Goal: Task Accomplishment & Management: Use online tool/utility

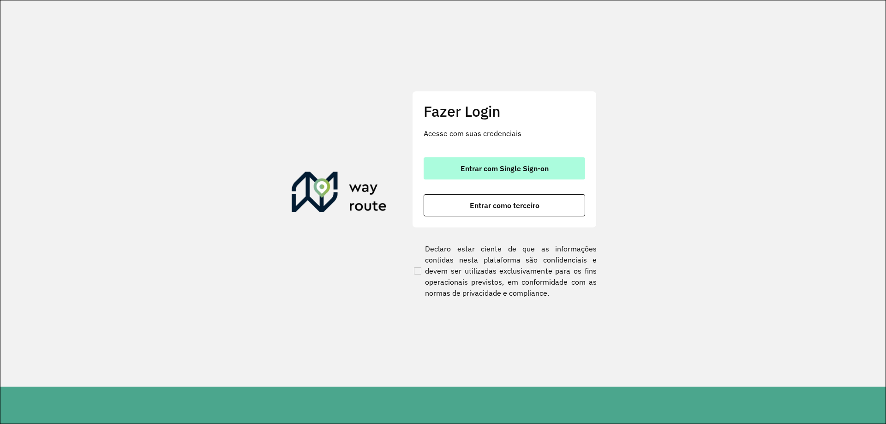
click at [549, 175] on button "Entrar com Single Sign-on" at bounding box center [505, 168] width 162 height 22
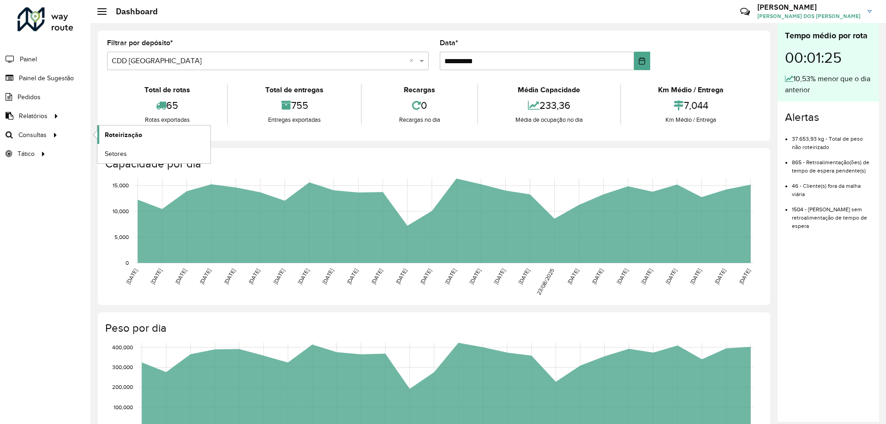
click at [129, 130] on span "Roteirização" at bounding box center [123, 135] width 37 height 10
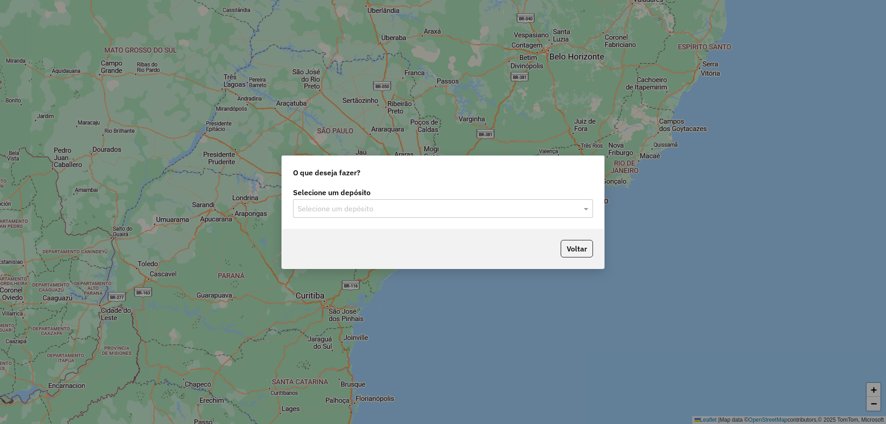
click at [578, 207] on div at bounding box center [443, 209] width 300 height 12
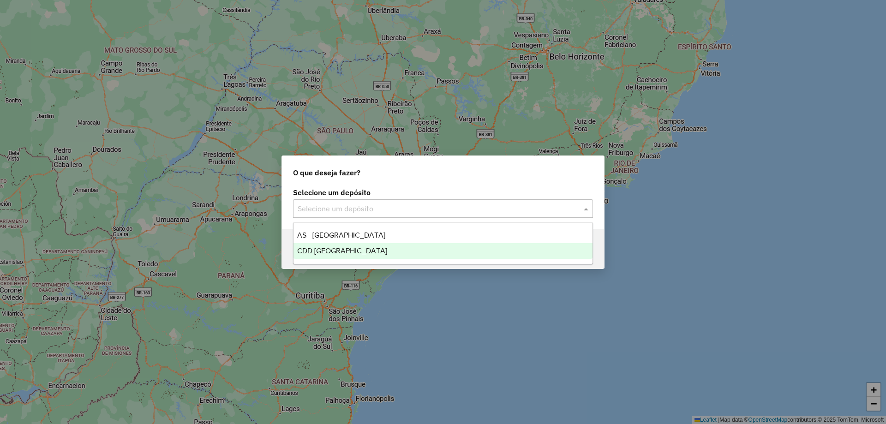
click at [326, 244] on div "CDD [GEOGRAPHIC_DATA]" at bounding box center [443, 251] width 299 height 16
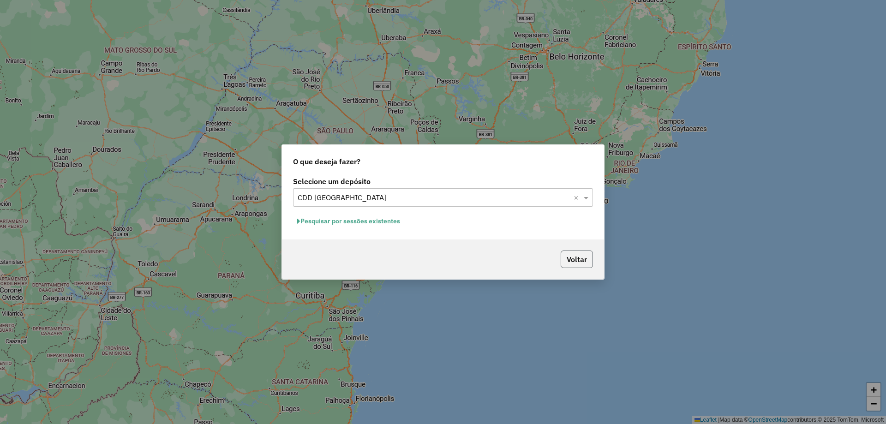
click at [583, 262] on button "Voltar" at bounding box center [577, 260] width 32 height 18
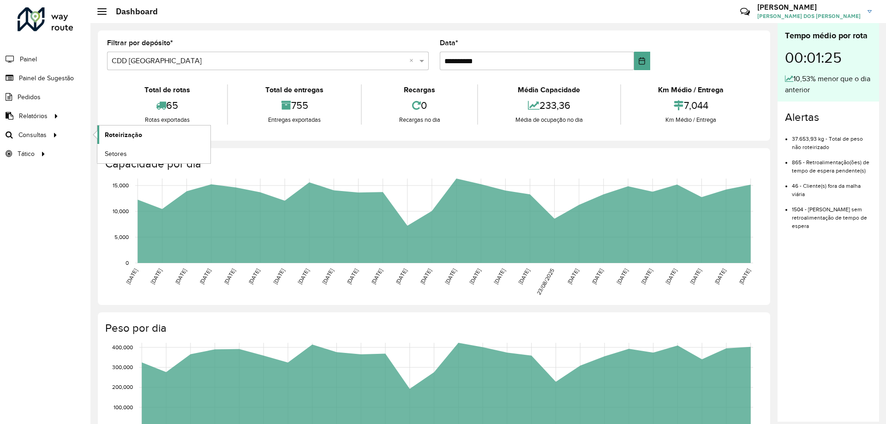
click at [137, 135] on span "Roteirização" at bounding box center [123, 135] width 37 height 10
click at [122, 134] on span "Roteirização" at bounding box center [123, 135] width 37 height 10
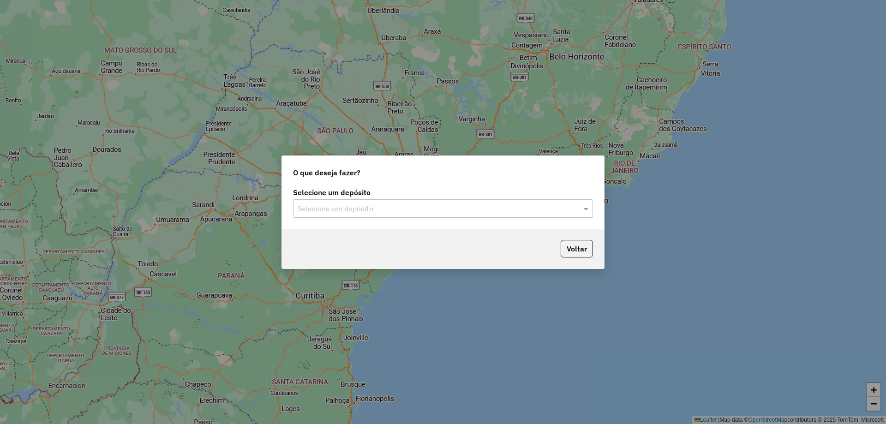
click at [562, 219] on div "Selecione um depósito Selecione um depósito" at bounding box center [443, 207] width 322 height 43
click at [554, 214] on div "Selecione um depósito" at bounding box center [443, 208] width 300 height 18
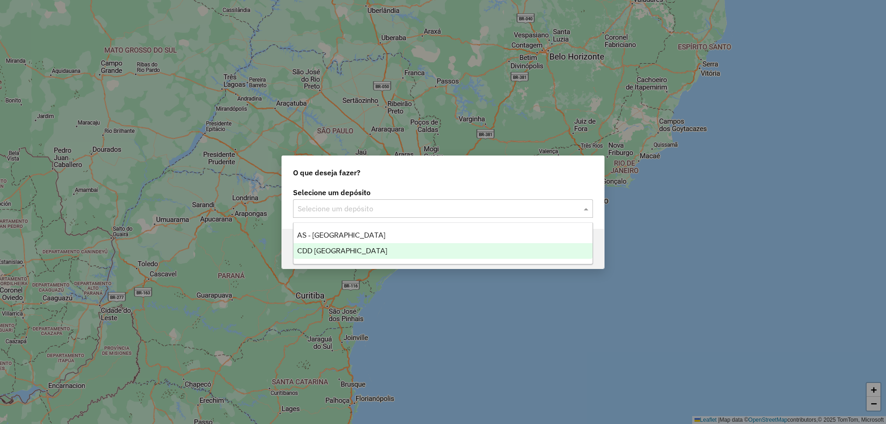
click at [354, 254] on span "CDD [GEOGRAPHIC_DATA]" at bounding box center [342, 251] width 90 height 8
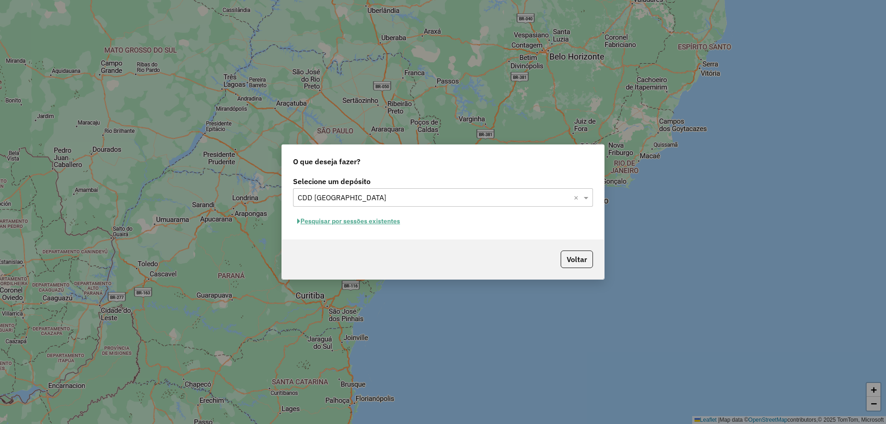
click at [368, 223] on button "Pesquisar por sessões existentes" at bounding box center [348, 221] width 111 height 14
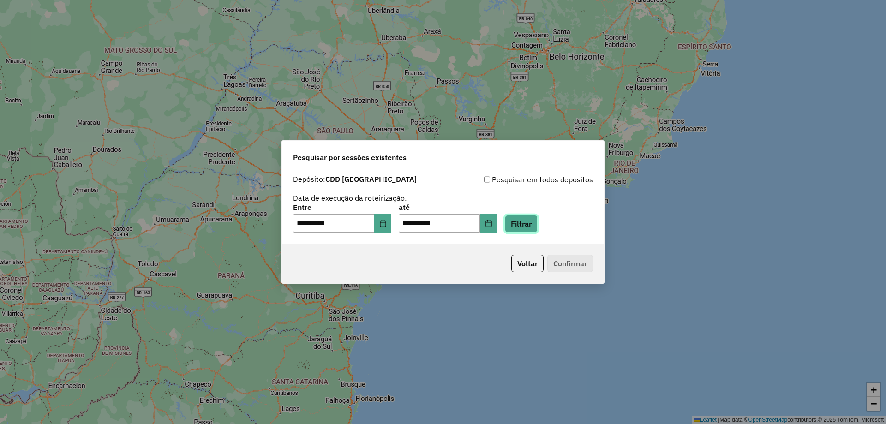
drag, startPoint x: 533, startPoint y: 223, endPoint x: 568, endPoint y: 229, distance: 35.6
click at [534, 222] on button "Filtrar" at bounding box center [521, 224] width 33 height 18
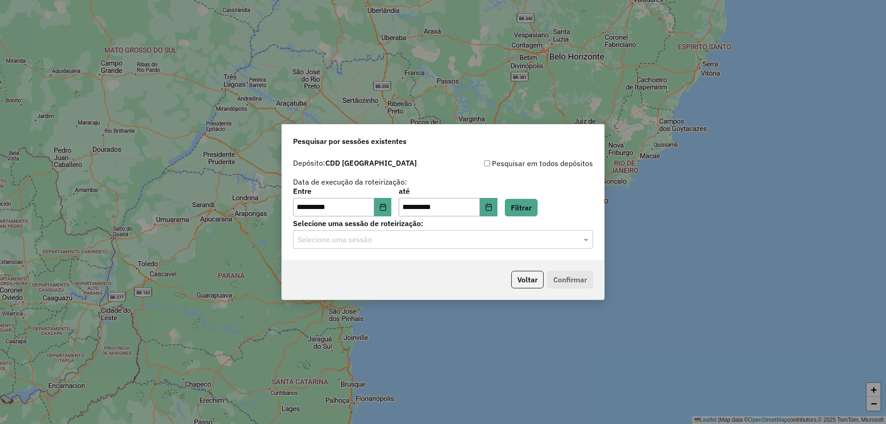
click at [534, 243] on input "text" at bounding box center [434, 239] width 272 height 11
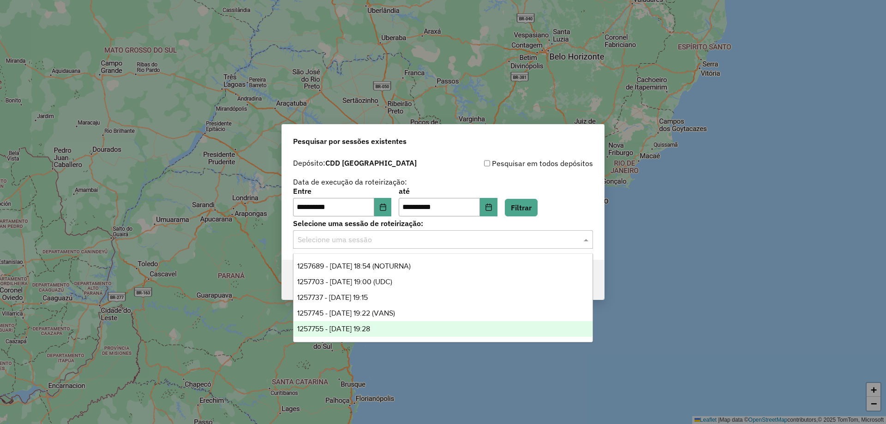
drag, startPoint x: 395, startPoint y: 324, endPoint x: 681, endPoint y: 353, distance: 287.2
click at [396, 324] on div "1257755 - 02/09/2025 19:28" at bounding box center [443, 329] width 299 height 16
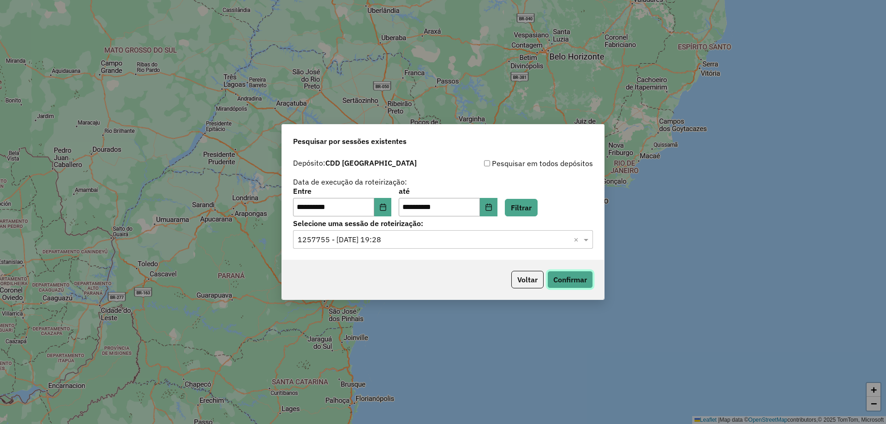
click at [563, 274] on button "Confirmar" at bounding box center [570, 280] width 46 height 18
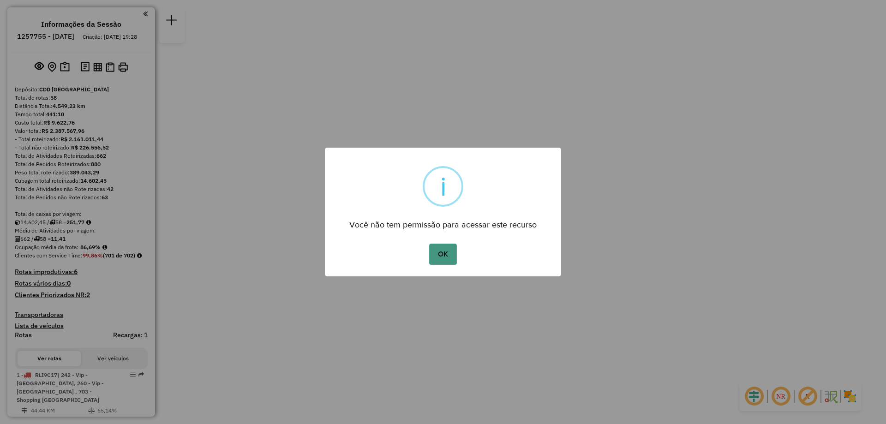
click at [438, 253] on button "OK" at bounding box center [442, 254] width 27 height 21
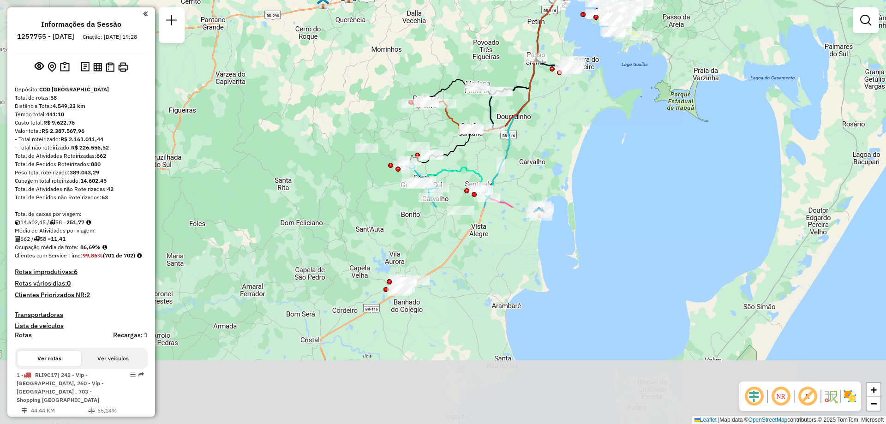
drag, startPoint x: 656, startPoint y: 309, endPoint x: 781, endPoint y: 50, distance: 287.4
click at [781, 50] on div "Janela de atendimento Grade de atendimento Capacidade Transportadoras Veículos …" at bounding box center [443, 212] width 886 height 424
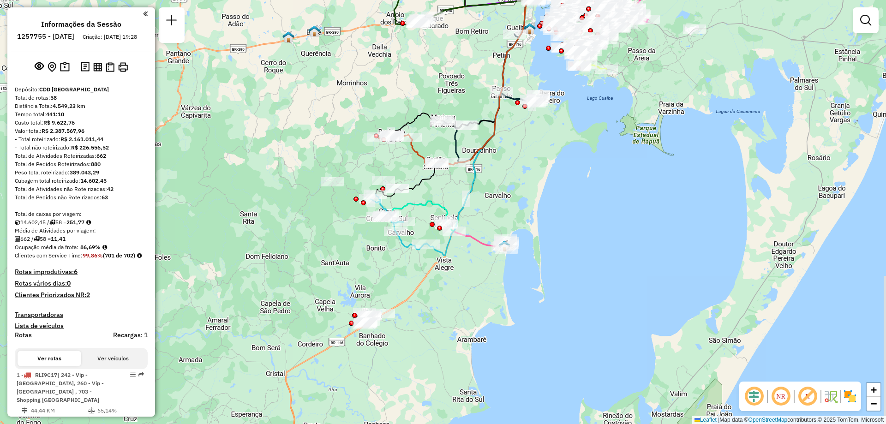
drag, startPoint x: 651, startPoint y: 136, endPoint x: 617, endPoint y: 170, distance: 48.3
click at [617, 170] on div "Janela de atendimento Grade de atendimento Capacidade Transportadoras Veículos …" at bounding box center [443, 212] width 886 height 424
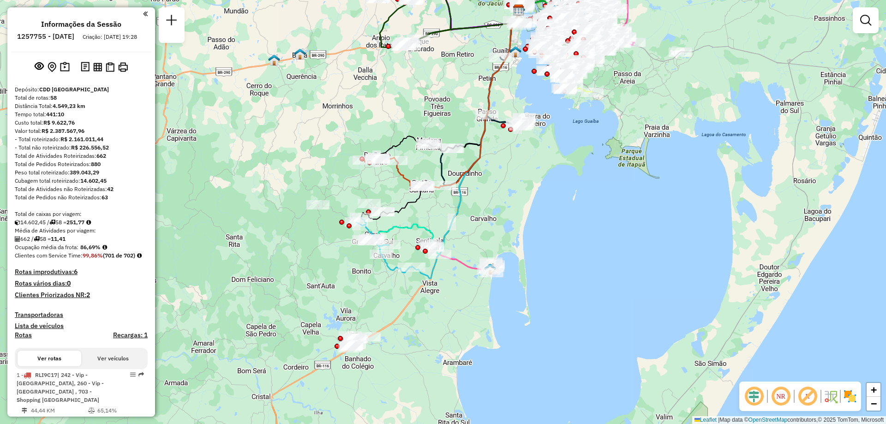
click at [708, 140] on div "Janela de atendimento Grade de atendimento Capacidade Transportadoras Veículos …" at bounding box center [443, 212] width 886 height 424
select select "**********"
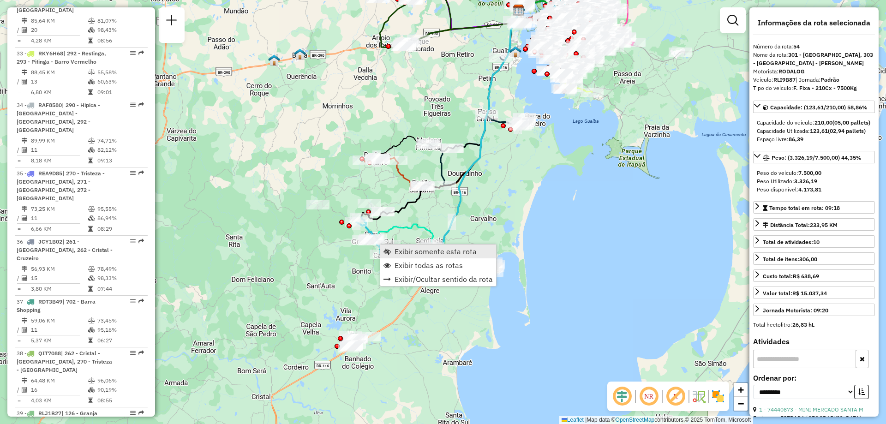
scroll to position [3218, 0]
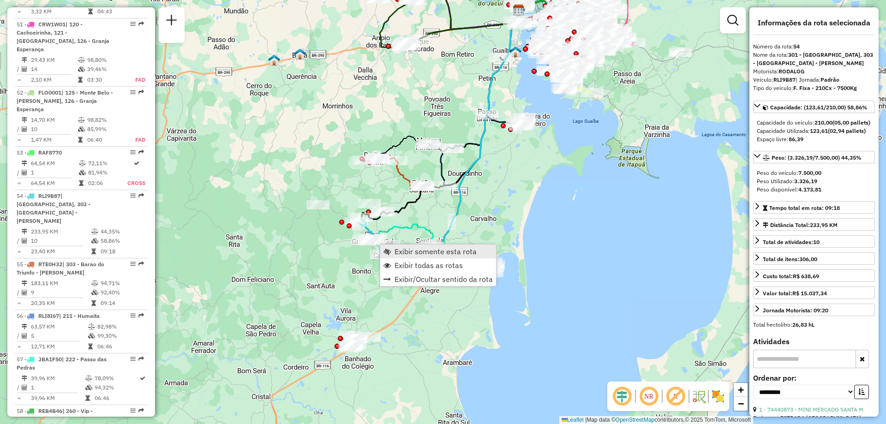
click at [415, 251] on span "Exibir somente esta rota" at bounding box center [436, 251] width 82 height 7
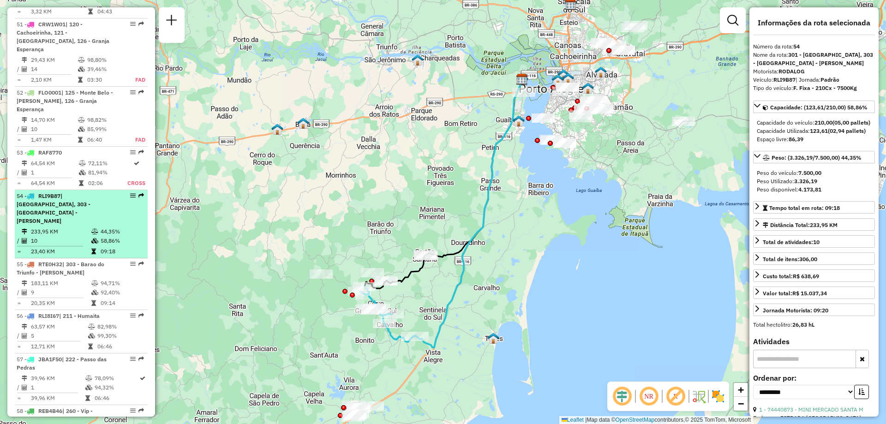
scroll to position [3172, 0]
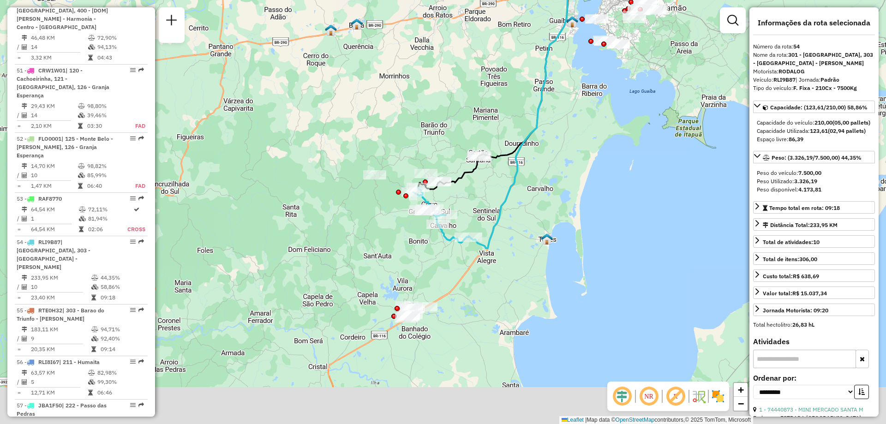
drag, startPoint x: 429, startPoint y: 380, endPoint x: 478, endPoint y: 210, distance: 177.2
click at [480, 215] on div "Janela de atendimento Grade de atendimento Capacidade Transportadoras Veículos …" at bounding box center [443, 212] width 886 height 424
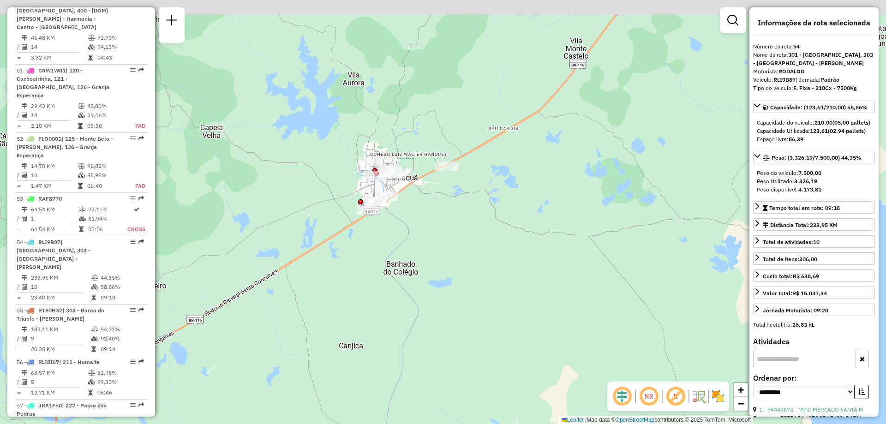
drag, startPoint x: 504, startPoint y: 164, endPoint x: 468, endPoint y: 207, distance: 56.0
click at [468, 207] on div "Janela de atendimento Grade de atendimento Capacidade Transportadoras Veículos …" at bounding box center [443, 212] width 886 height 424
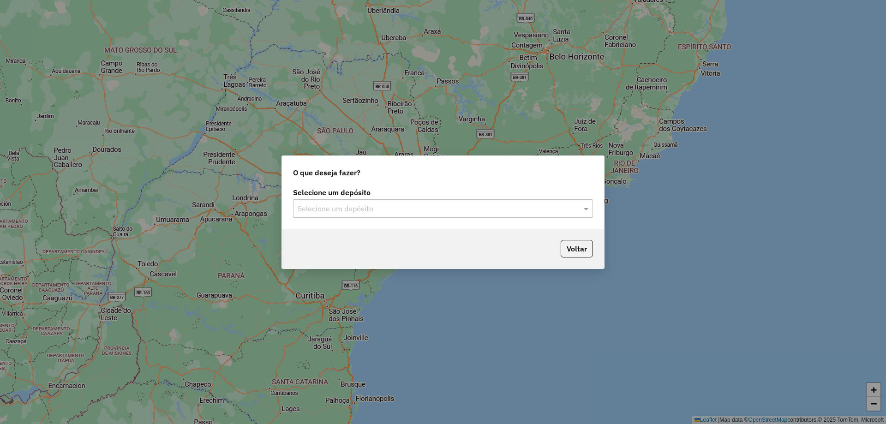
click at [444, 204] on input "text" at bounding box center [434, 209] width 272 height 11
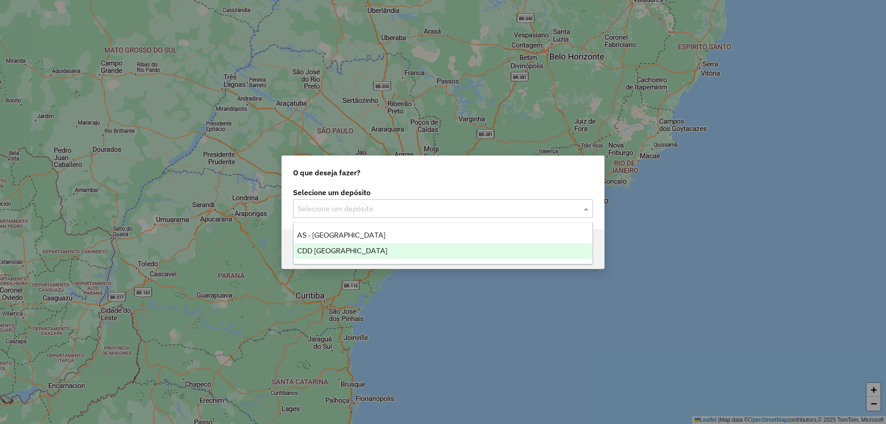
drag, startPoint x: 326, startPoint y: 248, endPoint x: 532, endPoint y: 278, distance: 207.6
click at [328, 249] on span "CDD [GEOGRAPHIC_DATA]" at bounding box center [342, 251] width 90 height 8
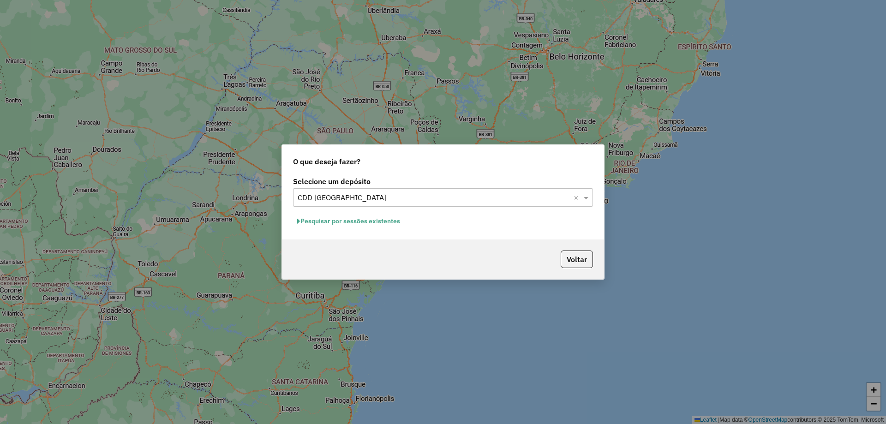
click at [353, 221] on button "Pesquisar por sessões existentes" at bounding box center [348, 221] width 111 height 14
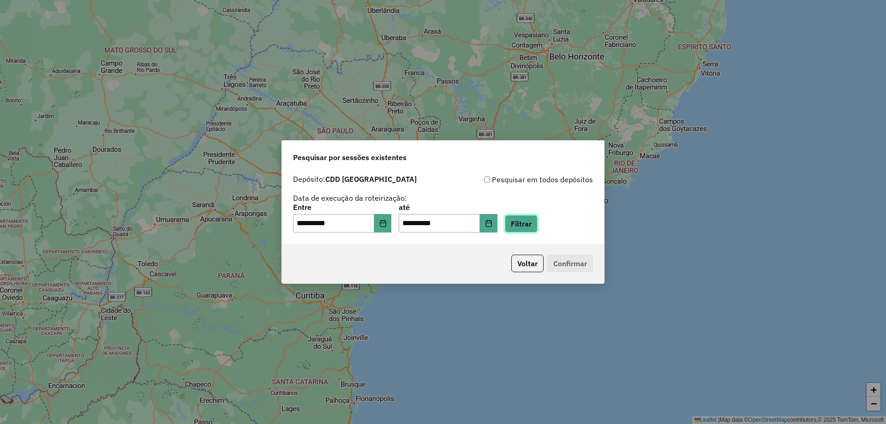
drag, startPoint x: 547, startPoint y: 224, endPoint x: 539, endPoint y: 222, distance: 9.0
click at [538, 224] on button "Filtrar" at bounding box center [521, 224] width 33 height 18
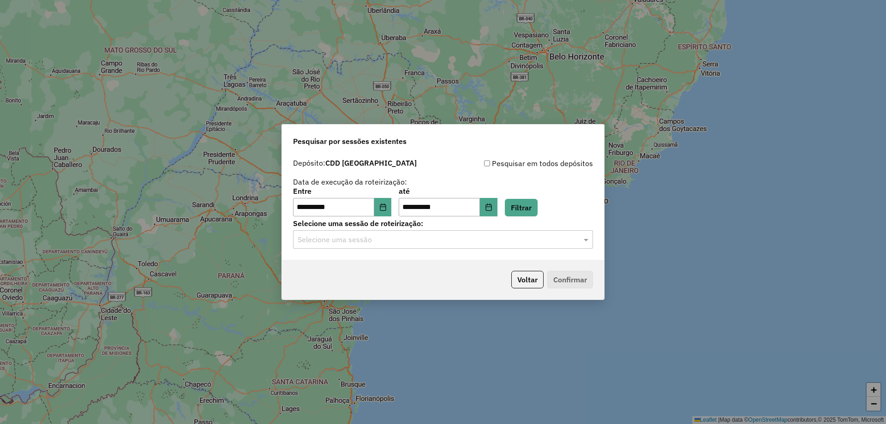
click at [549, 244] on input "text" at bounding box center [434, 239] width 272 height 11
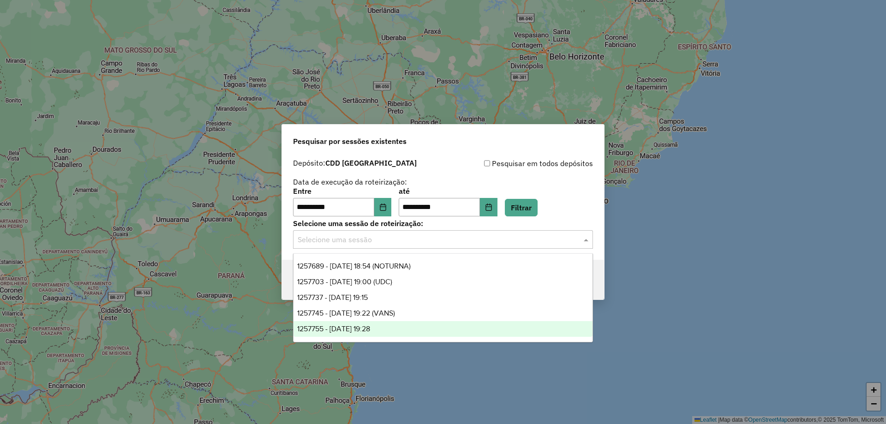
click at [359, 339] on ng-dropdown-panel "1257689 - 02/09/2025 18:54 (NOTURNA) 1257703 - 02/09/2025 19:00 (UDC) 1257737 -…" at bounding box center [443, 297] width 300 height 89
click at [378, 333] on div "1257755 - 02/09/2025 19:28" at bounding box center [443, 329] width 299 height 16
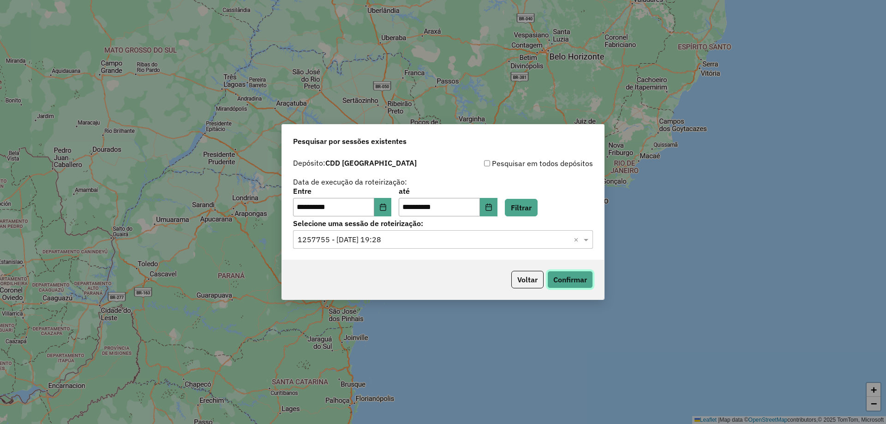
click at [564, 282] on button "Confirmar" at bounding box center [570, 280] width 46 height 18
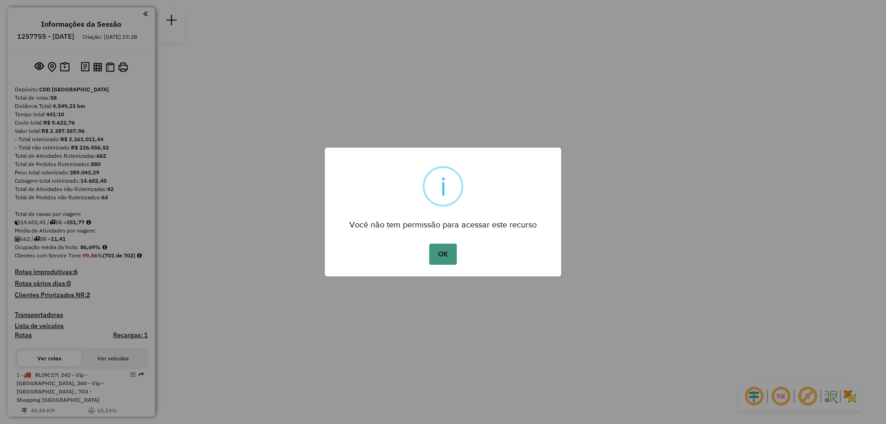
click at [453, 251] on button "OK" at bounding box center [442, 254] width 27 height 21
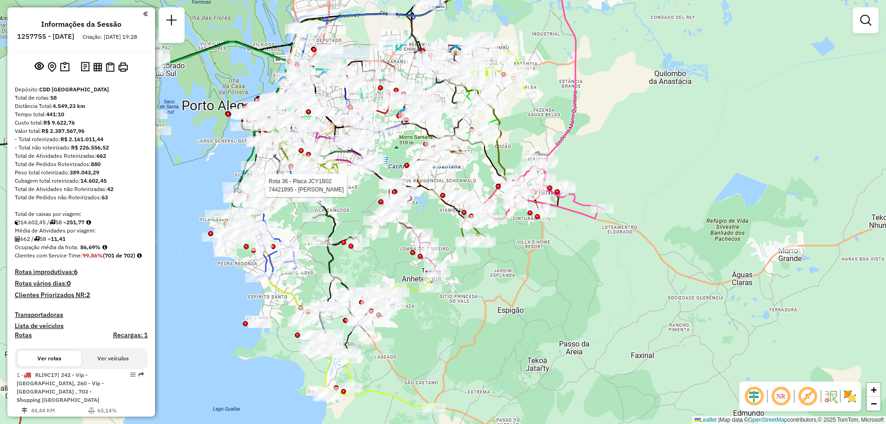
select select "**********"
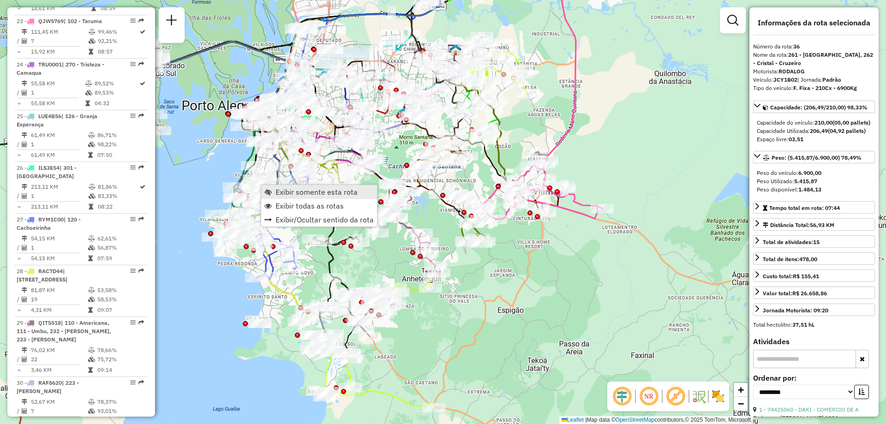
scroll to position [2238, 0]
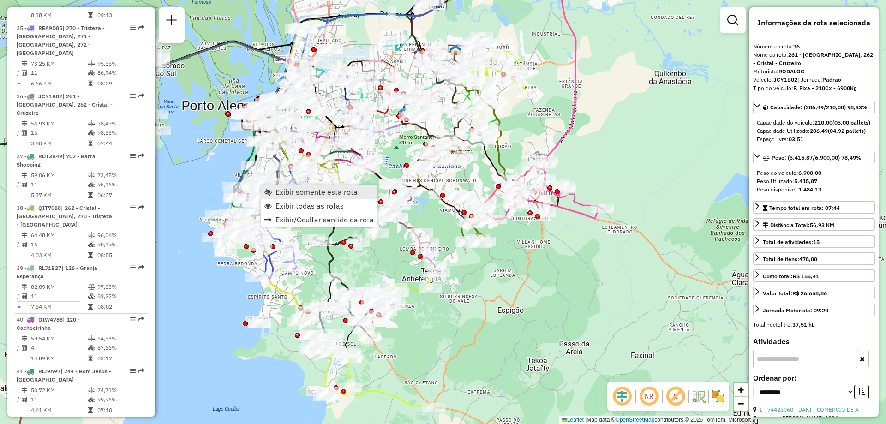
click at [286, 192] on span "Exibir somente esta rota" at bounding box center [317, 191] width 82 height 7
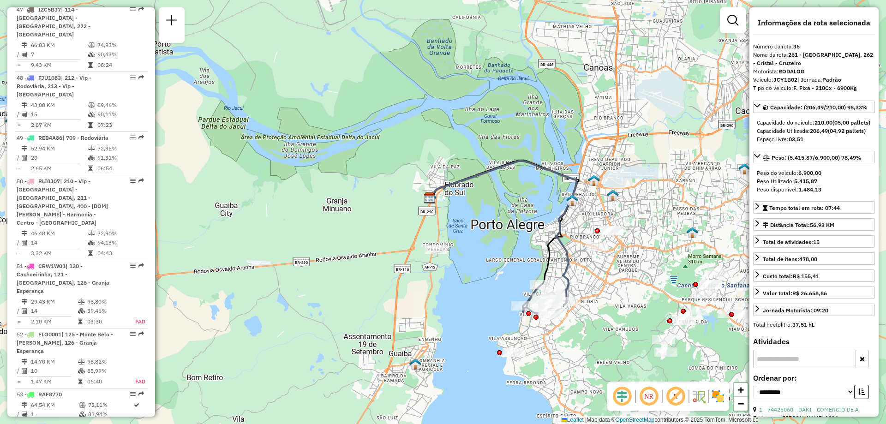
scroll to position [3068, 0]
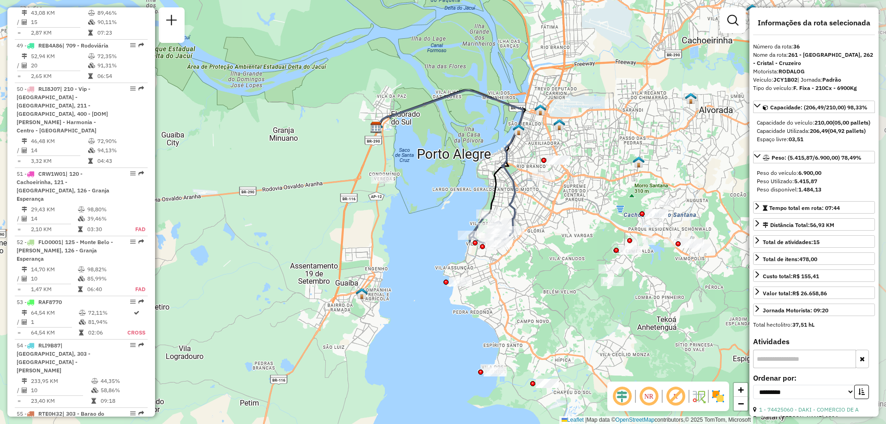
drag, startPoint x: 640, startPoint y: 225, endPoint x: 589, endPoint y: 160, distance: 82.8
click at [588, 160] on div "Janela de atendimento Grade de atendimento Capacidade Transportadoras Veículos …" at bounding box center [443, 212] width 886 height 424
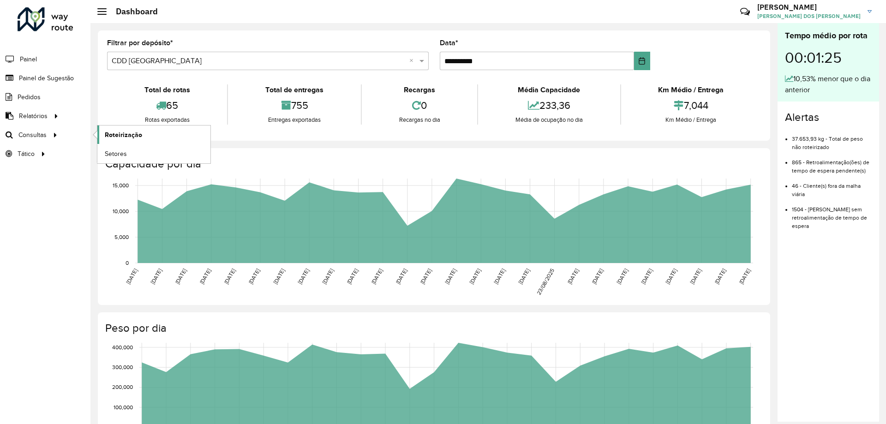
click at [122, 134] on span "Roteirização" at bounding box center [123, 135] width 37 height 10
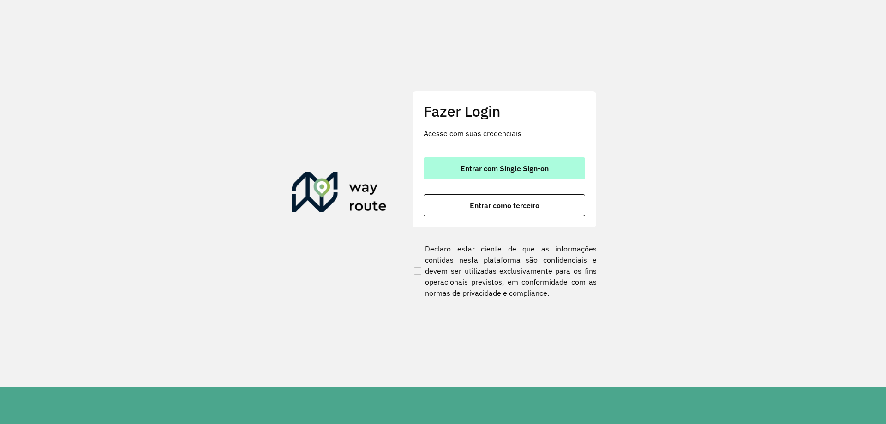
click at [486, 163] on button "Entrar com Single Sign-on" at bounding box center [505, 168] width 162 height 22
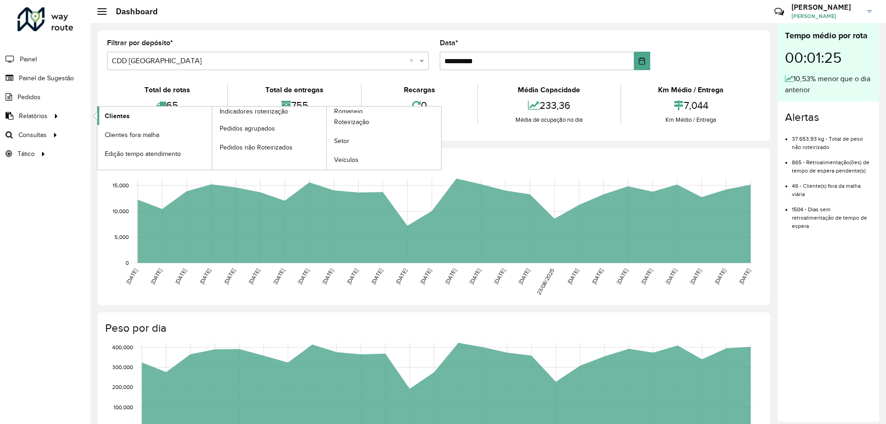
click at [123, 117] on span "Clientes" at bounding box center [117, 116] width 25 height 10
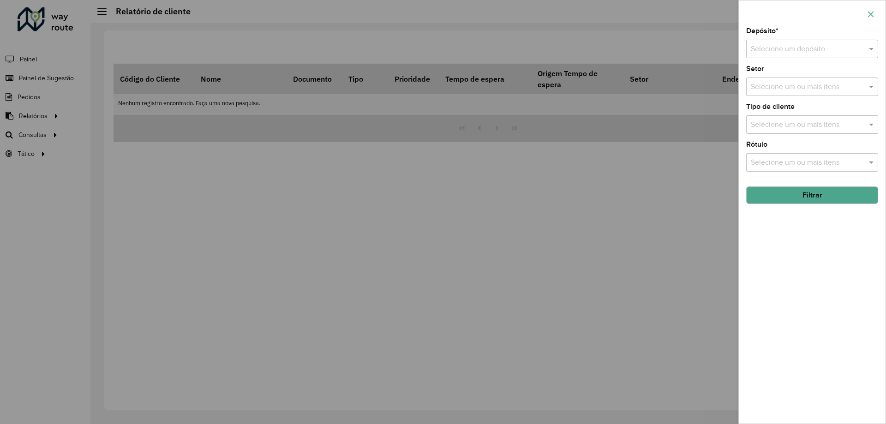
click at [867, 12] on icon "button" at bounding box center [870, 14] width 7 height 7
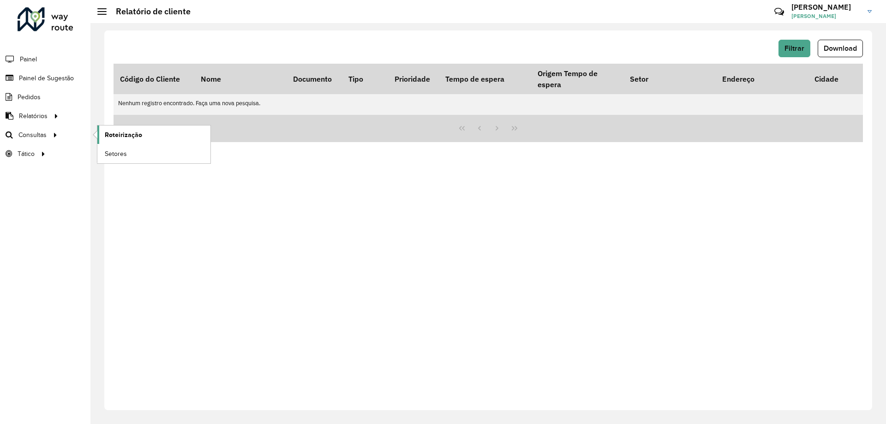
click at [138, 132] on span "Roteirização" at bounding box center [123, 135] width 37 height 10
click at [111, 149] on span "Setores" at bounding box center [116, 154] width 23 height 10
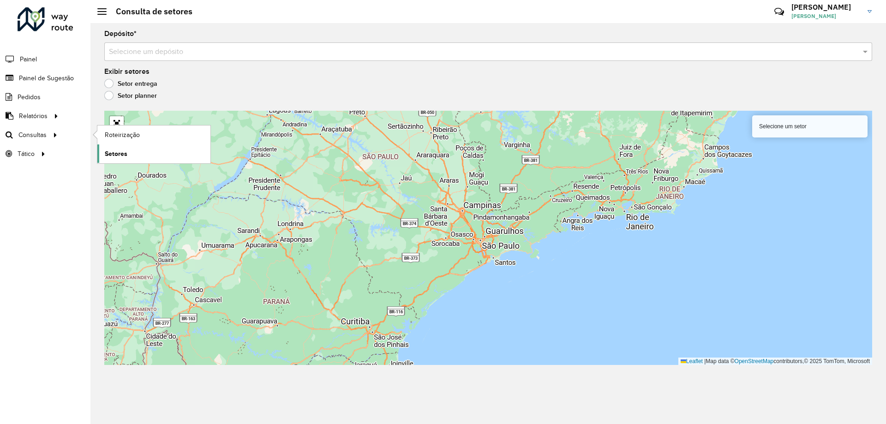
click at [113, 152] on span "Setores" at bounding box center [116, 154] width 23 height 10
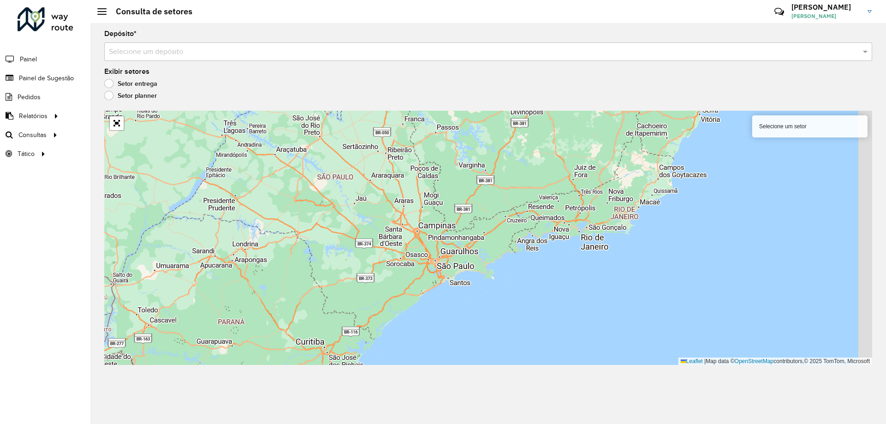
drag, startPoint x: 427, startPoint y: 189, endPoint x: 343, endPoint y: 225, distance: 91.6
click at [343, 226] on div "Selecione um setor Leaflet | Map data © OpenStreetMap contributors,© 2025 TomTo…" at bounding box center [488, 238] width 768 height 254
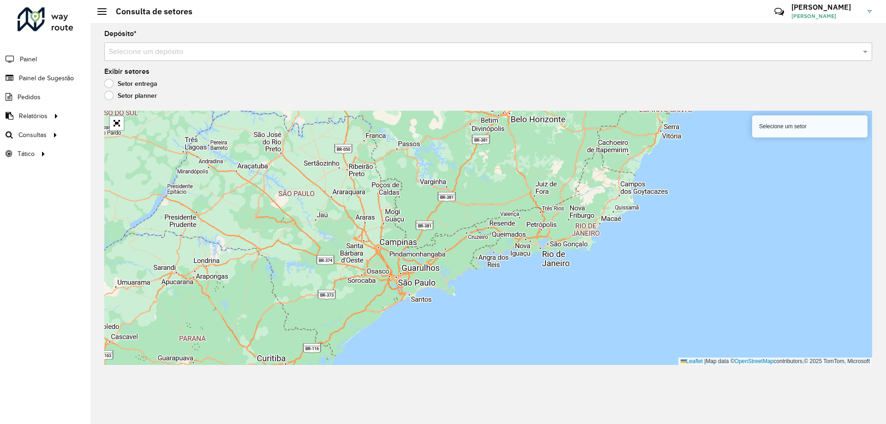
click at [337, 40] on div "Depósito * Selecione um depósito" at bounding box center [488, 45] width 768 height 30
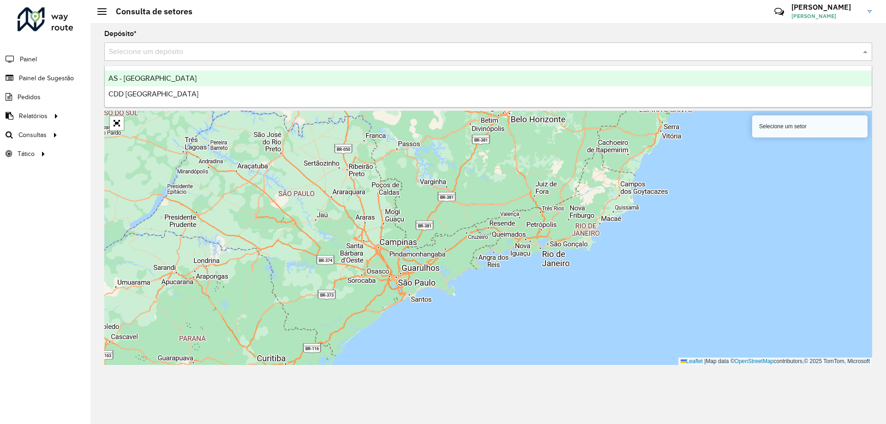
click at [334, 56] on input "text" at bounding box center [479, 52] width 740 height 11
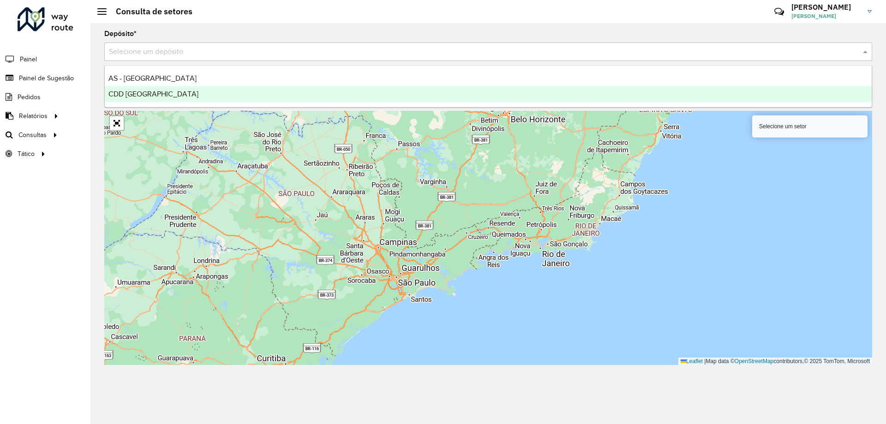
click at [161, 102] on ng-dropdown-panel "AS - [GEOGRAPHIC_DATA] CDD [GEOGRAPHIC_DATA]" at bounding box center [488, 87] width 768 height 42
click at [163, 94] on span "CDD [GEOGRAPHIC_DATA]" at bounding box center [153, 94] width 90 height 8
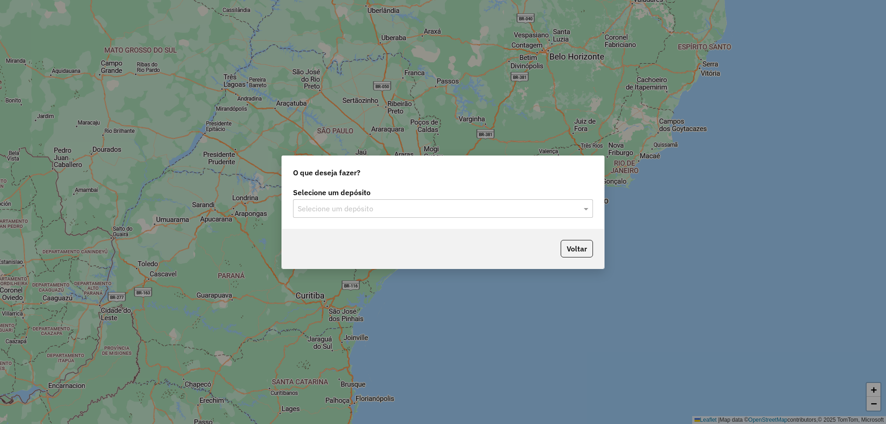
click at [475, 208] on input "text" at bounding box center [434, 209] width 272 height 11
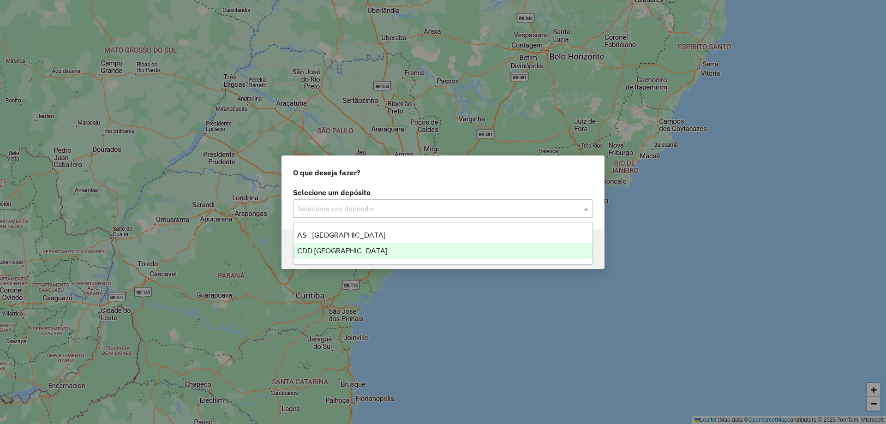
click at [380, 262] on ng-dropdown-panel "AS - [GEOGRAPHIC_DATA] CDD [GEOGRAPHIC_DATA]" at bounding box center [443, 243] width 300 height 42
click at [383, 254] on div "CDD [GEOGRAPHIC_DATA]" at bounding box center [443, 251] width 299 height 16
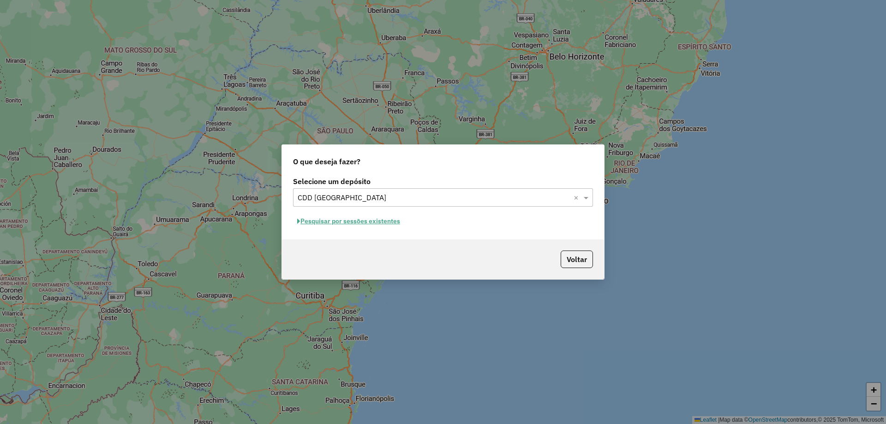
click at [333, 222] on button "Pesquisar por sessões existentes" at bounding box center [348, 221] width 111 height 14
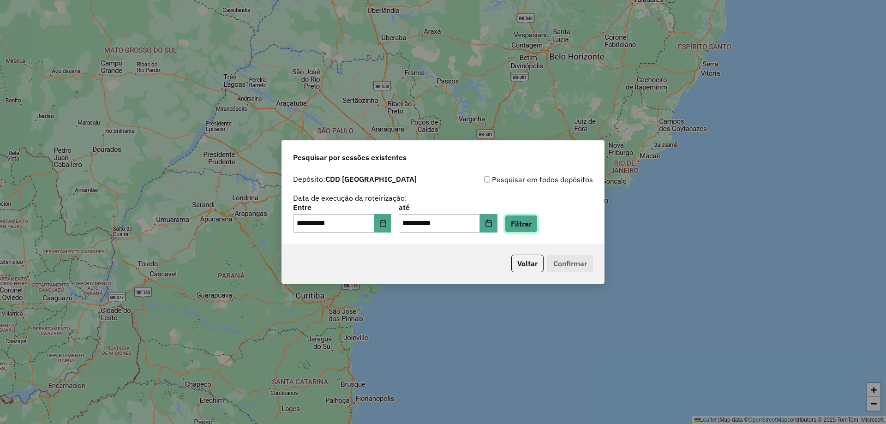
click at [538, 221] on button "Filtrar" at bounding box center [521, 224] width 33 height 18
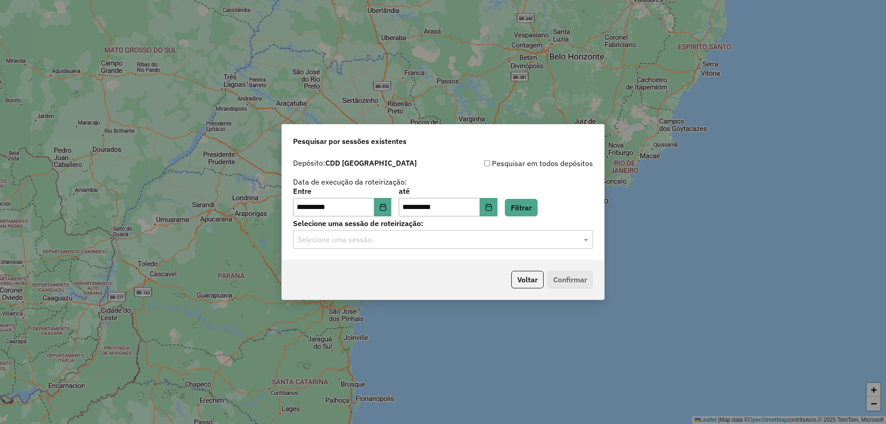
click at [410, 245] on div "Selecione uma sessão" at bounding box center [443, 239] width 300 height 18
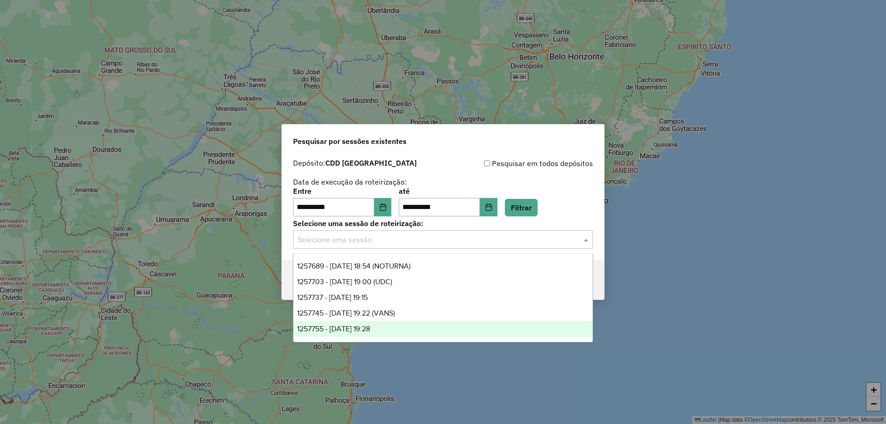
click at [400, 327] on div "1257755 - 02/09/2025 19:28" at bounding box center [443, 329] width 299 height 16
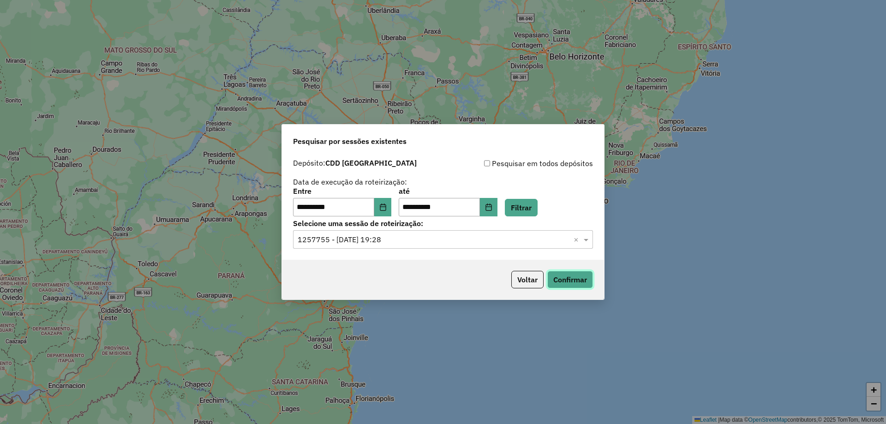
click at [576, 274] on button "Confirmar" at bounding box center [570, 280] width 46 height 18
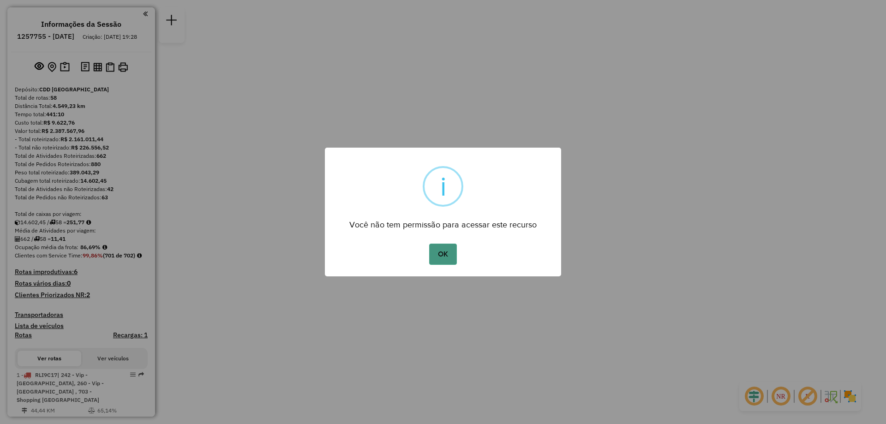
click at [449, 251] on button "OK" at bounding box center [442, 254] width 27 height 21
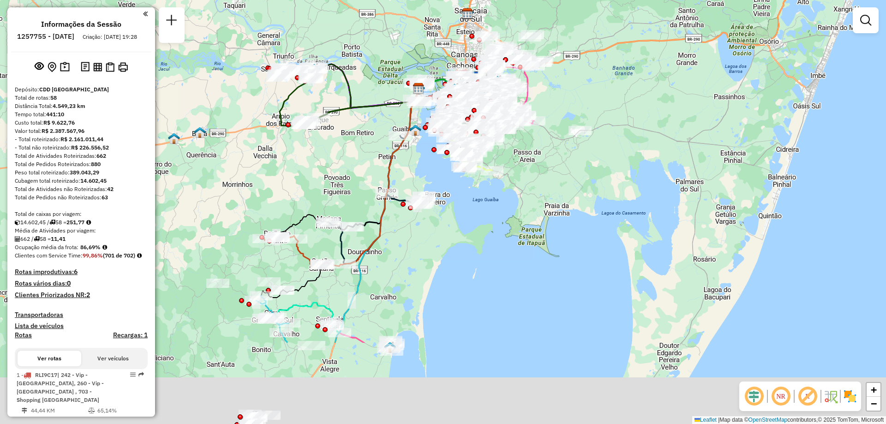
drag, startPoint x: 443, startPoint y: 348, endPoint x: 419, endPoint y: 225, distance: 126.0
click at [419, 225] on div "Janela de atendimento Grade de atendimento Capacidade Transportadoras Veículos …" at bounding box center [443, 212] width 886 height 424
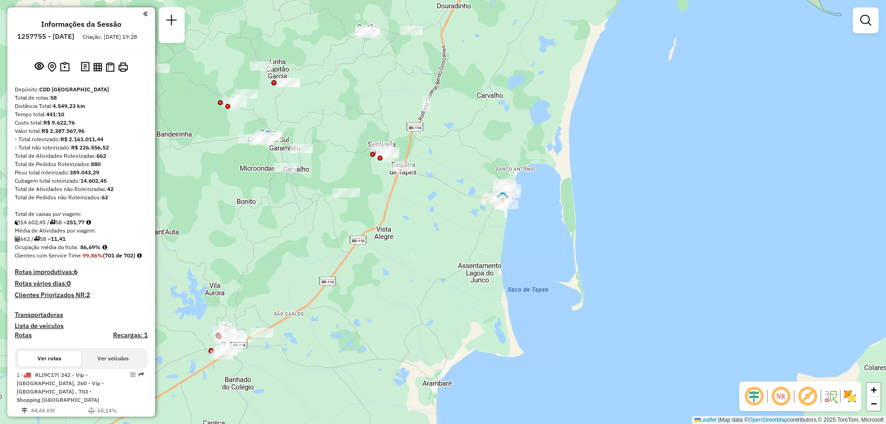
drag, startPoint x: 272, startPoint y: 48, endPoint x: 420, endPoint y: 342, distance: 328.2
click at [420, 342] on div "Rota 19 - Placa RLJ0G57 74487617 - EDERSON JUSTO DA CUN Rota 19 - Placa RLJ0G57…" at bounding box center [443, 212] width 886 height 424
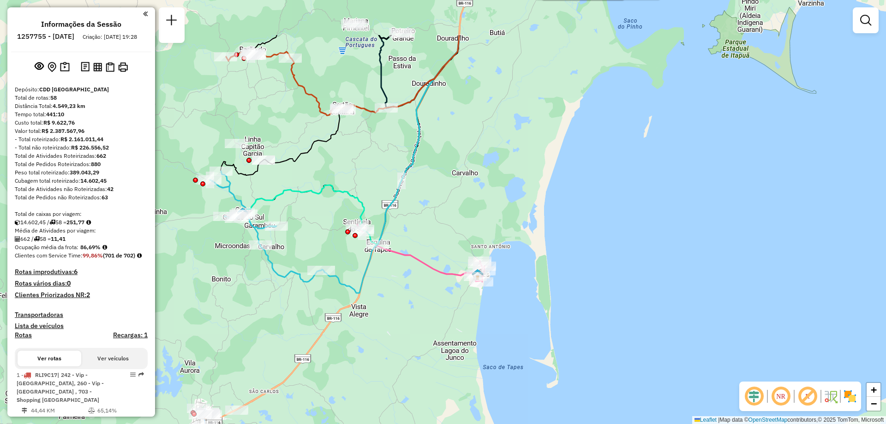
drag, startPoint x: 425, startPoint y: 258, endPoint x: 402, endPoint y: 351, distance: 95.5
click at [402, 351] on div "Rota 19 - Placa RLJ0G57 74487617 - EDERSON JUSTO DA CUN Rota 19 - Placa RLJ0G57…" at bounding box center [443, 212] width 886 height 424
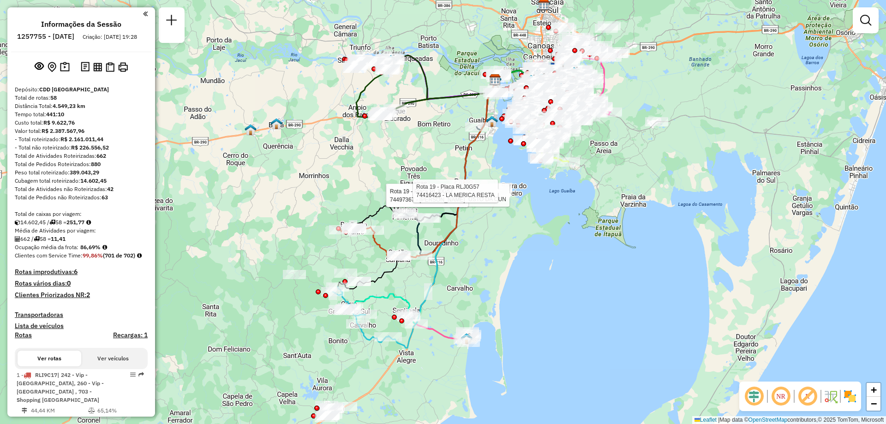
drag, startPoint x: 450, startPoint y: 198, endPoint x: 470, endPoint y: 233, distance: 39.7
click at [470, 233] on div "Rota 19 - Placa RLJ0G57 74487617 - EDERSON JUSTO DA CUN Rota 19 - Placa RLJ0G57…" at bounding box center [443, 212] width 886 height 424
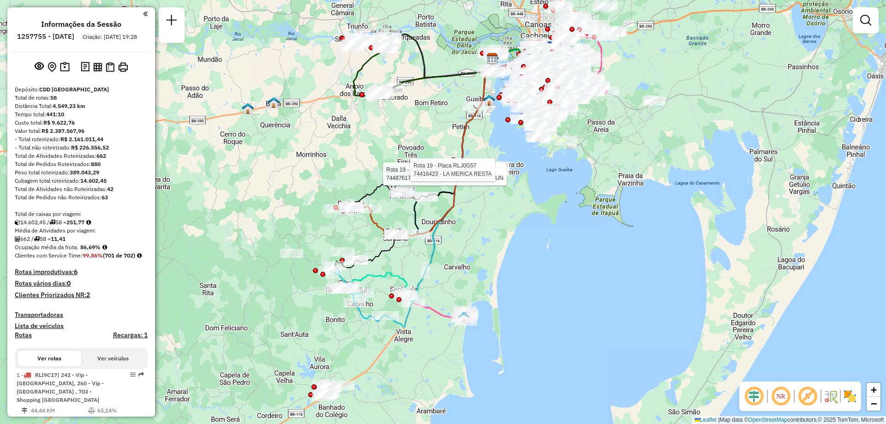
click at [483, 211] on div "Rota 19 - Placa RLJ0G57 74487617 - EDERSON JUSTO DA CUN Rota 19 - Placa RLJ0G57…" at bounding box center [443, 212] width 886 height 424
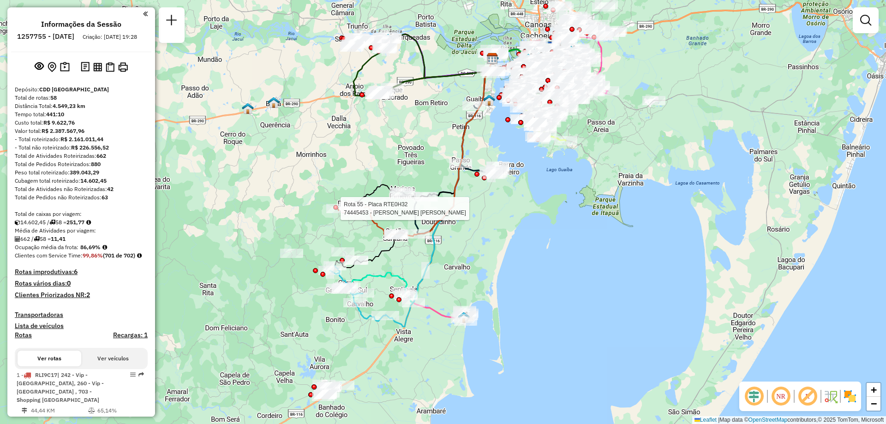
select select "**********"
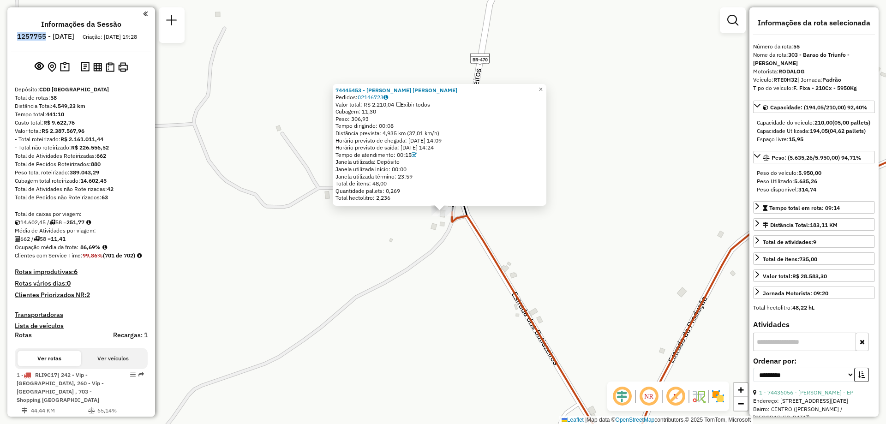
drag, startPoint x: 71, startPoint y: 38, endPoint x: 37, endPoint y: 38, distance: 33.7
click at [37, 38] on ul "Informações da Sessão 1257755 - 02/09/2025 Criação: 01/09/2025 19:28" at bounding box center [81, 32] width 140 height 24
copy h6 "1257755"
click at [541, 131] on div "Distância prevista: 4,935 km (37,01 km/h)" at bounding box center [440, 133] width 208 height 7
click at [543, 89] on span "×" at bounding box center [541, 89] width 4 height 8
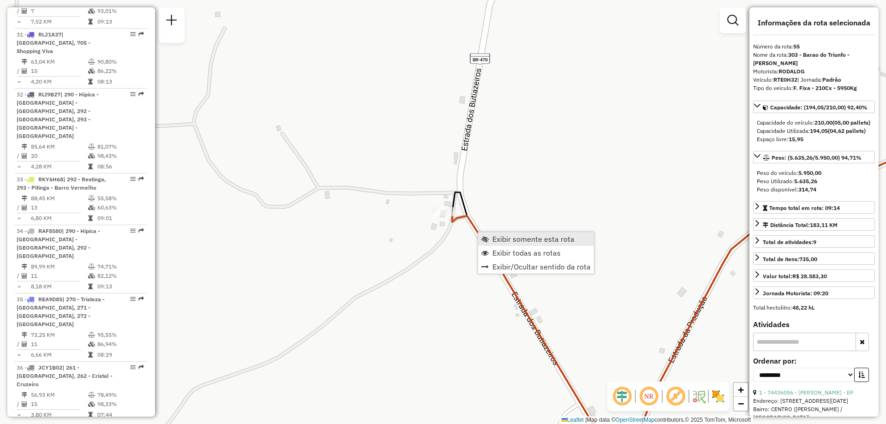
scroll to position [3237, 0]
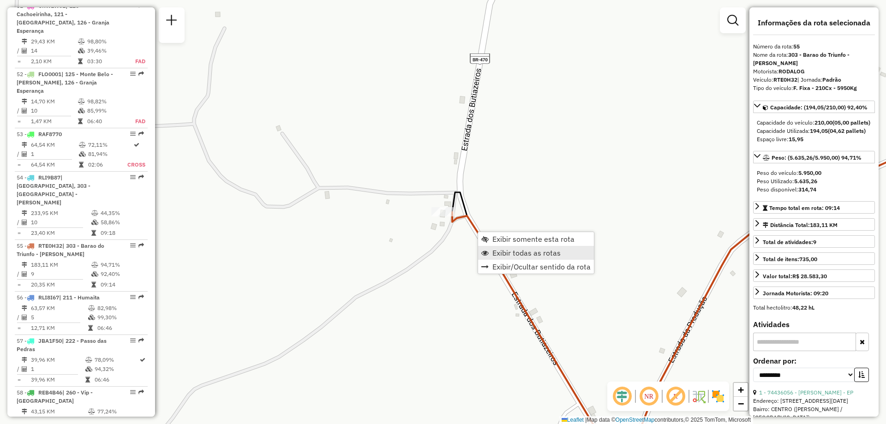
click at [516, 255] on span "Exibir todas as rotas" at bounding box center [526, 252] width 68 height 7
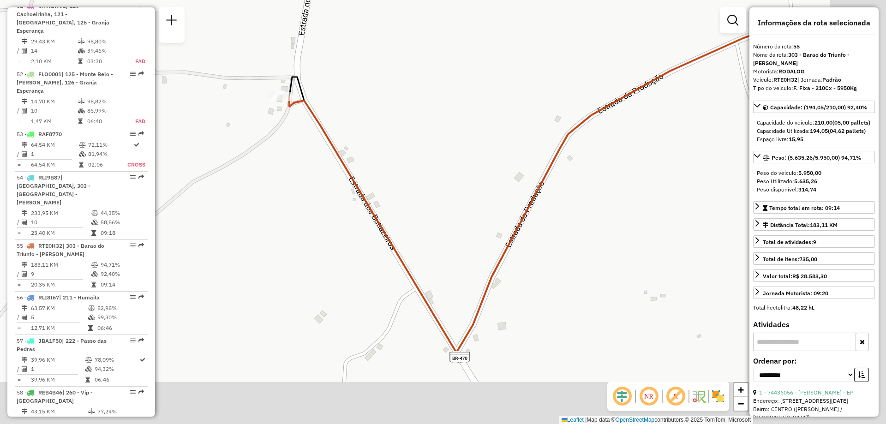
drag, startPoint x: 605, startPoint y: 284, endPoint x: 393, endPoint y: 153, distance: 249.5
click at [393, 153] on div "Janela de atendimento Grade de atendimento Capacidade Transportadoras Veículos …" at bounding box center [443, 212] width 886 height 424
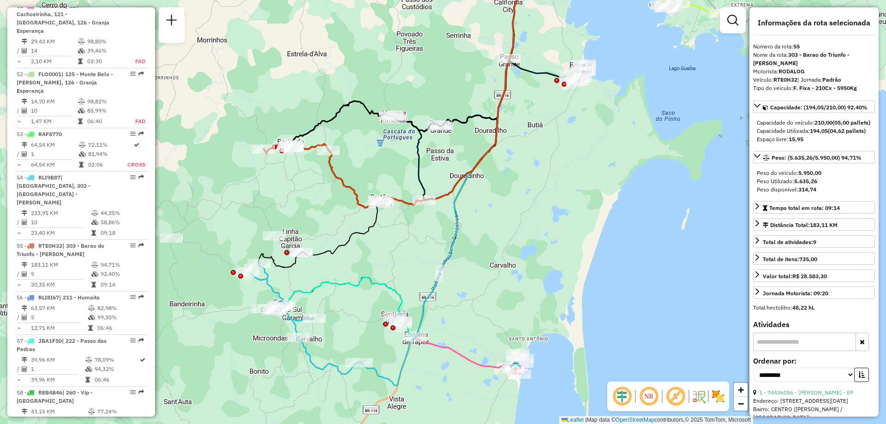
drag, startPoint x: 641, startPoint y: 183, endPoint x: 405, endPoint y: 162, distance: 236.3
click at [406, 171] on div "Janela de atendimento Grade de atendimento Capacidade Transportadoras Veículos …" at bounding box center [443, 212] width 886 height 424
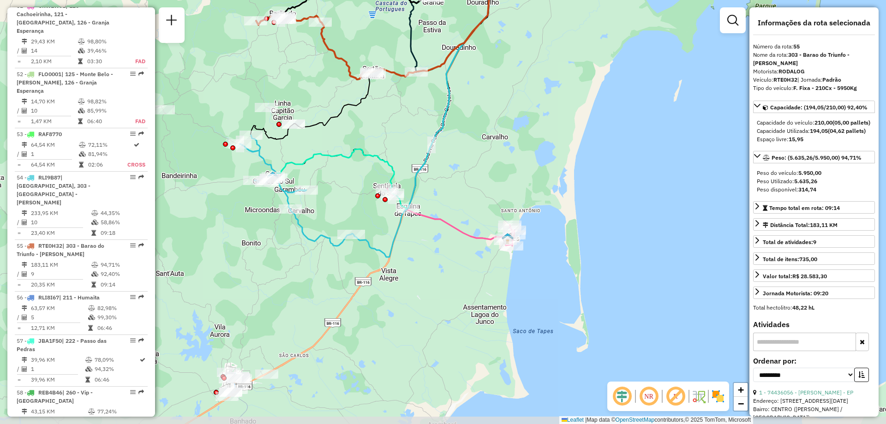
drag, startPoint x: 333, startPoint y: 258, endPoint x: 332, endPoint y: 186, distance: 72.0
click at [332, 186] on div "Janela de atendimento Grade de atendimento Capacidade Transportadoras Veículos …" at bounding box center [443, 212] width 886 height 424
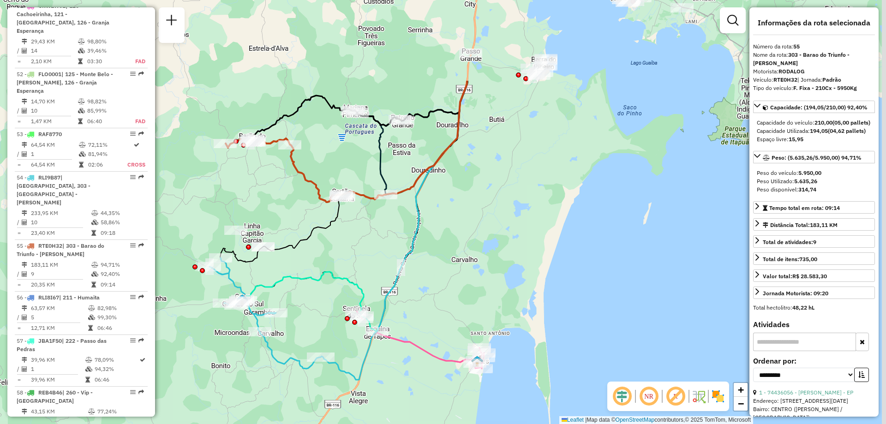
drag, startPoint x: 492, startPoint y: 126, endPoint x: 461, endPoint y: 254, distance: 131.4
click at [456, 264] on div "Janela de atendimento Grade de atendimento Capacidade Transportadoras Veículos …" at bounding box center [443, 212] width 886 height 424
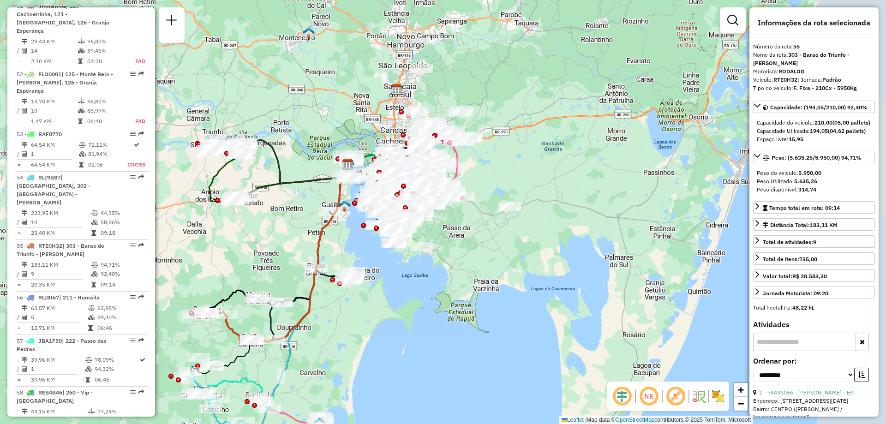
drag, startPoint x: 697, startPoint y: 129, endPoint x: 549, endPoint y: 247, distance: 189.9
click at [549, 247] on div "Janela de atendimento Grade de atendimento Capacidade Transportadoras Veículos …" at bounding box center [443, 212] width 886 height 424
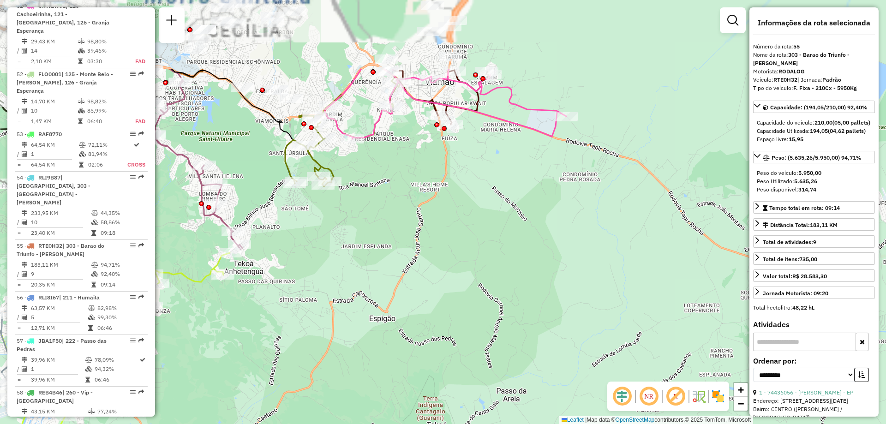
drag, startPoint x: 454, startPoint y: 219, endPoint x: 544, endPoint y: 349, distance: 158.0
click at [540, 374] on div "Janela de atendimento Grade de atendimento Capacidade Transportadoras Veículos …" at bounding box center [443, 212] width 886 height 424
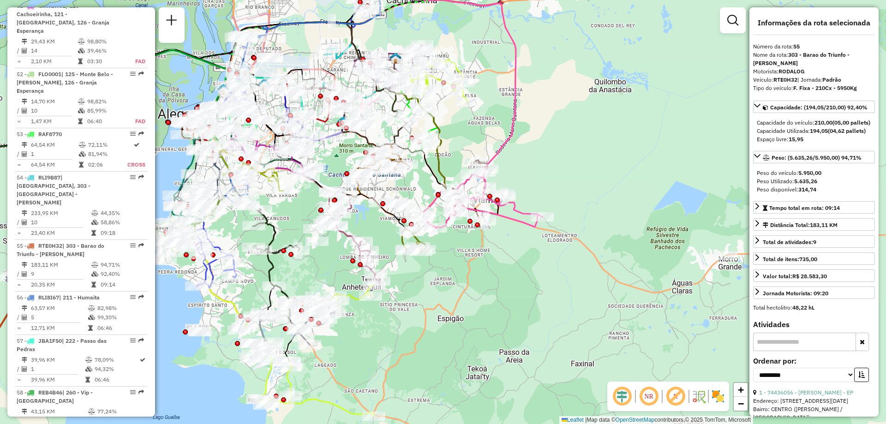
drag, startPoint x: 353, startPoint y: 299, endPoint x: 425, endPoint y: 318, distance: 74.1
click at [422, 321] on div "Janela de atendimento Grade de atendimento Capacidade Transportadoras Veículos …" at bounding box center [443, 212] width 886 height 424
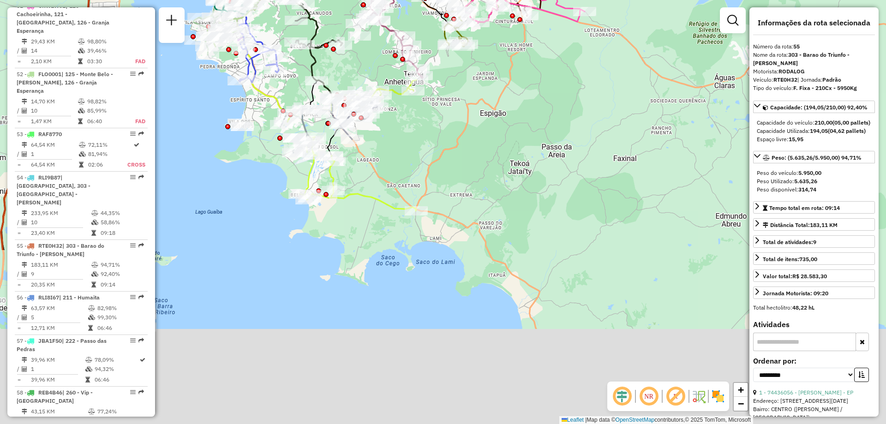
drag, startPoint x: 451, startPoint y: 376, endPoint x: 471, endPoint y: 128, distance: 248.2
click at [458, 144] on div "Janela de atendimento Grade de atendimento Capacidade Transportadoras Veículos …" at bounding box center [443, 212] width 886 height 424
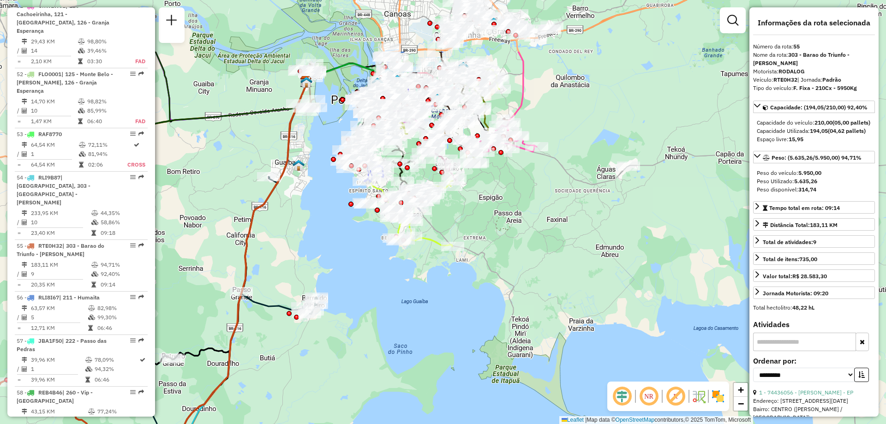
drag, startPoint x: 452, startPoint y: 160, endPoint x: 450, endPoint y: 254, distance: 94.2
click at [450, 254] on div "Janela de atendimento Grade de atendimento Capacidade Transportadoras Veículos …" at bounding box center [443, 212] width 886 height 424
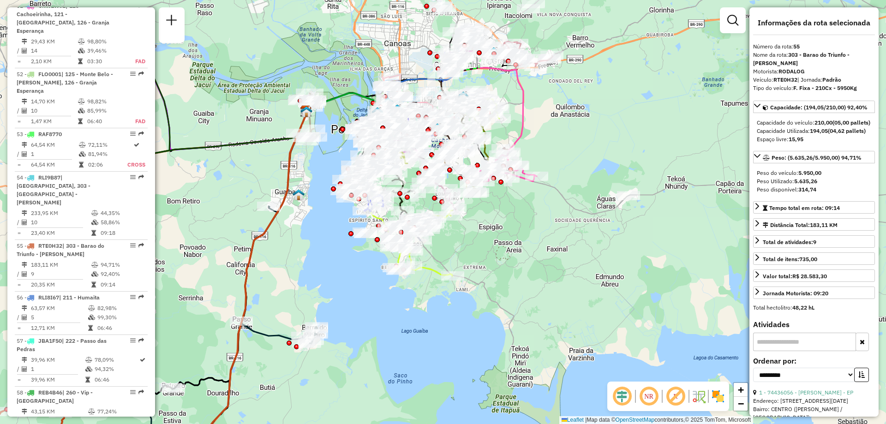
drag, startPoint x: 614, startPoint y: 124, endPoint x: 578, endPoint y: 195, distance: 79.7
click at [578, 195] on div "Janela de atendimento Grade de atendimento Capacidade Transportadoras Veículos …" at bounding box center [443, 212] width 886 height 424
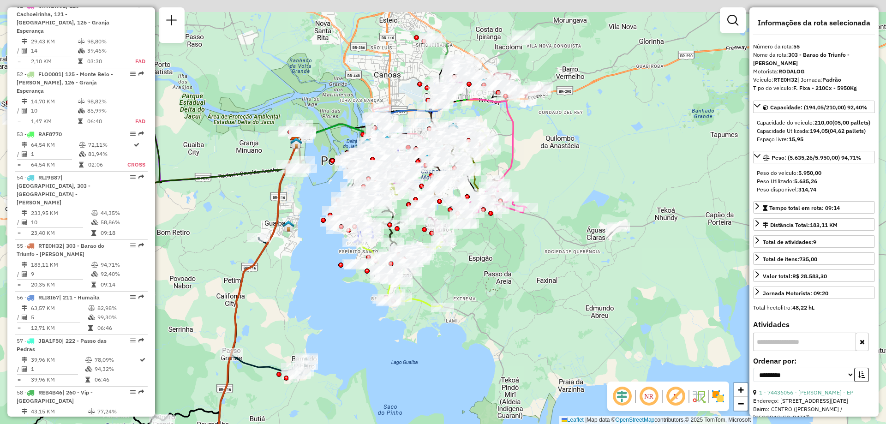
drag, startPoint x: 612, startPoint y: 132, endPoint x: 563, endPoint y: 204, distance: 87.1
click at [573, 192] on div "Janela de atendimento Grade de atendimento Capacidade Transportadoras Veículos …" at bounding box center [443, 212] width 886 height 424
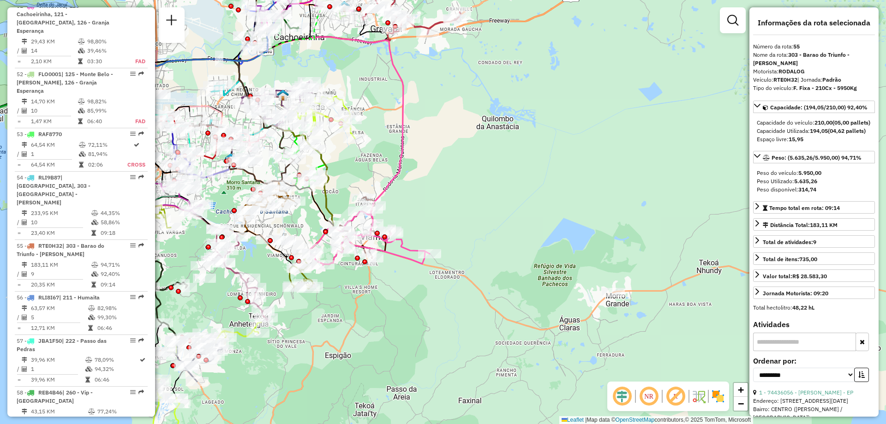
drag, startPoint x: 564, startPoint y: 302, endPoint x: 612, endPoint y: 318, distance: 50.5
click at [607, 326] on div "Janela de atendimento Grade de atendimento Capacidade Transportadoras Veículos …" at bounding box center [443, 212] width 886 height 424
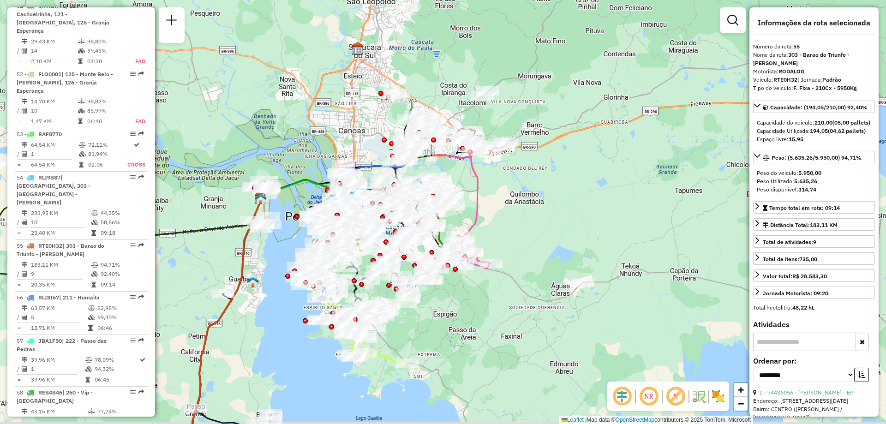
drag, startPoint x: 634, startPoint y: 309, endPoint x: 592, endPoint y: 292, distance: 45.9
click at [598, 294] on div "Janela de atendimento Grade de atendimento Capacidade Transportadoras Veículos …" at bounding box center [443, 212] width 886 height 424
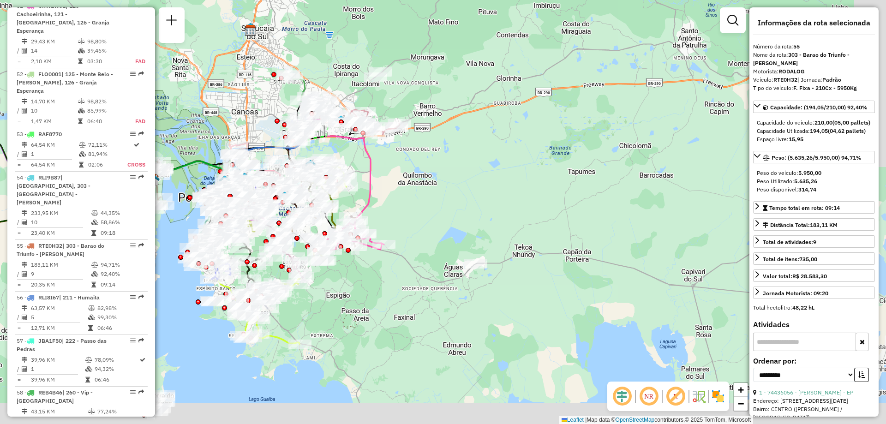
drag, startPoint x: 506, startPoint y: 359, endPoint x: 407, endPoint y: 253, distance: 144.3
click at [407, 253] on div "Janela de atendimento Grade de atendimento Capacidade Transportadoras Veículos …" at bounding box center [443, 212] width 886 height 424
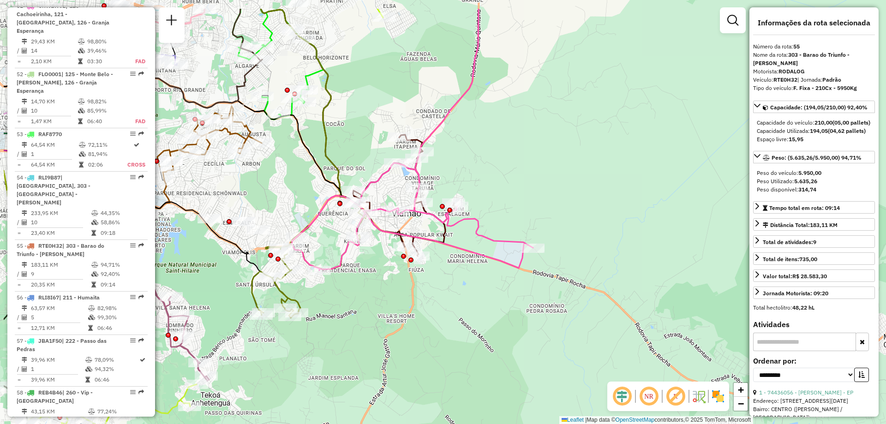
drag, startPoint x: 372, startPoint y: 246, endPoint x: 464, endPoint y: 299, distance: 106.1
click at [465, 298] on div "Janela de atendimento Grade de atendimento Capacidade Transportadoras Veículos …" at bounding box center [443, 212] width 886 height 424
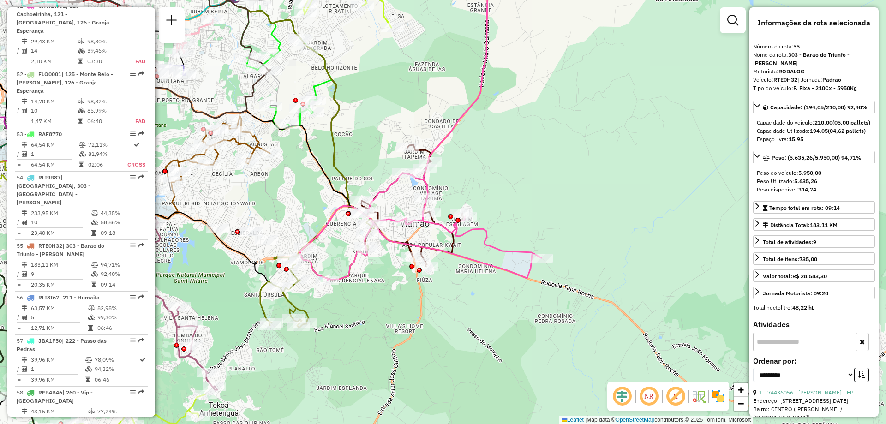
drag, startPoint x: 456, startPoint y: 291, endPoint x: 464, endPoint y: 300, distance: 12.4
click at [464, 300] on div "Janela de atendimento Grade de atendimento Capacidade Transportadoras Veículos …" at bounding box center [443, 212] width 886 height 424
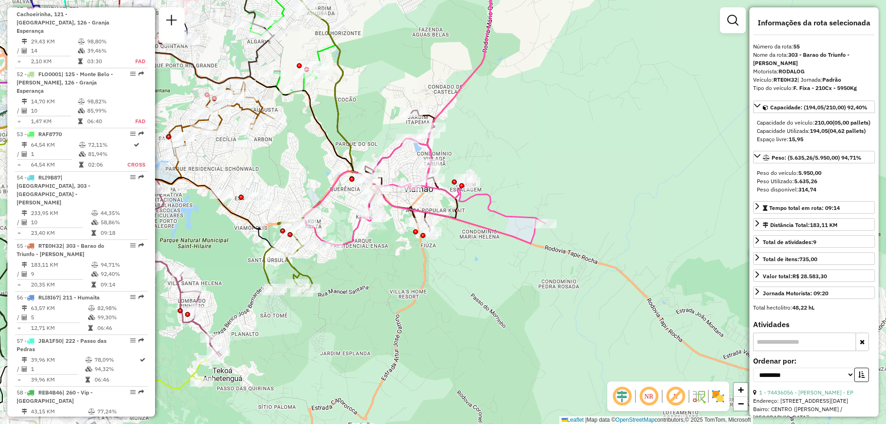
drag, startPoint x: 492, startPoint y: 251, endPoint x: 496, endPoint y: 216, distance: 35.3
click at [496, 216] on icon at bounding box center [424, 192] width 241 height 108
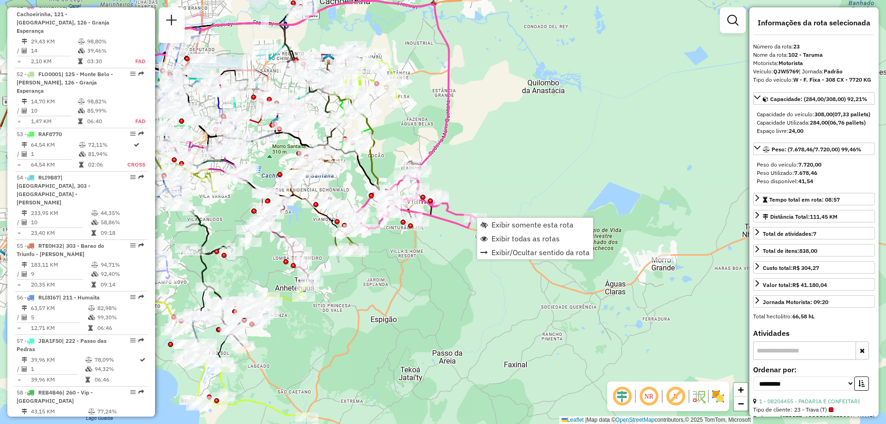
scroll to position [1524, 0]
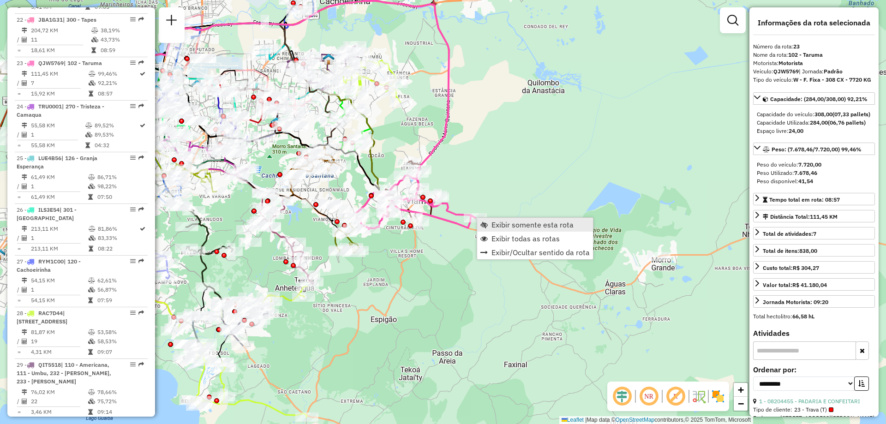
click at [505, 224] on span "Exibir somente esta rota" at bounding box center [533, 224] width 82 height 7
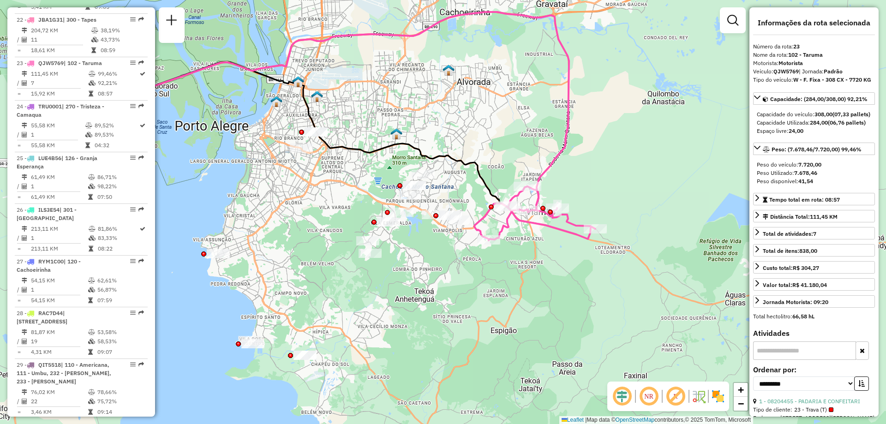
drag, startPoint x: 637, startPoint y: 344, endPoint x: 559, endPoint y: 258, distance: 116.3
click at [559, 258] on div "Janela de atendimento Grade de atendimento Capacidade Transportadoras Veículos …" at bounding box center [443, 212] width 886 height 424
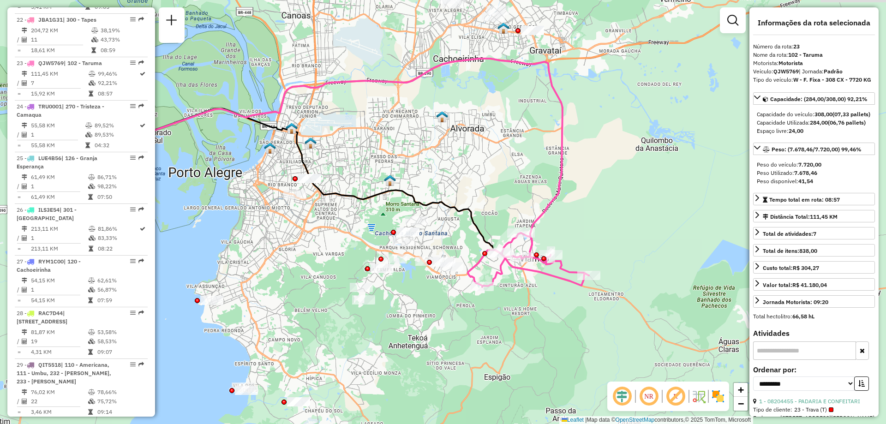
drag, startPoint x: 604, startPoint y: 82, endPoint x: 611, endPoint y: 127, distance: 45.3
click at [605, 129] on div "Janela de atendimento Grade de atendimento Capacidade Transportadoras Veículos …" at bounding box center [443, 212] width 886 height 424
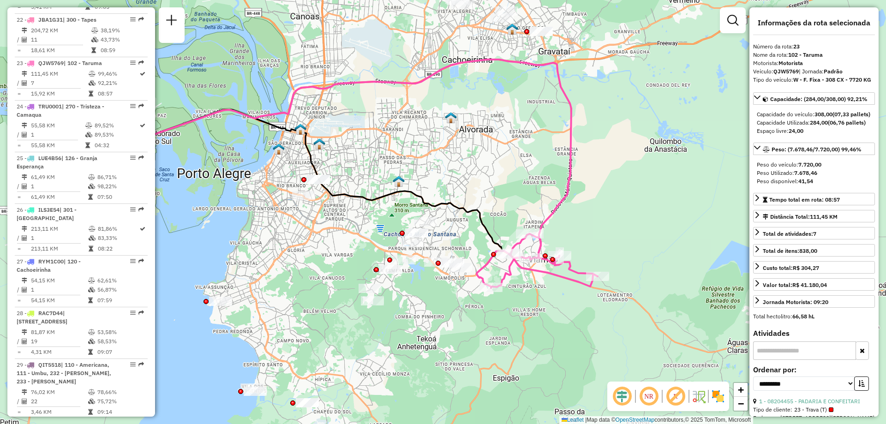
click at [626, 171] on div "Janela de atendimento Grade de atendimento Capacidade Transportadoras Veículos …" at bounding box center [443, 212] width 886 height 424
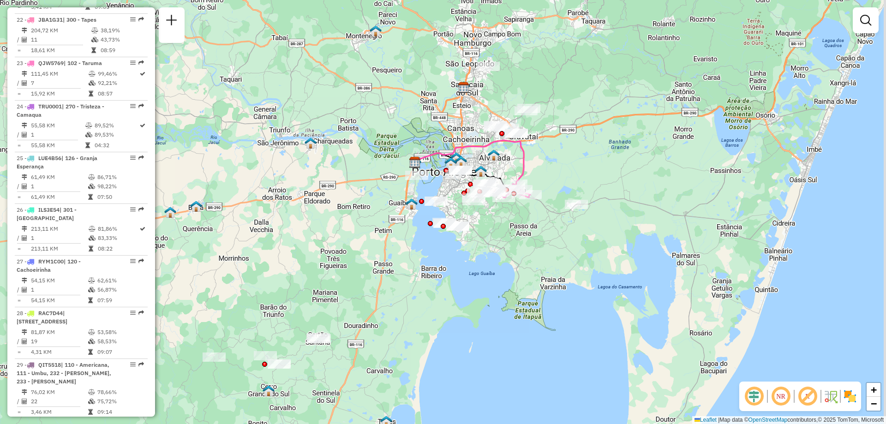
drag, startPoint x: 598, startPoint y: 286, endPoint x: 531, endPoint y: 233, distance: 85.5
click at [527, 239] on div "Janela de atendimento Grade de atendimento Capacidade Transportadoras Veículos …" at bounding box center [443, 212] width 886 height 424
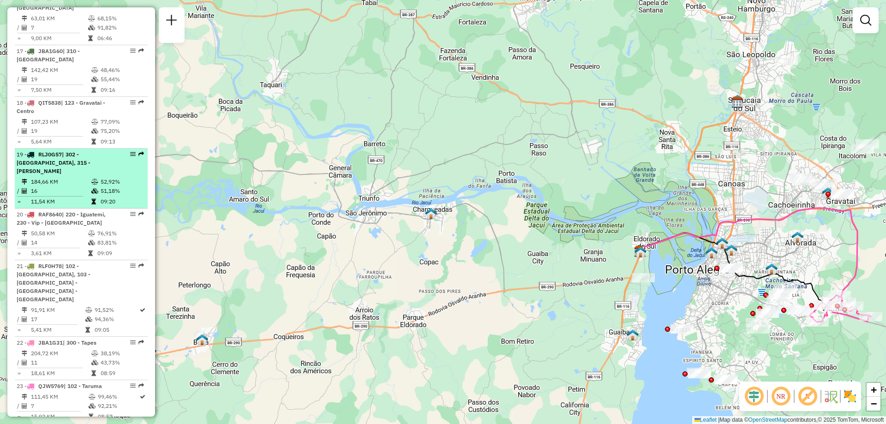
scroll to position [1155, 0]
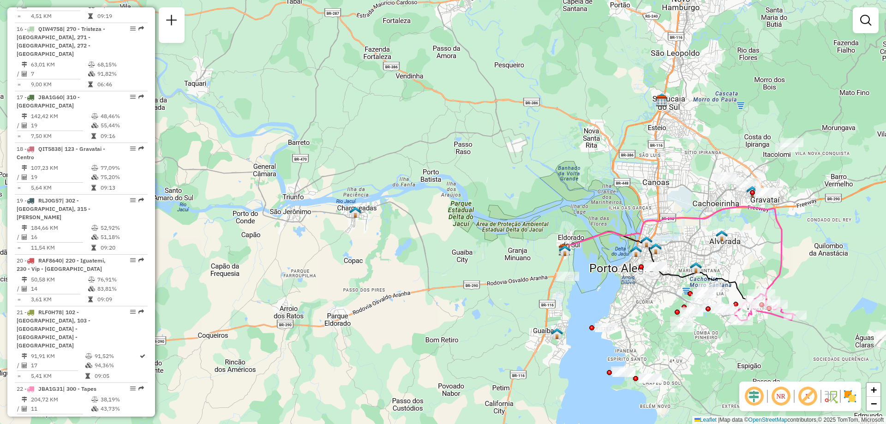
drag, startPoint x: 593, startPoint y: 200, endPoint x: 479, endPoint y: 156, distance: 122.3
click at [499, 182] on div "Janela de atendimento Grade de atendimento Capacidade Transportadoras Veículos …" at bounding box center [443, 212] width 886 height 424
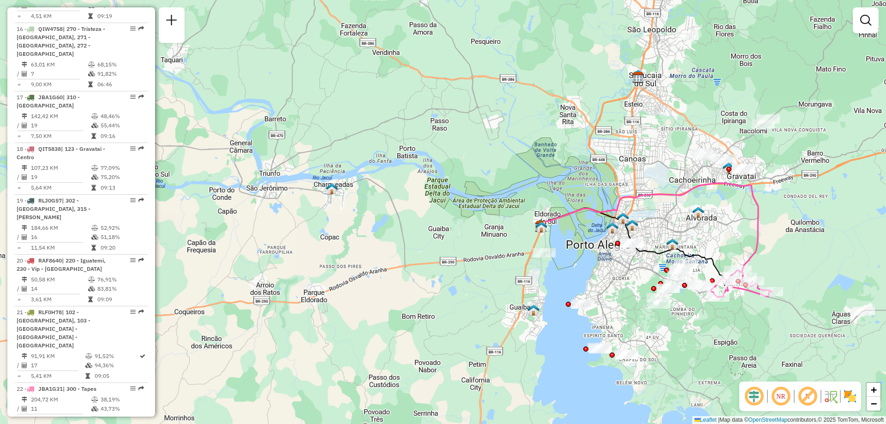
select select "**********"
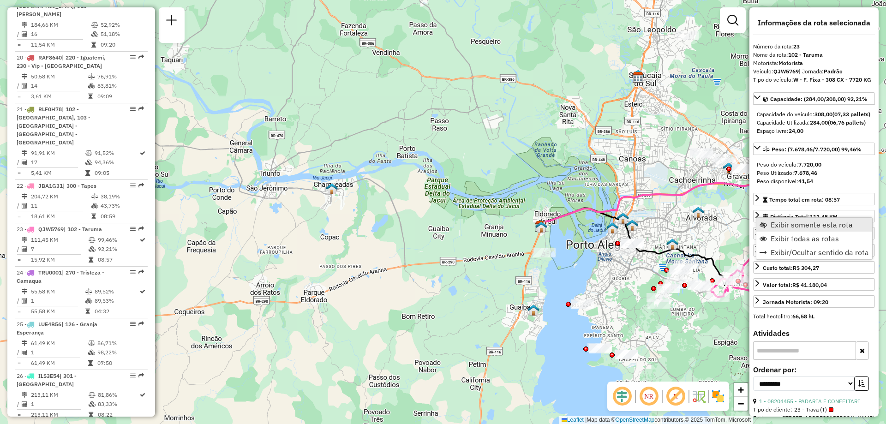
scroll to position [1524, 0]
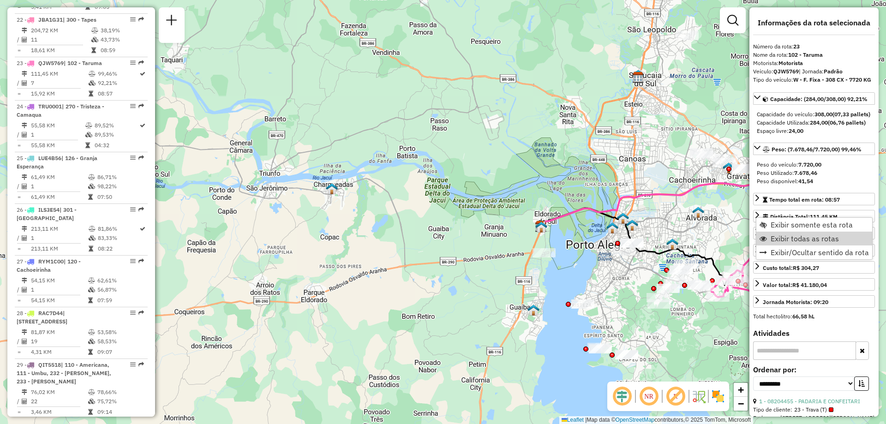
drag, startPoint x: 601, startPoint y: 231, endPoint x: 612, endPoint y: 208, distance: 25.6
click at [601, 221] on div "Janela de atendimento Grade de atendimento Capacidade Transportadoras Veículos …" at bounding box center [443, 212] width 886 height 424
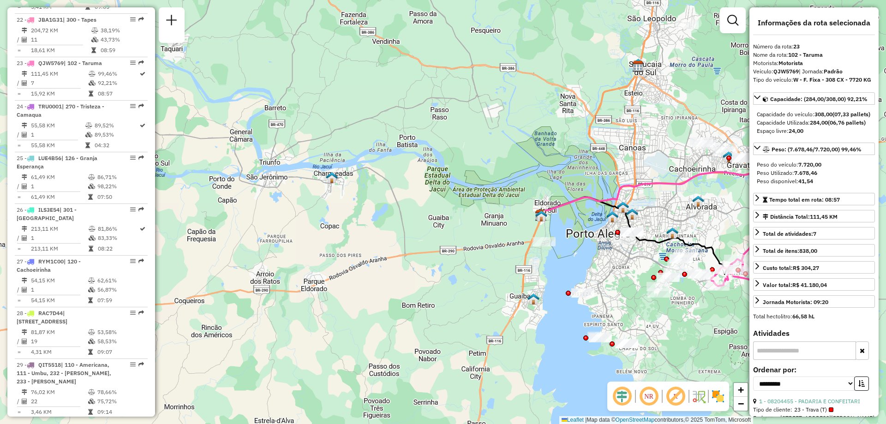
drag, startPoint x: 699, startPoint y: 259, endPoint x: 698, endPoint y: 248, distance: 11.2
click at [698, 257] on div "Janela de atendimento Grade de atendimento Capacidade Transportadoras Veículos …" at bounding box center [443, 212] width 886 height 424
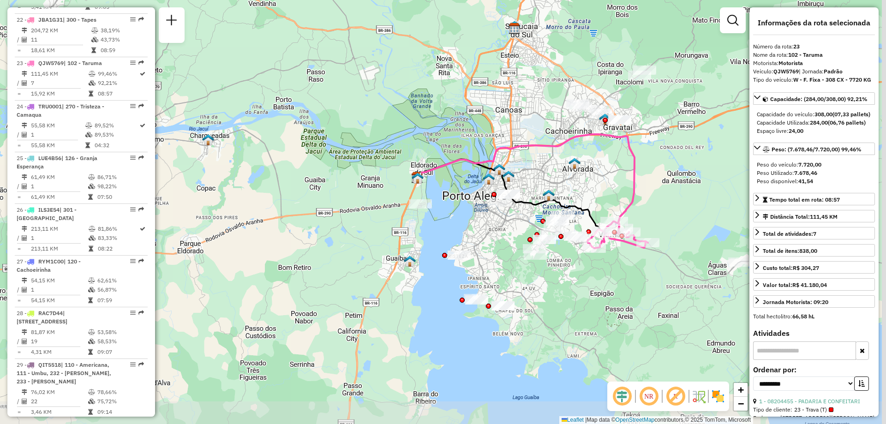
drag, startPoint x: 691, startPoint y: 211, endPoint x: 580, endPoint y: 198, distance: 111.6
click at [565, 175] on div "Janela de atendimento Grade de atendimento Capacidade Transportadoras Veículos …" at bounding box center [443, 212] width 886 height 424
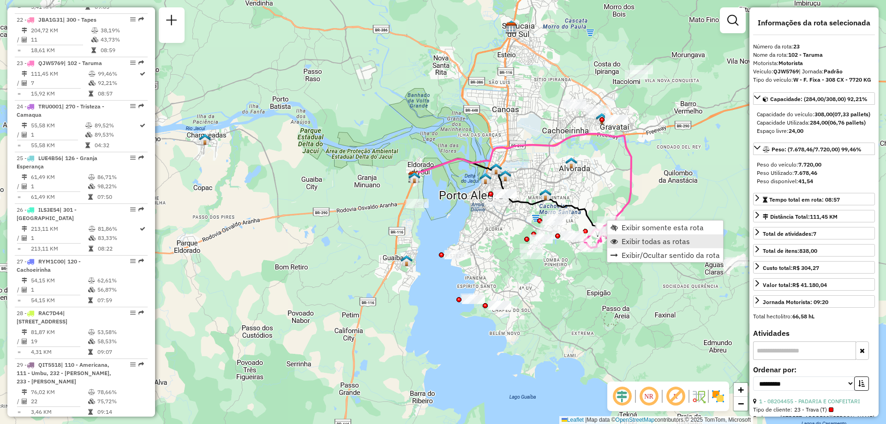
click at [636, 240] on span "Exibir todas as rotas" at bounding box center [656, 241] width 68 height 7
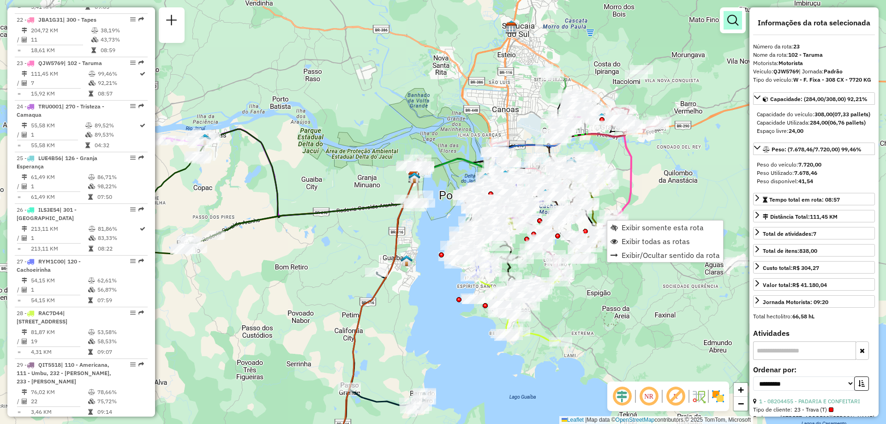
click at [736, 21] on em at bounding box center [732, 20] width 11 height 11
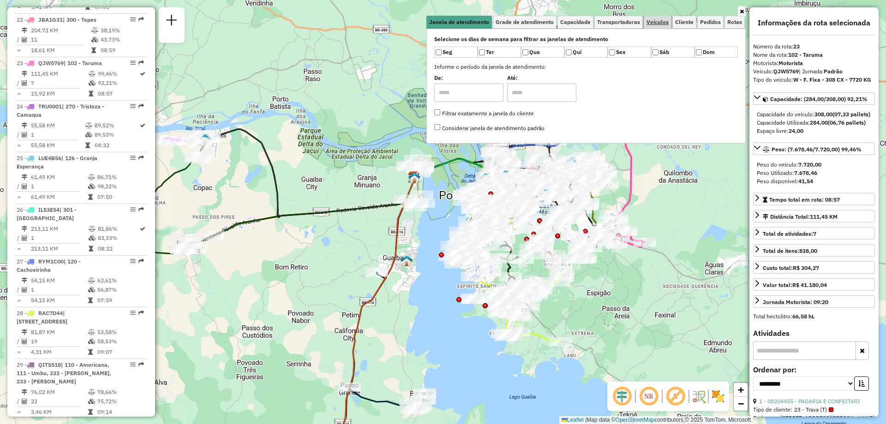
click at [659, 21] on span "Veículos" at bounding box center [658, 22] width 22 height 6
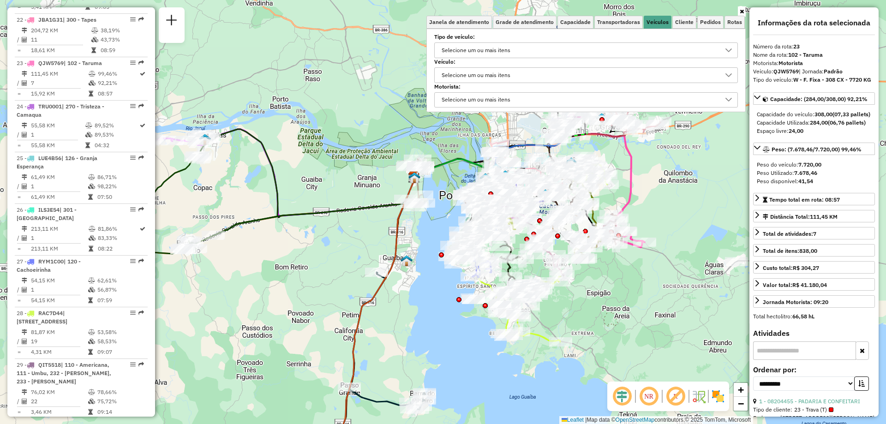
click at [485, 77] on div "Selecione um ou mais itens" at bounding box center [475, 75] width 75 height 15
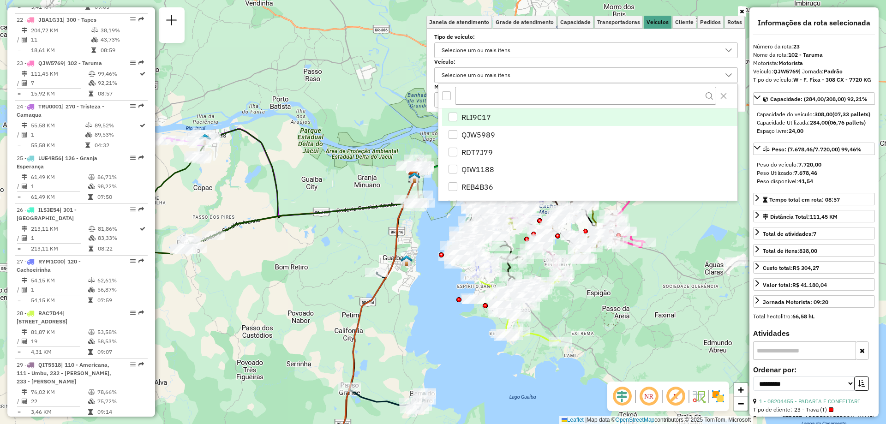
scroll to position [6, 32]
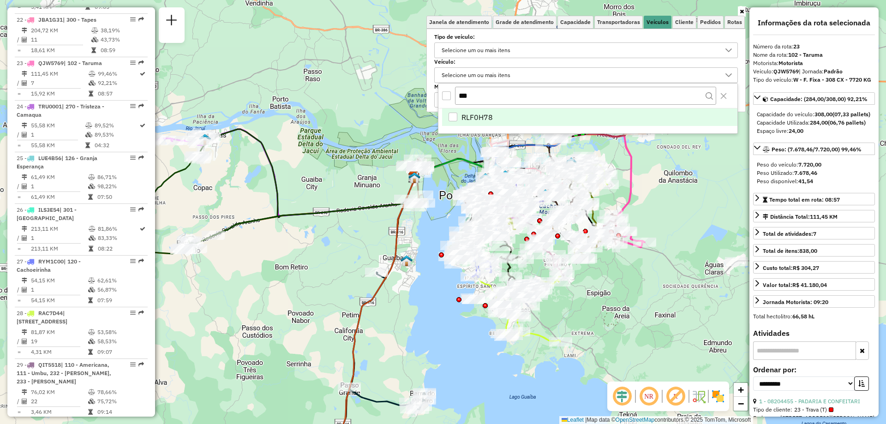
type input "***"
click at [489, 115] on span "RLF0H78" at bounding box center [477, 117] width 31 height 11
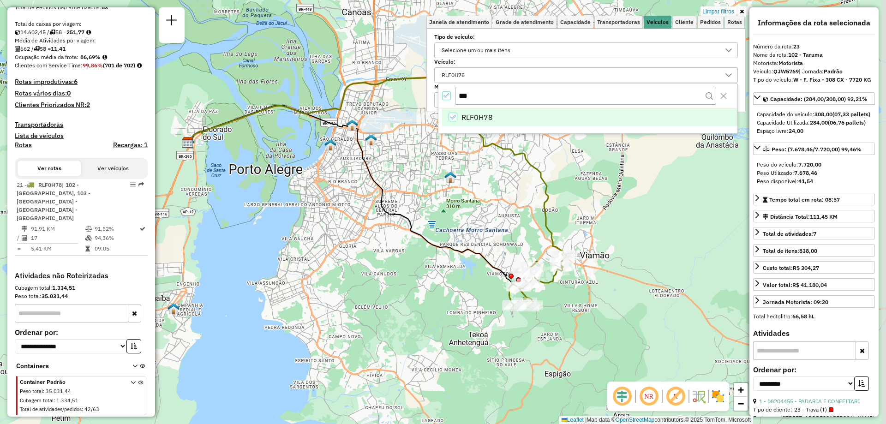
drag, startPoint x: 647, startPoint y: 250, endPoint x: 615, endPoint y: 293, distance: 53.2
click at [615, 293] on div "Limpar filtros Janela de atendimento Grade de atendimento Capacidade Transporta…" at bounding box center [443, 212] width 886 height 424
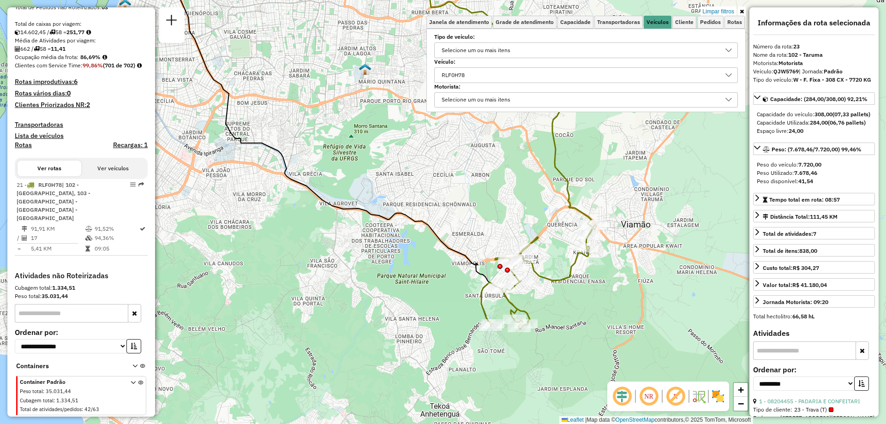
drag, startPoint x: 610, startPoint y: 289, endPoint x: 597, endPoint y: 311, distance: 25.3
click at [597, 311] on div "Limpar filtros Janela de atendimento Grade de atendimento Capacidade Transporta…" at bounding box center [443, 212] width 886 height 424
click at [468, 77] on div "RLF0H78" at bounding box center [453, 75] width 30 height 15
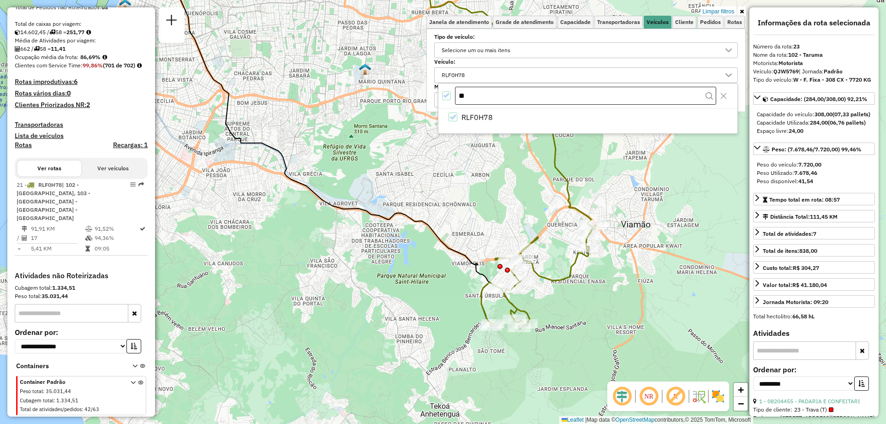
type input "*"
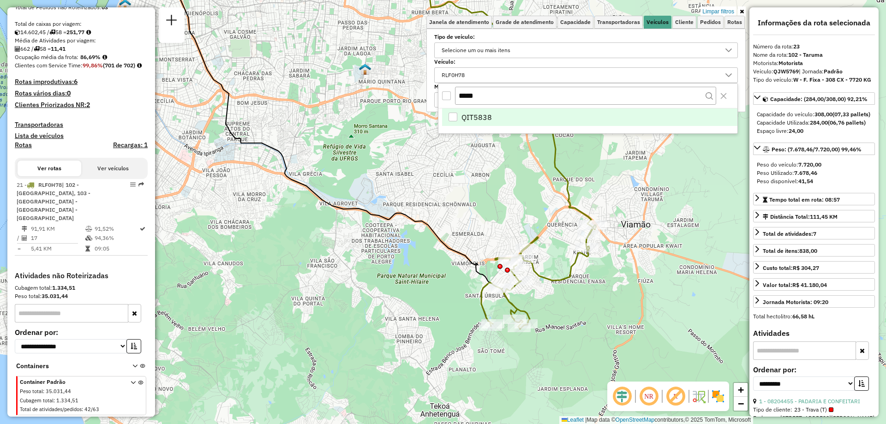
type input "*****"
click at [461, 113] on li "QIT5838" at bounding box center [589, 117] width 295 height 18
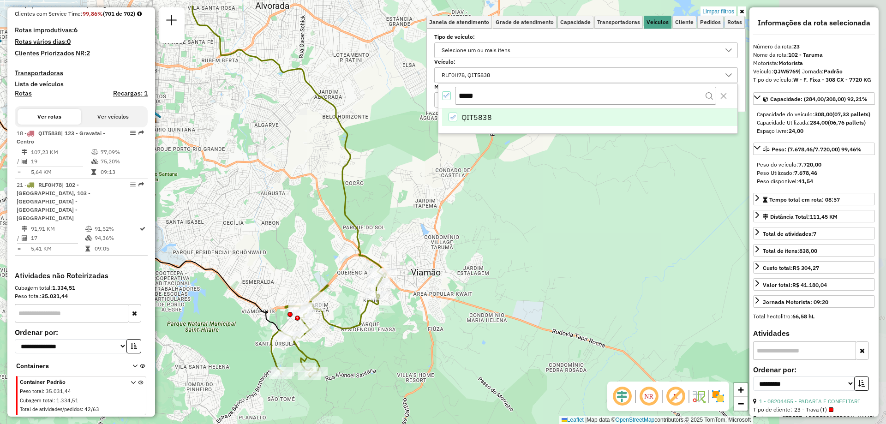
drag, startPoint x: 593, startPoint y: 182, endPoint x: 383, endPoint y: 230, distance: 215.4
click at [383, 230] on div "Limpar filtros Janela de atendimento Grade de atendimento Capacidade Transporta…" at bounding box center [443, 212] width 886 height 424
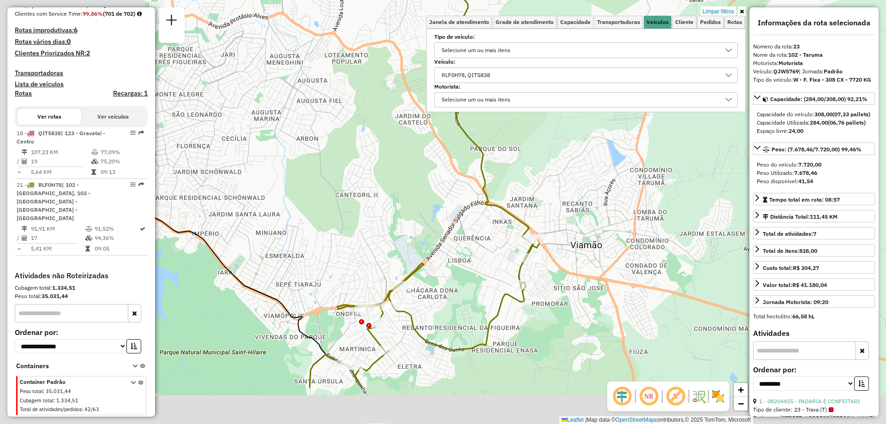
drag, startPoint x: 416, startPoint y: 186, endPoint x: 510, endPoint y: 161, distance: 97.1
click at [510, 161] on div "Limpar filtros Janela de atendimento Grade de atendimento Capacidade Transporta…" at bounding box center [443, 212] width 886 height 424
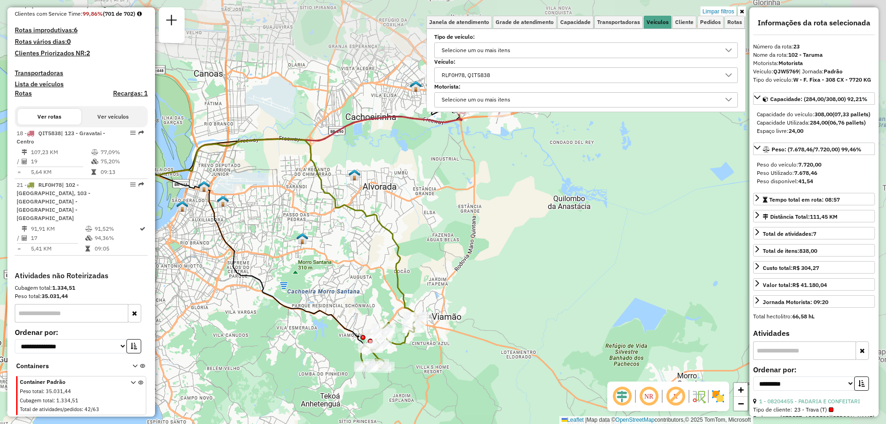
drag, startPoint x: 381, startPoint y: 190, endPoint x: 313, endPoint y: 318, distance: 145.0
click at [321, 319] on div "Limpar filtros Janela de atendimento Grade de atendimento Capacidade Transporta…" at bounding box center [443, 212] width 886 height 424
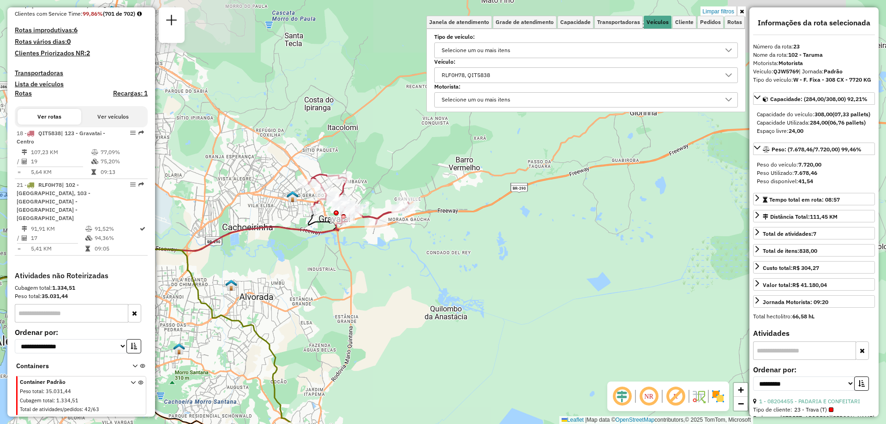
drag, startPoint x: 468, startPoint y: 180, endPoint x: 378, endPoint y: 258, distance: 119.5
click at [374, 274] on div "Limpar filtros Janela de atendimento Grade de atendimento Capacidade Transporta…" at bounding box center [443, 212] width 886 height 424
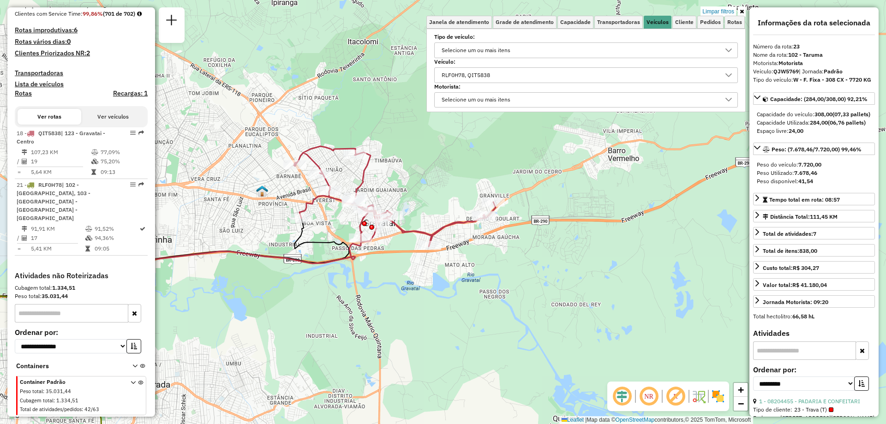
drag, startPoint x: 330, startPoint y: 235, endPoint x: 397, endPoint y: 295, distance: 90.3
click at [397, 295] on div "Limpar filtros Janela de atendimento Grade de atendimento Capacidade Transporta…" at bounding box center [443, 212] width 886 height 424
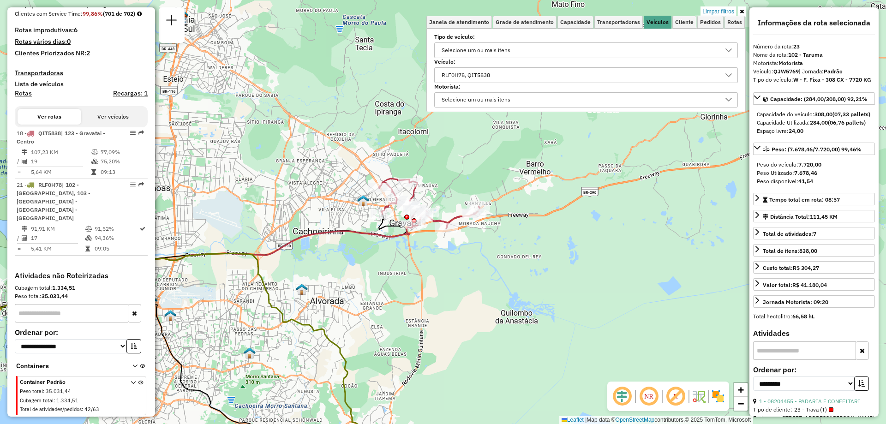
drag, startPoint x: 357, startPoint y: 284, endPoint x: 390, endPoint y: 281, distance: 32.9
click at [390, 281] on div "Limpar filtros Janela de atendimento Grade de atendimento Capacidade Transporta…" at bounding box center [443, 212] width 886 height 424
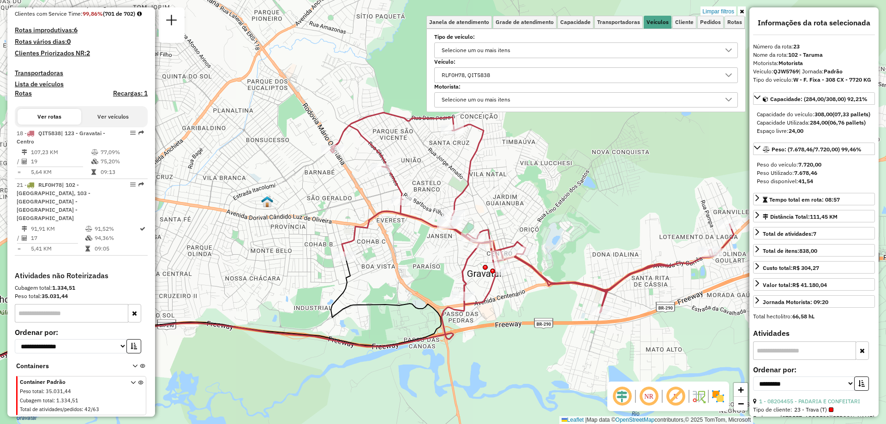
click at [524, 75] on div "RLF0H78, QIT5838" at bounding box center [579, 75] width 282 height 15
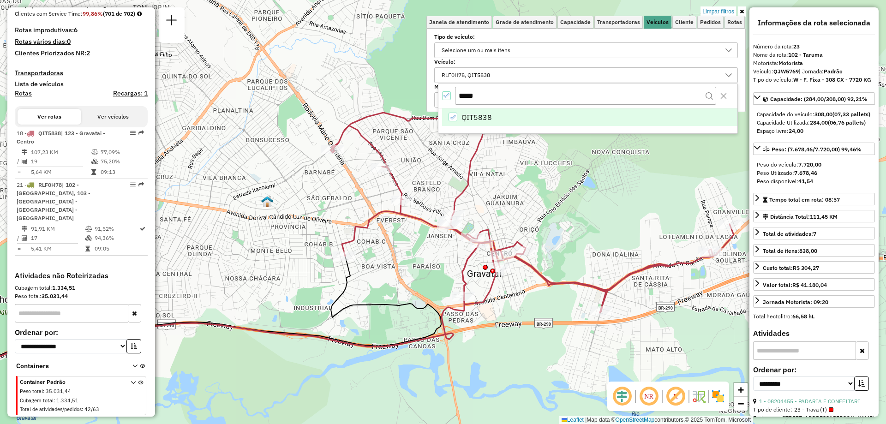
click at [448, 95] on icon "All items selected" at bounding box center [447, 95] width 6 height 6
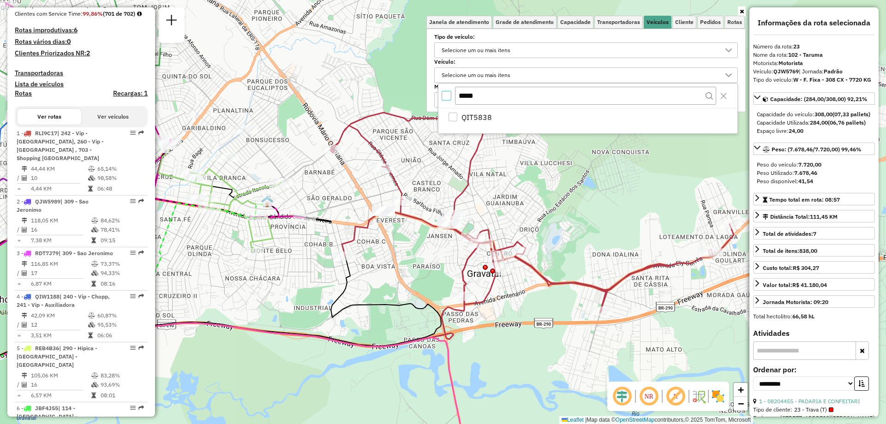
click at [489, 73] on div "Selecione um ou mais itens" at bounding box center [475, 75] width 75 height 15
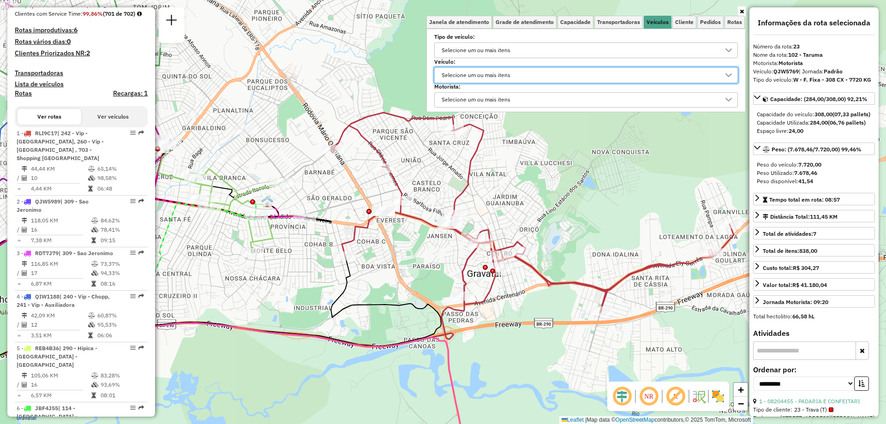
scroll to position [1524, 0]
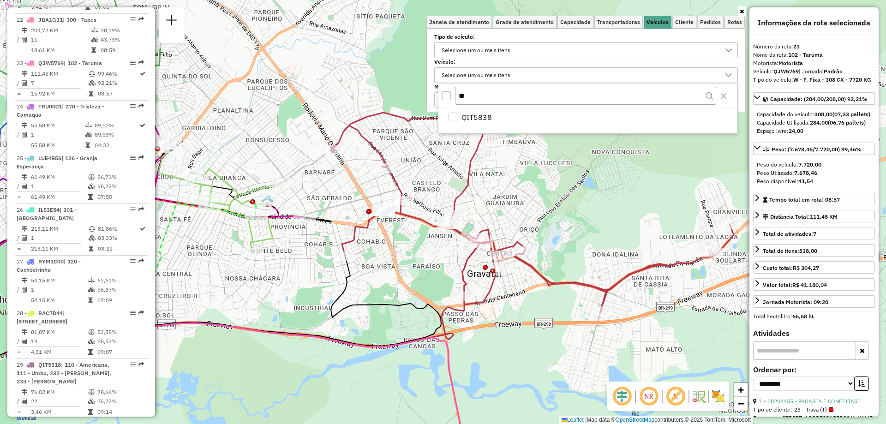
type input "*"
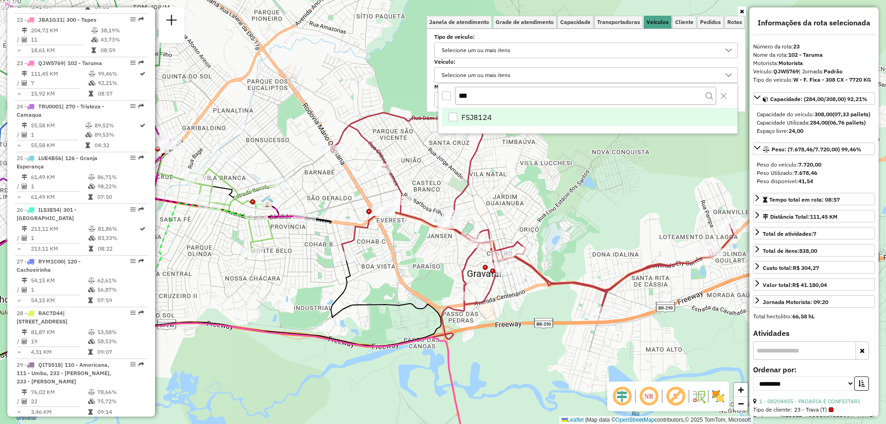
type input "***"
click at [451, 115] on div "FSJ8124" at bounding box center [453, 117] width 9 height 9
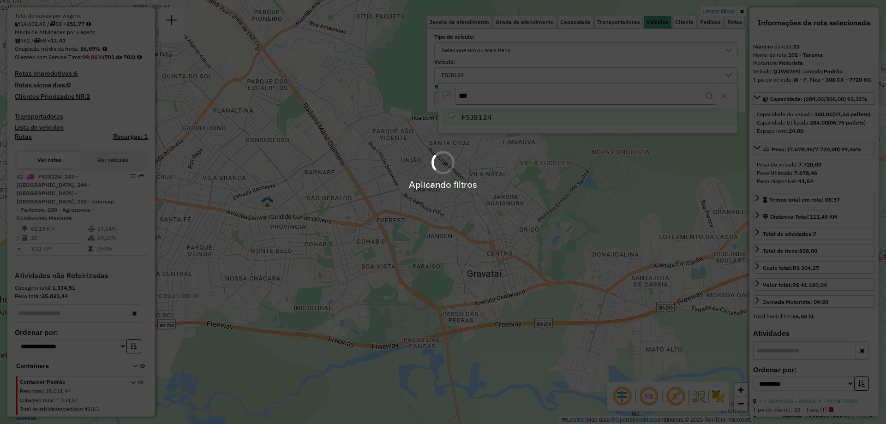
scroll to position [207, 0]
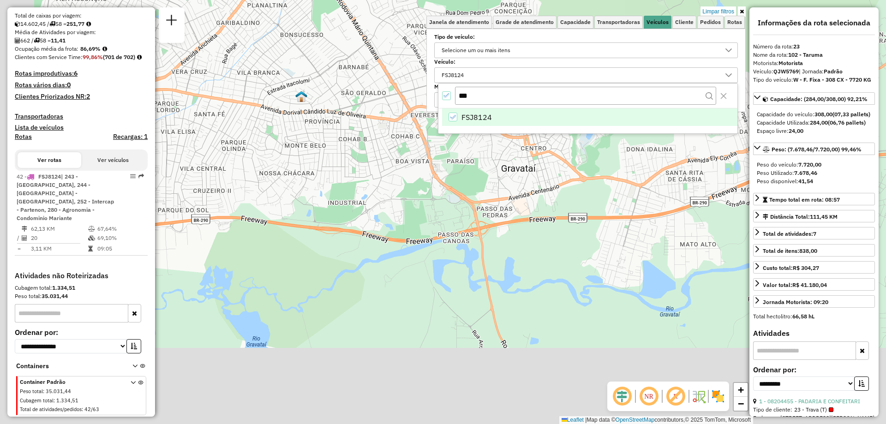
drag, startPoint x: 321, startPoint y: 249, endPoint x: 355, endPoint y: 144, distance: 110.6
click at [355, 144] on div "Limpar filtros Janela de atendimento Grade de atendimento Capacidade Transporta…" at bounding box center [443, 212] width 886 height 424
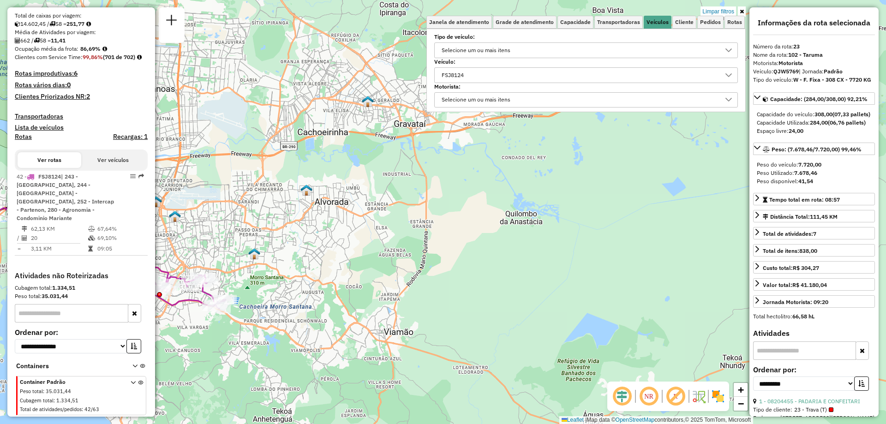
drag, startPoint x: 278, startPoint y: 277, endPoint x: 430, endPoint y: 209, distance: 166.5
click at [326, 233] on div "Limpar filtros Janela de atendimento Grade de atendimento Capacidade Transporta…" at bounding box center [443, 212] width 886 height 424
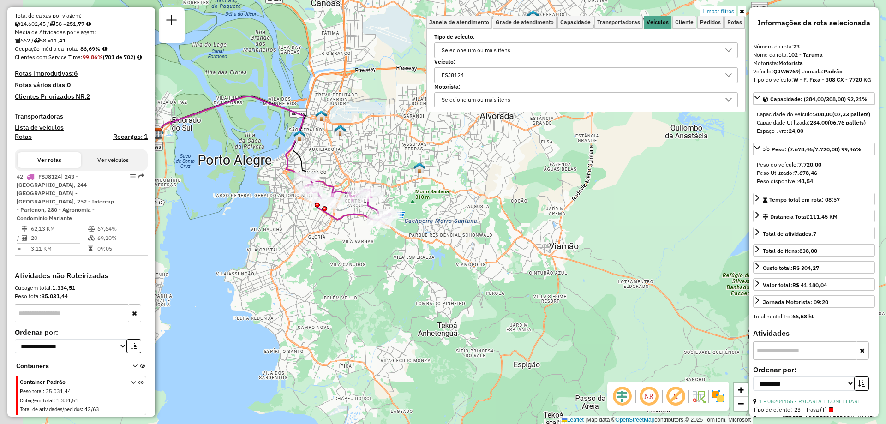
drag, startPoint x: 287, startPoint y: 284, endPoint x: 332, endPoint y: 287, distance: 45.8
click at [331, 286] on div "Limpar filtros Janela de atendimento Grade de atendimento Capacidade Transporta…" at bounding box center [443, 212] width 886 height 424
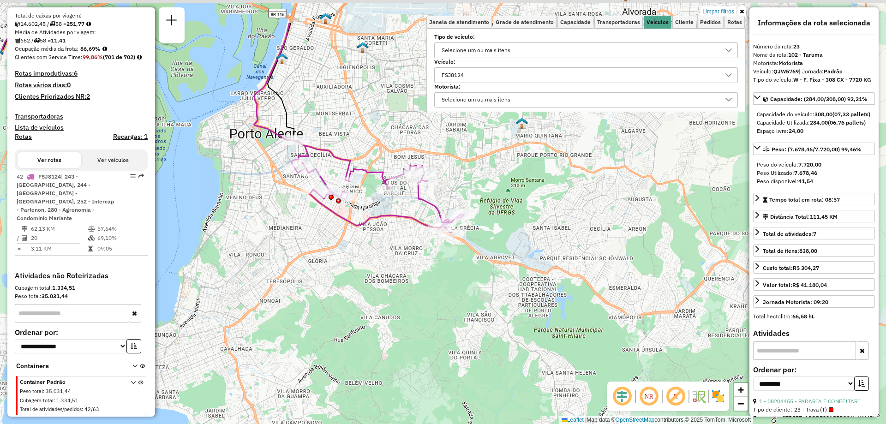
drag, startPoint x: 378, startPoint y: 148, endPoint x: 387, endPoint y: 234, distance: 85.9
click at [387, 233] on icon at bounding box center [377, 185] width 173 height 93
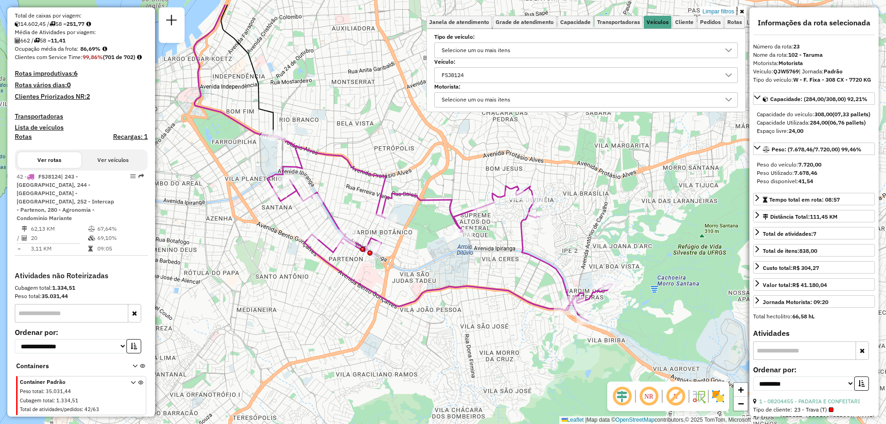
drag, startPoint x: 373, startPoint y: 247, endPoint x: 435, endPoint y: 294, distance: 77.4
click at [435, 294] on icon at bounding box center [440, 227] width 346 height 186
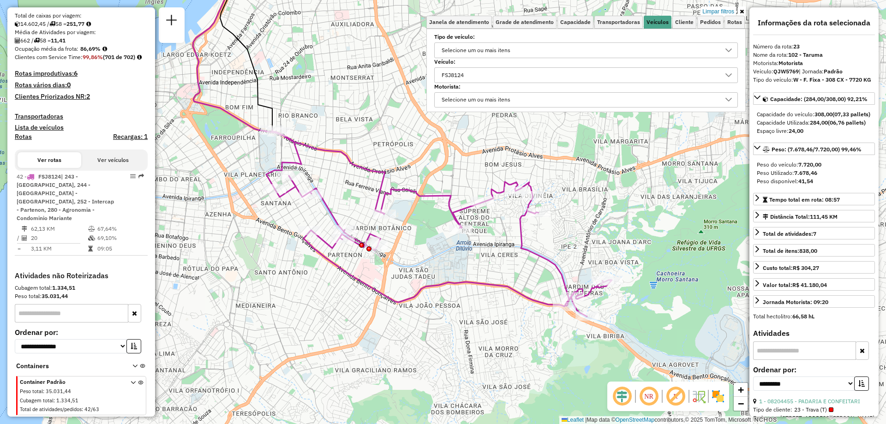
drag, startPoint x: 308, startPoint y: 273, endPoint x: 432, endPoint y: 269, distance: 123.8
click at [432, 269] on div "Limpar filtros Janela de atendimento Grade de atendimento Capacidade Transporta…" at bounding box center [443, 212] width 886 height 424
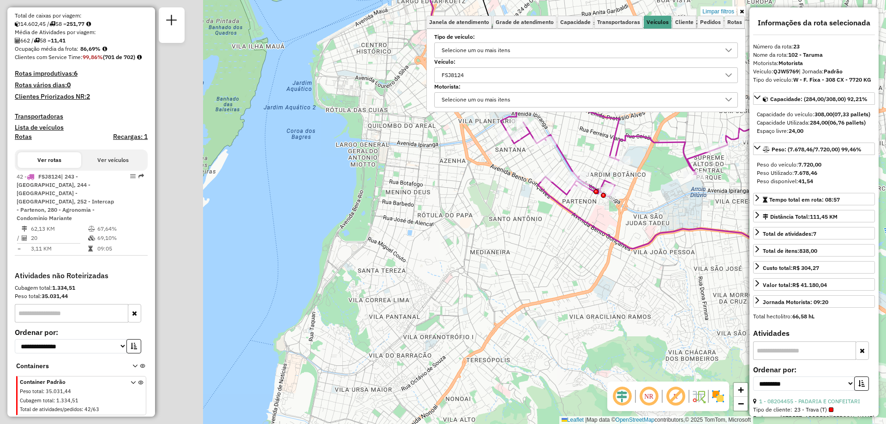
drag, startPoint x: 270, startPoint y: 237, endPoint x: 514, endPoint y: 183, distance: 250.2
click at [524, 178] on div "Limpar filtros Janela de atendimento Grade de atendimento Capacidade Transporta…" at bounding box center [443, 212] width 886 height 424
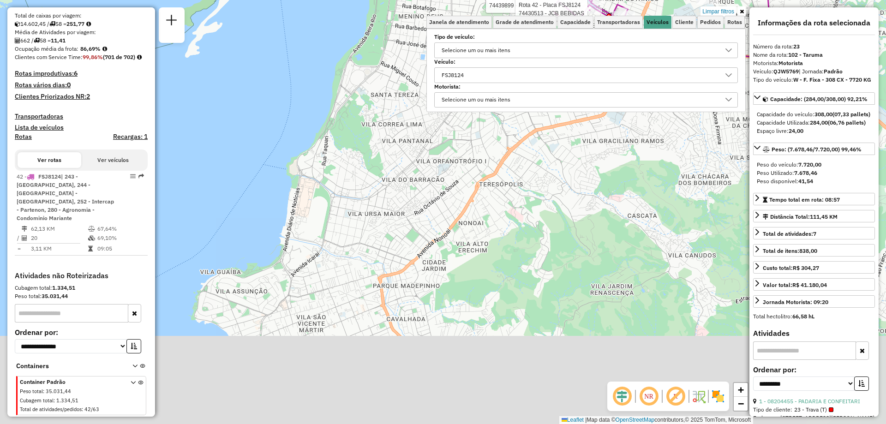
drag, startPoint x: 485, startPoint y: 338, endPoint x: 468, endPoint y: 215, distance: 124.3
click at [477, 166] on div "Rota 42 - Placa FSJ8124 74439899 - ATIL Rota 42 - Placa FSJ8124 74430513 - JCB …" at bounding box center [443, 212] width 886 height 424
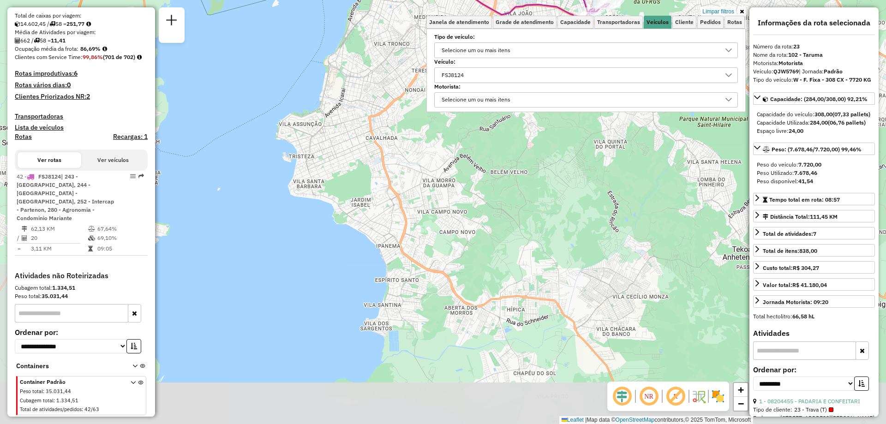
drag, startPoint x: 444, startPoint y: 373, endPoint x: 368, endPoint y: 184, distance: 204.2
click at [369, 185] on div "Rota 42 - Placa FSJ8124 74439899 - ATIL Rota 42 - Placa FSJ8124 74430513 - JCB …" at bounding box center [443, 212] width 886 height 424
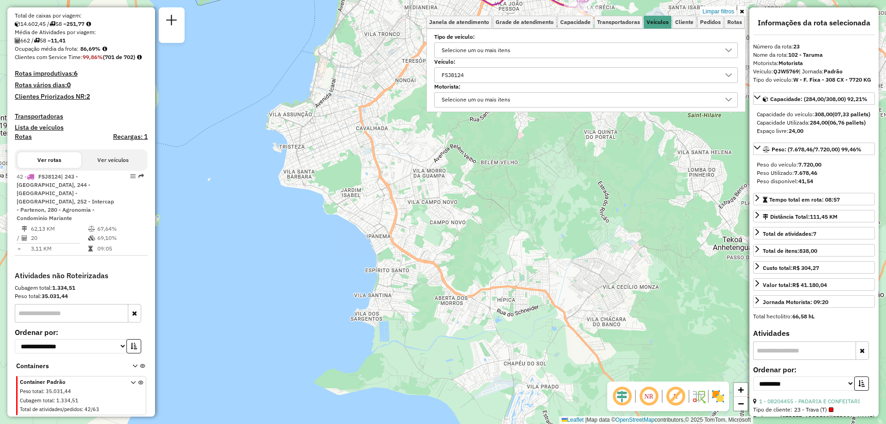
drag, startPoint x: 479, startPoint y: 73, endPoint x: 416, endPoint y: 81, distance: 63.2
click at [416, 81] on div "Rota 42 - Placa FSJ8124 74439899 - ATIL Rota 42 - Placa FSJ8124 74430513 - JCB …" at bounding box center [443, 212] width 886 height 424
click at [476, 70] on div "FSJ8124" at bounding box center [579, 75] width 282 height 15
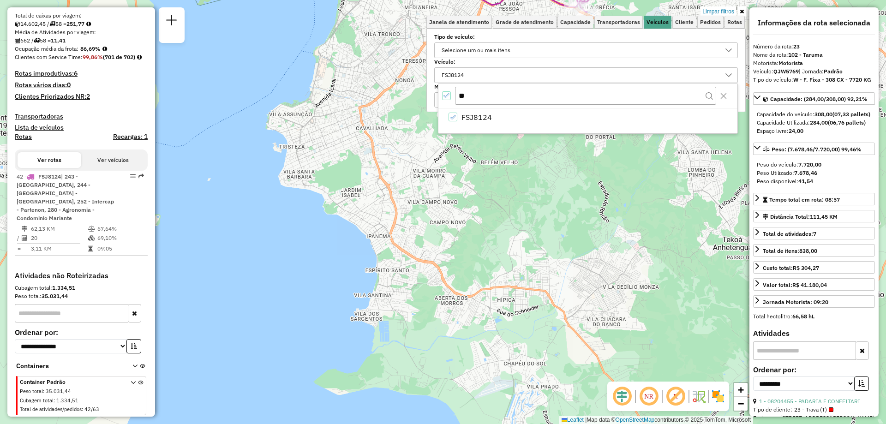
type input "*"
type input "****"
click at [434, 115] on div "Limpar filtros Janela de atendimento Grade de atendimento Capacidade Transporta…" at bounding box center [585, 63] width 319 height 113
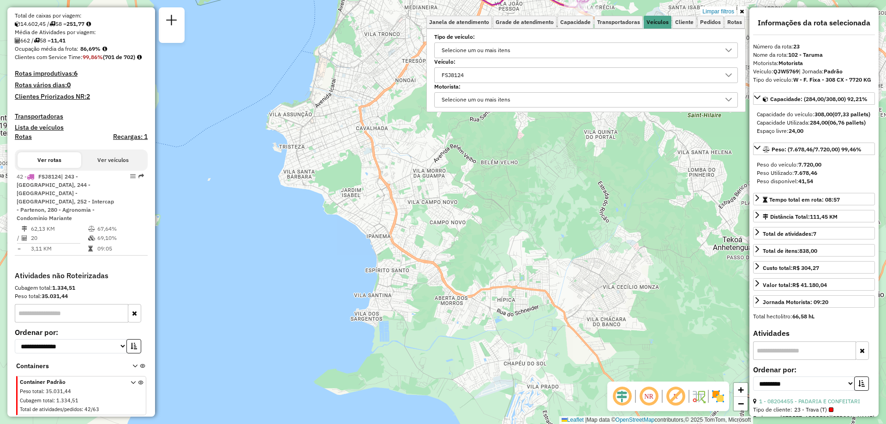
click at [450, 118] on div "Limpar filtros Janela de atendimento Grade de atendimento Capacidade Transporta…" at bounding box center [585, 63] width 319 height 113
click at [467, 76] on div "FSJ8124" at bounding box center [452, 75] width 29 height 15
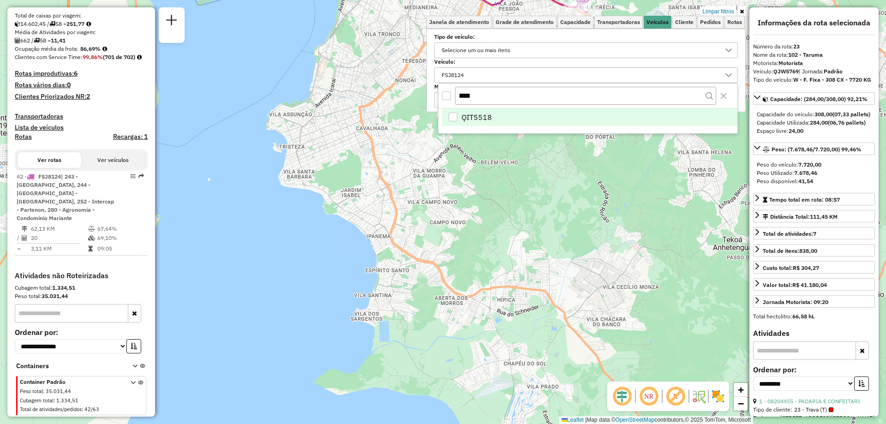
click at [453, 119] on div "QIT5518" at bounding box center [453, 117] width 9 height 9
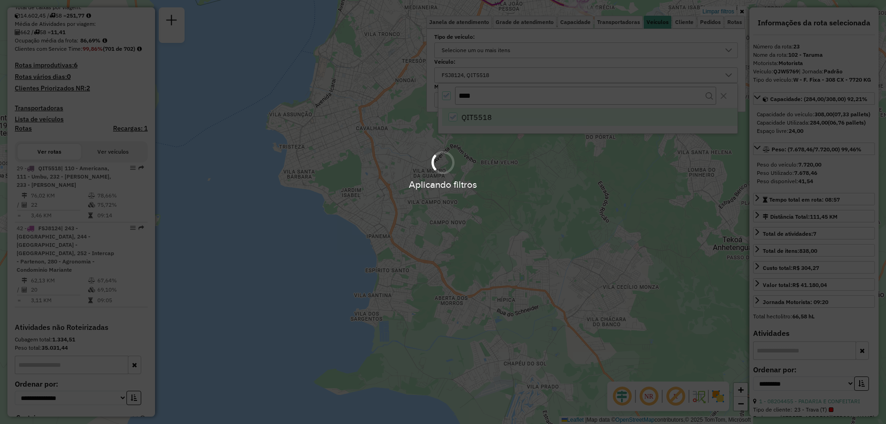
scroll to position [267, 0]
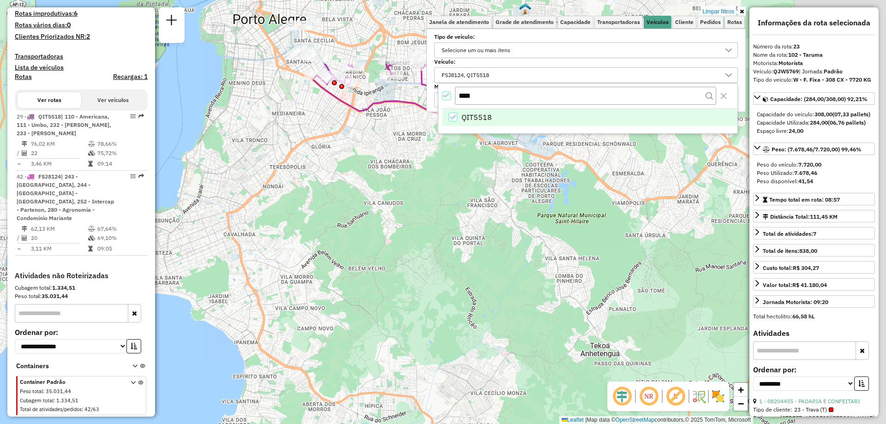
drag, startPoint x: 551, startPoint y: 168, endPoint x: 450, endPoint y: 305, distance: 170.2
click at [432, 304] on div "Limpar filtros Janela de atendimento Grade de atendimento Capacidade Transporta…" at bounding box center [443, 212] width 886 height 424
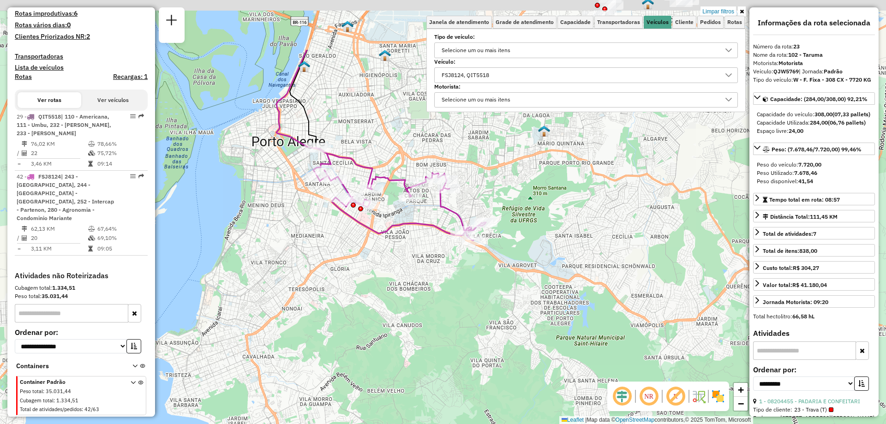
drag, startPoint x: 425, startPoint y: 196, endPoint x: 452, endPoint y: 378, distance: 184.0
click at [447, 375] on div "Limpar filtros Janela de atendimento Grade de atendimento Capacidade Transporta…" at bounding box center [443, 212] width 886 height 424
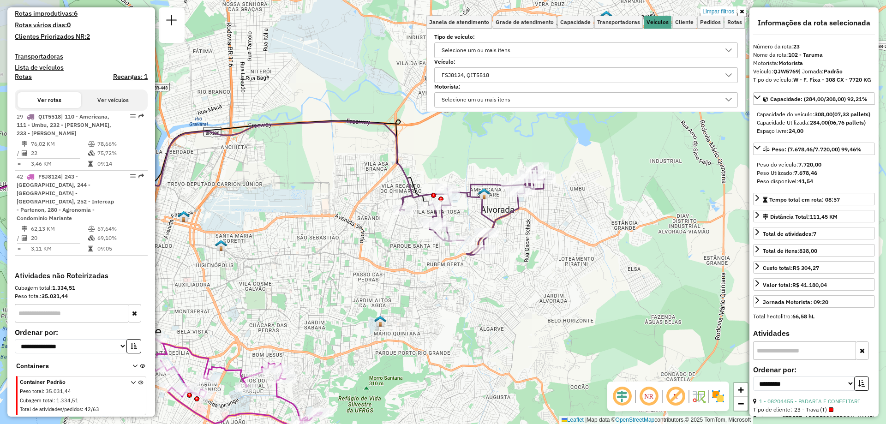
drag, startPoint x: 610, startPoint y: 194, endPoint x: 419, endPoint y: 288, distance: 213.0
click at [419, 288] on div "Limpar filtros Janela de atendimento Grade de atendimento Capacidade Transporta…" at bounding box center [443, 212] width 886 height 424
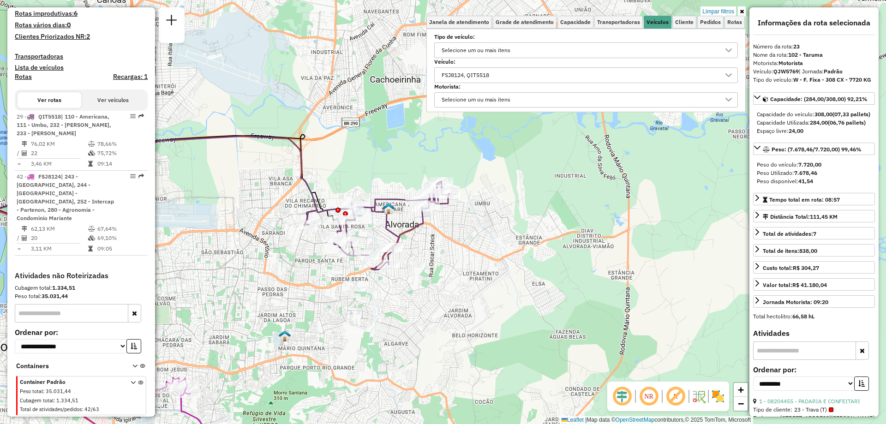
drag, startPoint x: 533, startPoint y: 254, endPoint x: 438, endPoint y: 267, distance: 96.0
click at [438, 267] on div "Limpar filtros Janela de atendimento Grade de atendimento Capacidade Transporta…" at bounding box center [443, 212] width 886 height 424
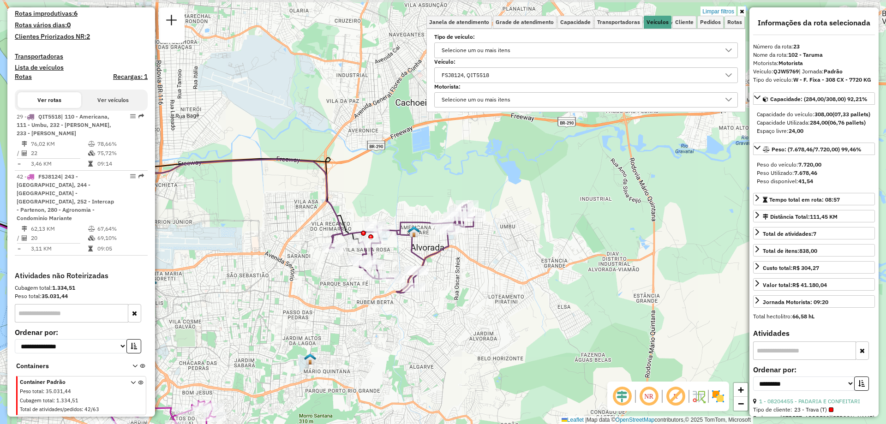
drag, startPoint x: 408, startPoint y: 283, endPoint x: 434, endPoint y: 306, distance: 34.3
click at [434, 306] on div "Limpar filtros Janela de atendimento Grade de atendimento Capacidade Transporta…" at bounding box center [443, 212] width 886 height 424
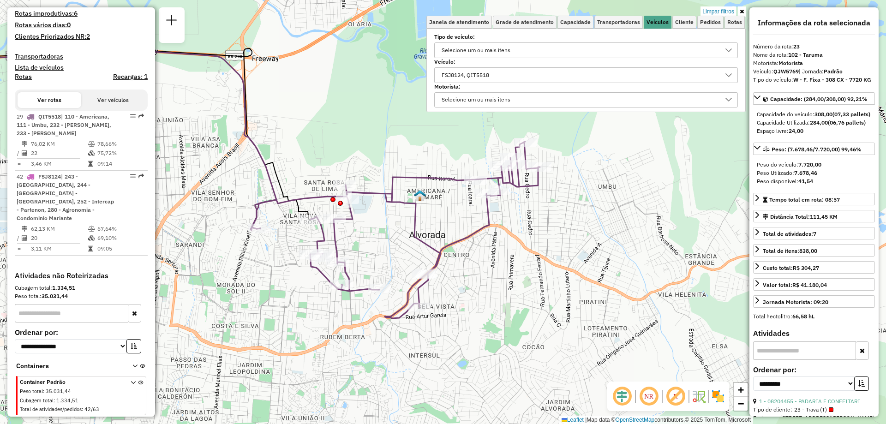
drag, startPoint x: 456, startPoint y: 249, endPoint x: 468, endPoint y: 286, distance: 39.1
click at [468, 286] on div "Limpar filtros Janela de atendimento Grade de atendimento Capacidade Transporta…" at bounding box center [443, 212] width 886 height 424
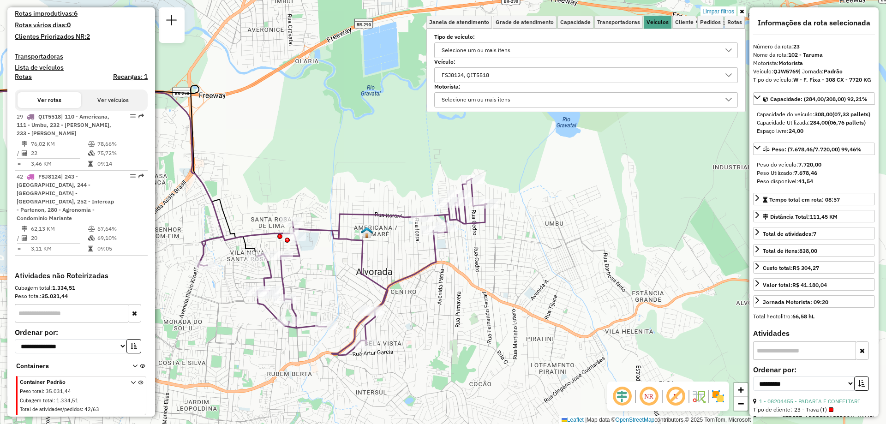
drag, startPoint x: 535, startPoint y: 263, endPoint x: 482, endPoint y: 300, distance: 64.7
click at [482, 300] on div "Limpar filtros Janela de atendimento Grade de atendimento Capacidade Transporta…" at bounding box center [443, 212] width 886 height 424
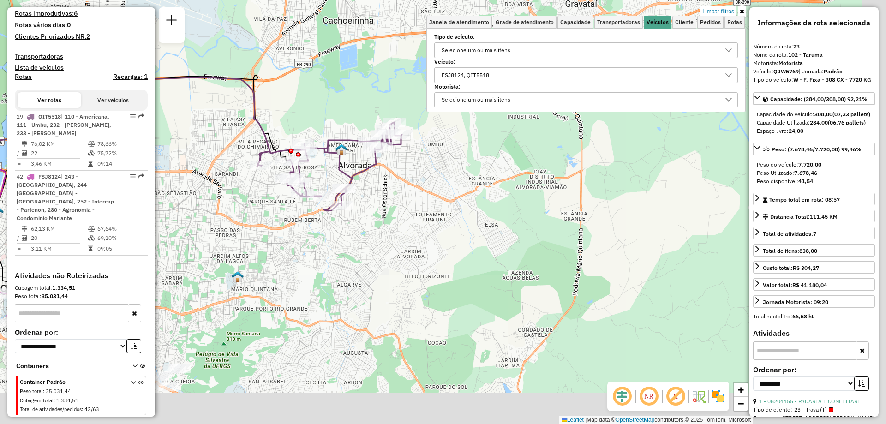
drag, startPoint x: 498, startPoint y: 341, endPoint x: 364, endPoint y: 183, distance: 207.0
click at [364, 183] on div "Limpar filtros Janela de atendimento Grade de atendimento Capacidade Transporta…" at bounding box center [443, 212] width 886 height 424
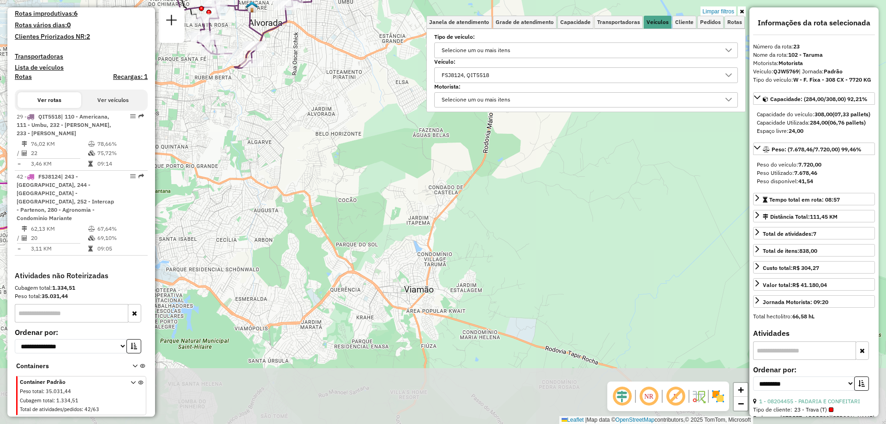
drag, startPoint x: 440, startPoint y: 326, endPoint x: 421, endPoint y: 191, distance: 136.1
click at [422, 196] on div "Limpar filtros Janela de atendimento Grade de atendimento Capacidade Transporta…" at bounding box center [443, 212] width 886 height 424
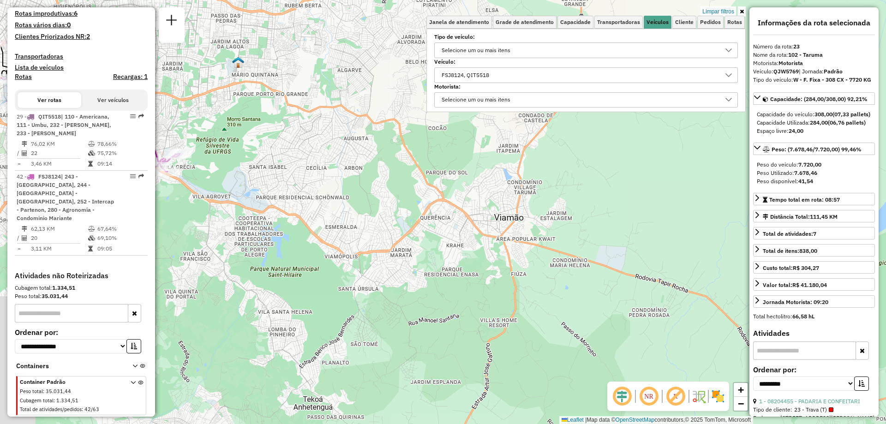
drag, startPoint x: 432, startPoint y: 310, endPoint x: 612, endPoint y: 258, distance: 187.3
click at [626, 260] on div "Limpar filtros Janela de atendimento Grade de atendimento Capacidade Transporta…" at bounding box center [443, 212] width 886 height 424
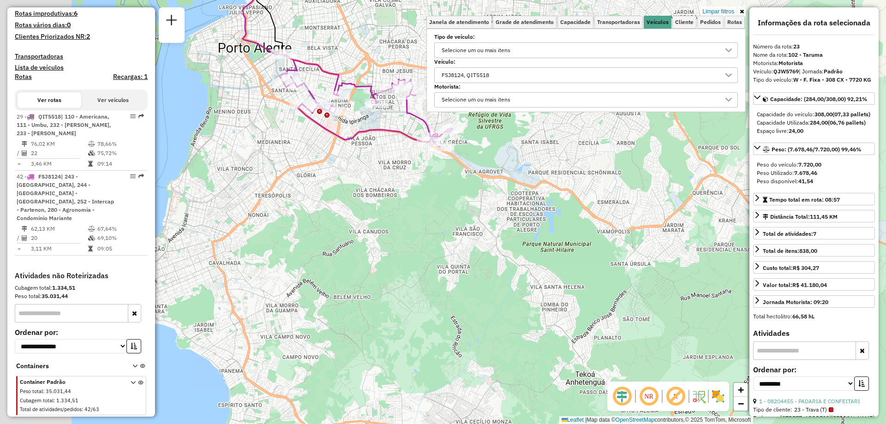
drag, startPoint x: 245, startPoint y: 262, endPoint x: 495, endPoint y: 251, distance: 250.0
click at [495, 251] on div "Limpar filtros Janela de atendimento Grade de atendimento Capacidade Transporta…" at bounding box center [443, 212] width 886 height 424
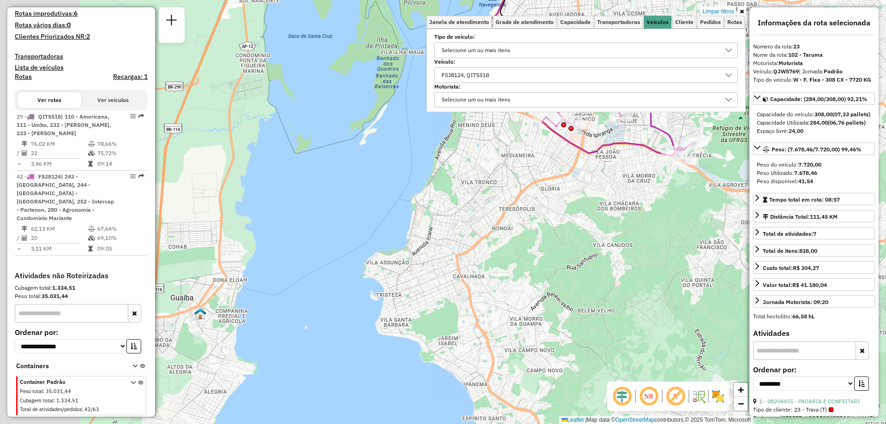
drag, startPoint x: 250, startPoint y: 229, endPoint x: 386, endPoint y: 244, distance: 137.0
click at [399, 240] on div "Limpar filtros Janela de atendimento Grade de atendimento Capacidade Transporta…" at bounding box center [443, 212] width 886 height 424
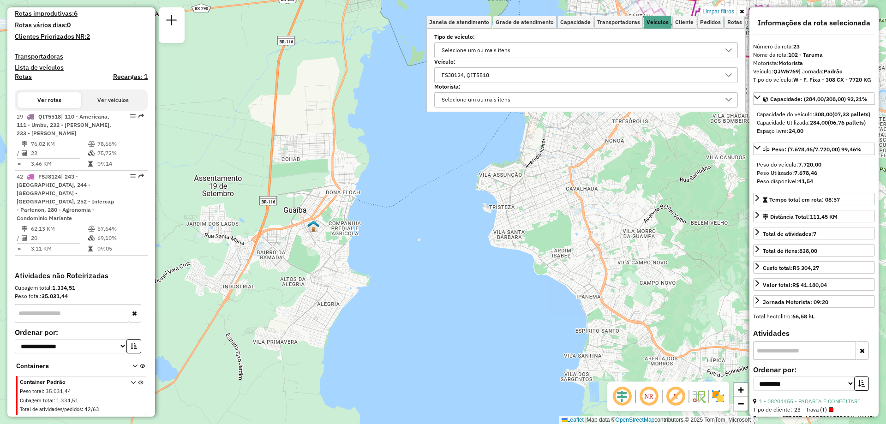
drag, startPoint x: 240, startPoint y: 298, endPoint x: 320, endPoint y: 205, distance: 123.0
click at [318, 207] on div "Limpar filtros Janela de atendimento Grade de atendimento Capacidade Transporta…" at bounding box center [443, 212] width 886 height 424
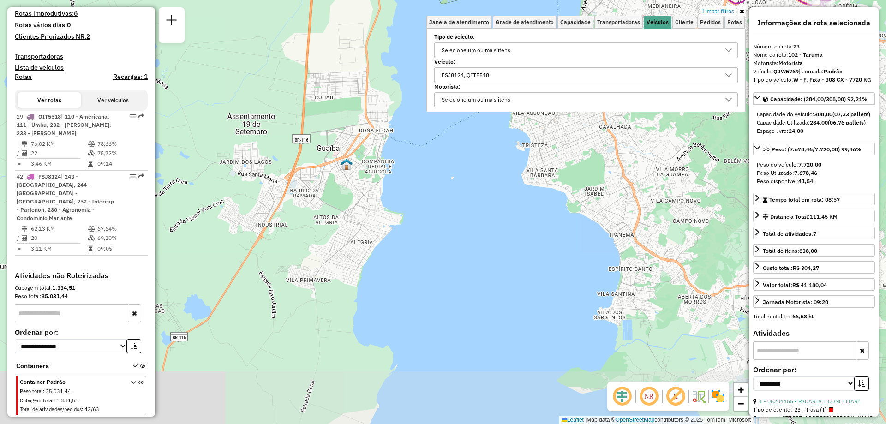
drag, startPoint x: 238, startPoint y: 330, endPoint x: 300, endPoint y: 221, distance: 124.9
click at [299, 222] on div "Limpar filtros Janela de atendimento Grade de atendimento Capacidade Transporta…" at bounding box center [443, 212] width 886 height 424
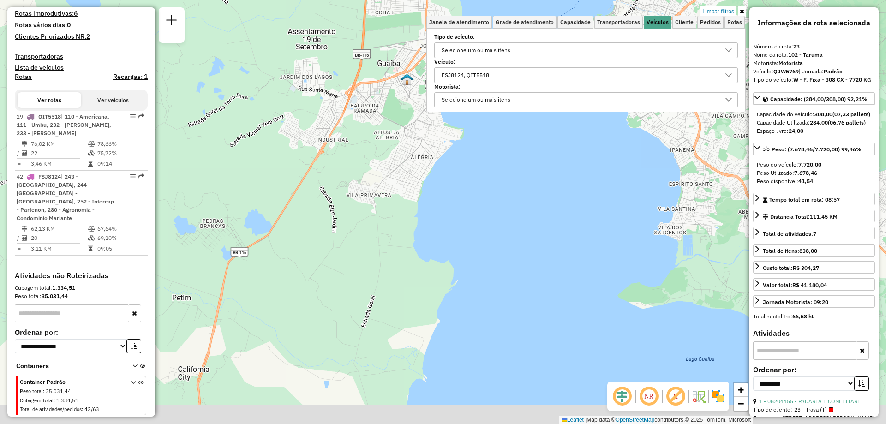
drag, startPoint x: 222, startPoint y: 326, endPoint x: 305, endPoint y: 216, distance: 137.4
click at [291, 221] on div "Limpar filtros Janela de atendimento Grade de atendimento Capacidade Transporta…" at bounding box center [443, 212] width 886 height 424
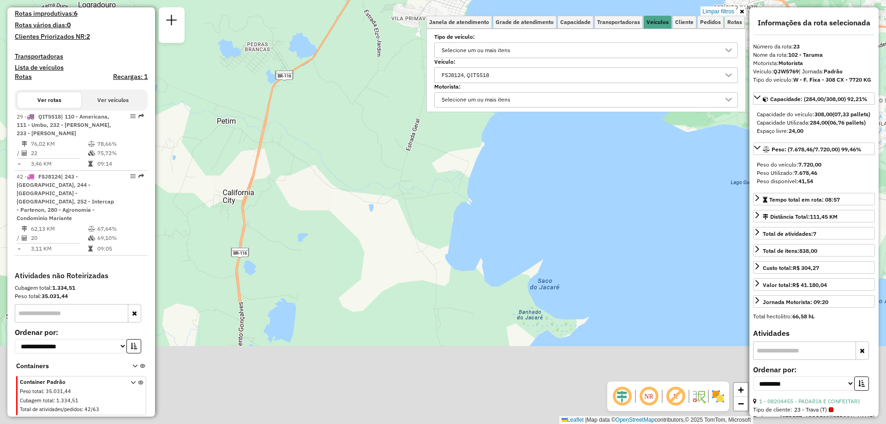
drag, startPoint x: 257, startPoint y: 318, endPoint x: 266, endPoint y: 190, distance: 129.1
click at [264, 193] on div "Limpar filtros Janela de atendimento Grade de atendimento Capacidade Transporta…" at bounding box center [443, 212] width 886 height 424
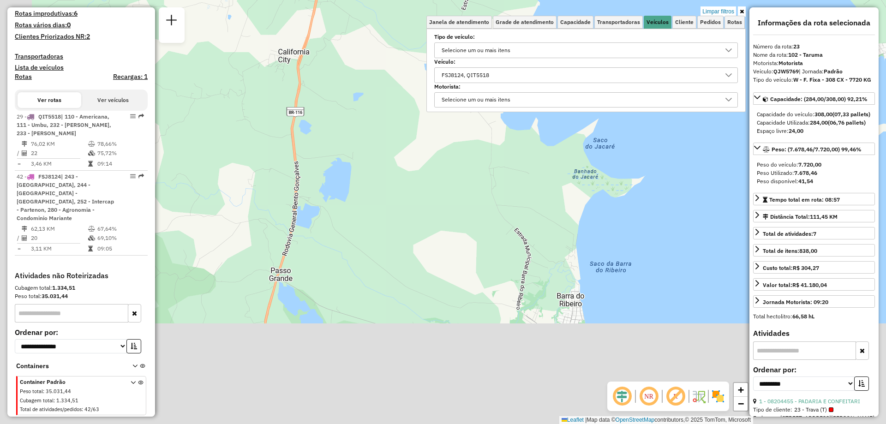
drag, startPoint x: 284, startPoint y: 298, endPoint x: 348, endPoint y: 156, distance: 155.1
click at [343, 162] on div "Limpar filtros Janela de atendimento Grade de atendimento Capacidade Transporta…" at bounding box center [443, 212] width 886 height 424
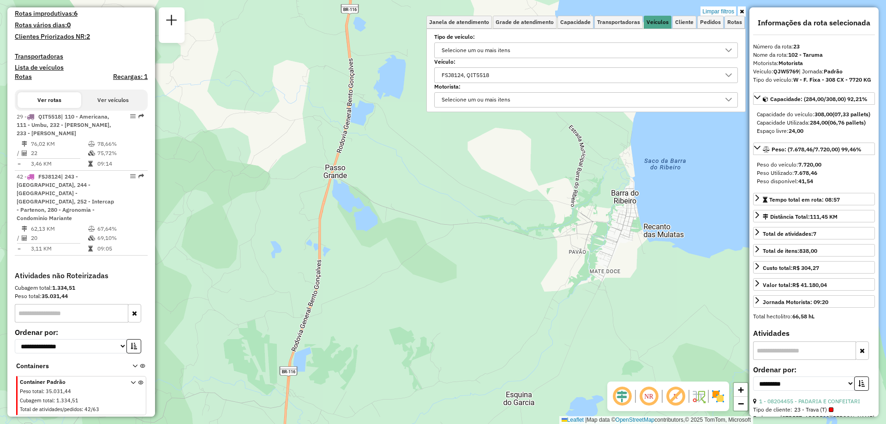
drag, startPoint x: 296, startPoint y: 303, endPoint x: 327, endPoint y: 228, distance: 80.7
click at [327, 228] on div "Limpar filtros Janela de atendimento Grade de atendimento Capacidade Transporta…" at bounding box center [443, 212] width 886 height 424
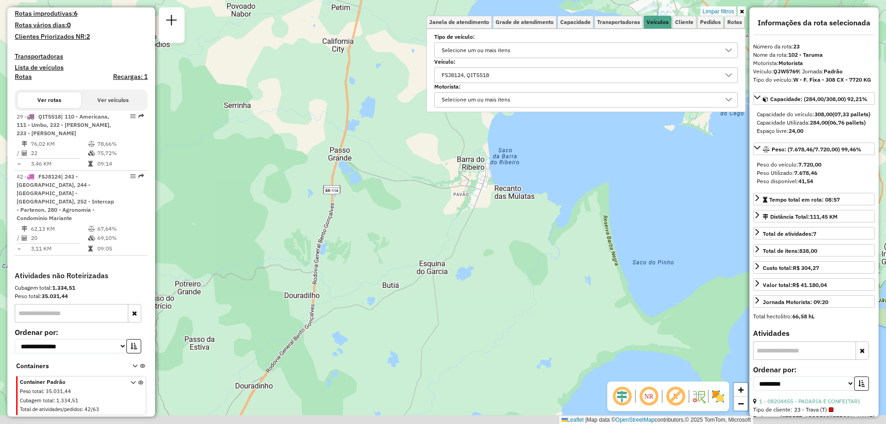
drag, startPoint x: 328, startPoint y: 382, endPoint x: 337, endPoint y: 252, distance: 130.5
click at [337, 252] on div "Limpar filtros Janela de atendimento Grade de atendimento Capacidade Transporta…" at bounding box center [443, 212] width 886 height 424
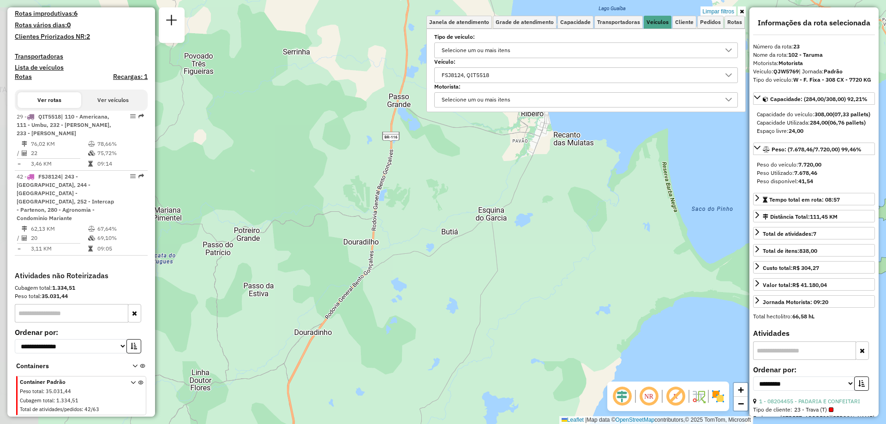
drag, startPoint x: 305, startPoint y: 320, endPoint x: 356, endPoint y: 276, distance: 67.4
click at [356, 281] on div "Limpar filtros Janela de atendimento Grade de atendimento Capacidade Transporta…" at bounding box center [443, 212] width 886 height 424
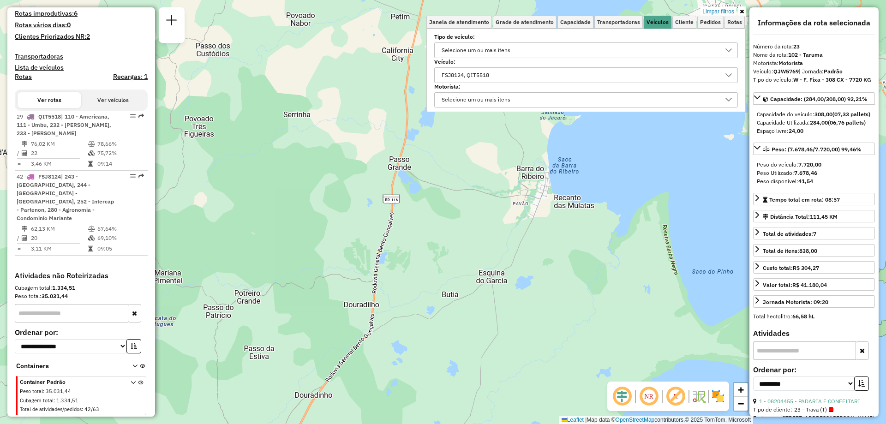
drag, startPoint x: 361, startPoint y: 194, endPoint x: 361, endPoint y: 266, distance: 72.0
click at [361, 266] on div "Limpar filtros Janela de atendimento Grade de atendimento Capacidade Transporta…" at bounding box center [443, 212] width 886 height 424
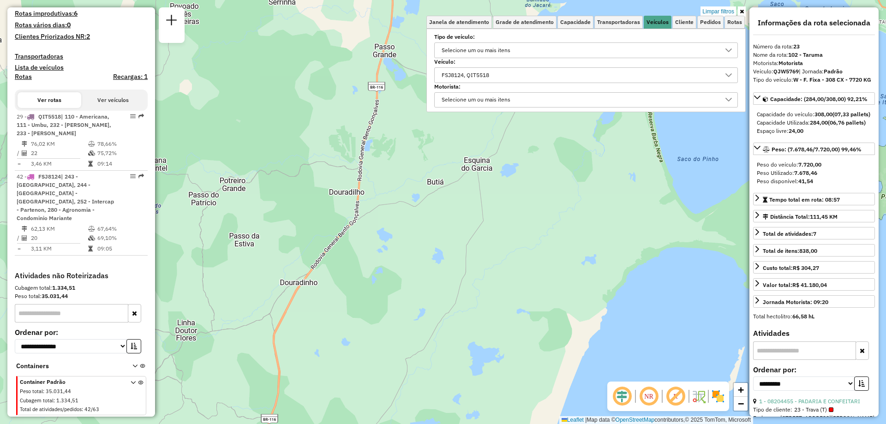
drag, startPoint x: 507, startPoint y: 313, endPoint x: 492, endPoint y: 198, distance: 116.9
click at [492, 198] on div "Limpar filtros Janela de atendimento Grade de atendimento Capacidade Transporta…" at bounding box center [443, 212] width 886 height 424
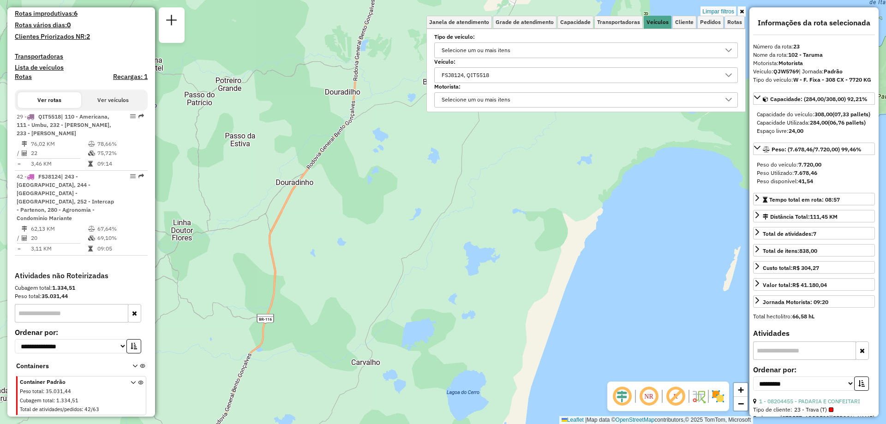
drag, startPoint x: 423, startPoint y: 383, endPoint x: 420, endPoint y: 264, distance: 119.1
click at [420, 278] on div "Limpar filtros Janela de atendimento Grade de atendimento Capacidade Transporta…" at bounding box center [443, 212] width 886 height 424
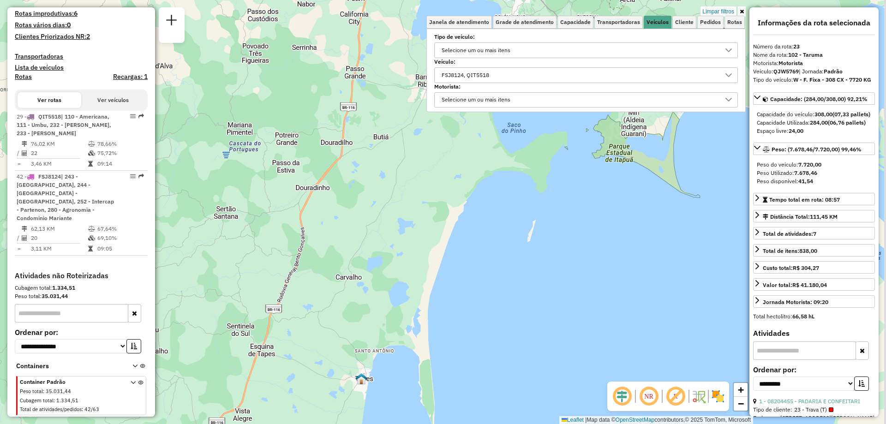
drag, startPoint x: 338, startPoint y: 367, endPoint x: 336, endPoint y: 223, distance: 144.0
click at [334, 228] on div "Limpar filtros Janela de atendimento Grade de atendimento Capacidade Transporta…" at bounding box center [443, 212] width 886 height 424
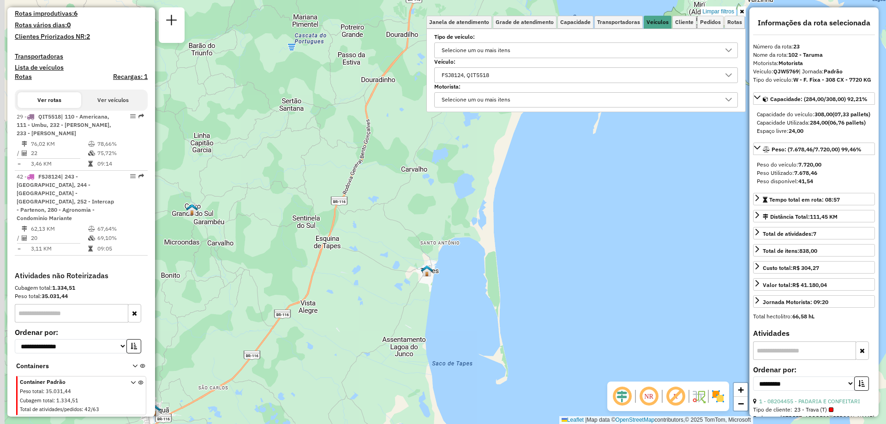
drag, startPoint x: 264, startPoint y: 367, endPoint x: 357, endPoint y: 286, distance: 123.0
click at [357, 286] on div "Limpar filtros Janela de atendimento Grade de atendimento Capacidade Transporta…" at bounding box center [443, 212] width 886 height 424
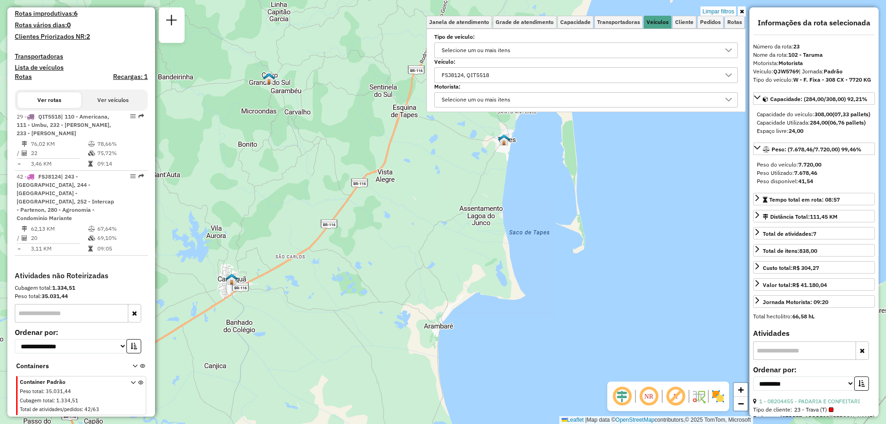
drag, startPoint x: 240, startPoint y: 409, endPoint x: 286, endPoint y: 303, distance: 115.8
click at [286, 304] on div "Limpar filtros Janela de atendimento Grade de atendimento Capacidade Transporta…" at bounding box center [443, 212] width 886 height 424
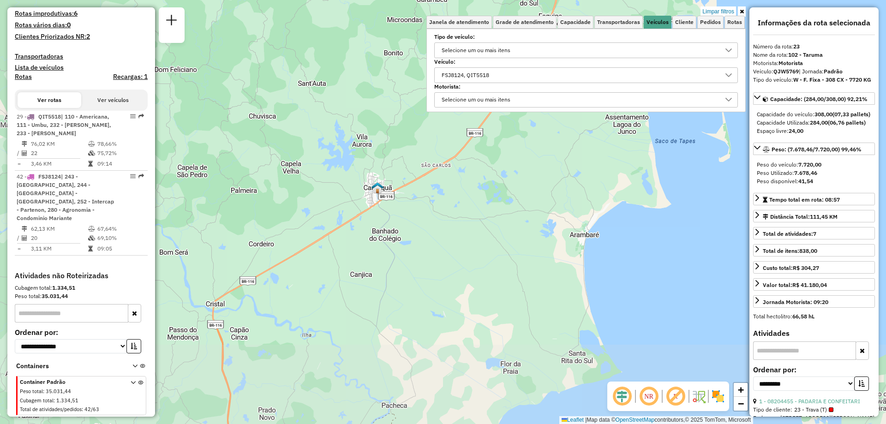
drag, startPoint x: 316, startPoint y: 328, endPoint x: 472, endPoint y: 222, distance: 188.4
click at [470, 225] on div "Limpar filtros Janela de atendimento Grade de atendimento Capacidade Transporta…" at bounding box center [443, 212] width 886 height 424
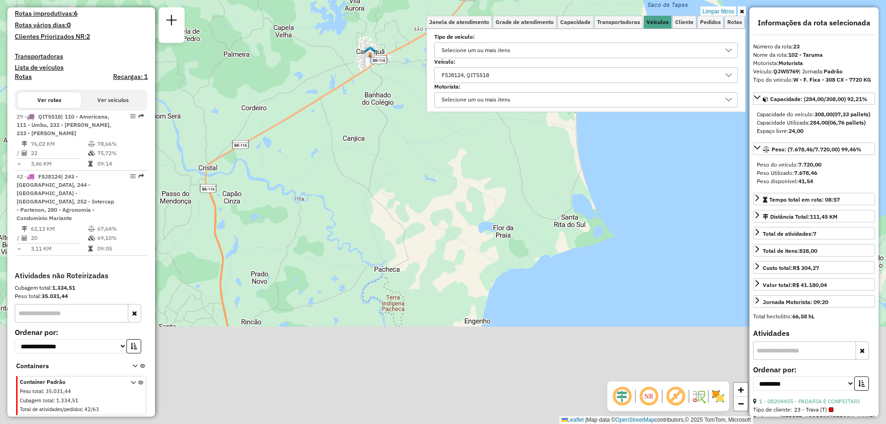
drag, startPoint x: 442, startPoint y: 361, endPoint x: 383, endPoint y: 191, distance: 180.7
click at [383, 192] on div "Limpar filtros Janela de atendimento Grade de atendimento Capacidade Transporta…" at bounding box center [443, 212] width 886 height 424
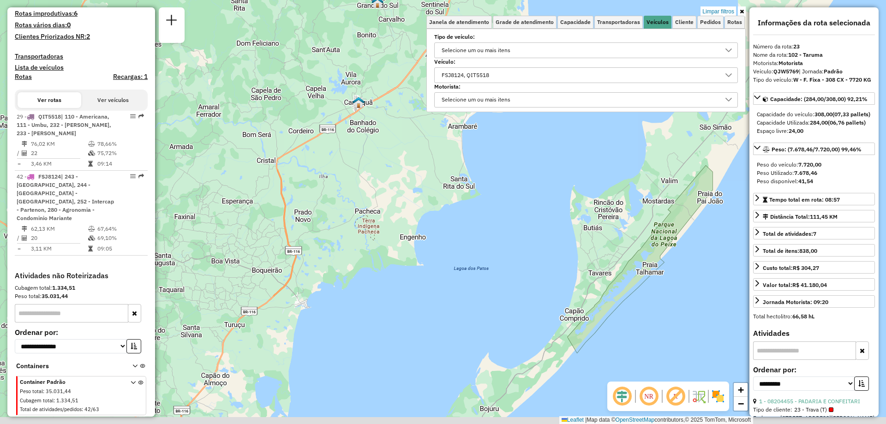
drag, startPoint x: 314, startPoint y: 354, endPoint x: 328, endPoint y: 298, distance: 58.0
click at [328, 300] on div "Limpar filtros Janela de atendimento Grade de atendimento Capacidade Transporta…" at bounding box center [443, 212] width 886 height 424
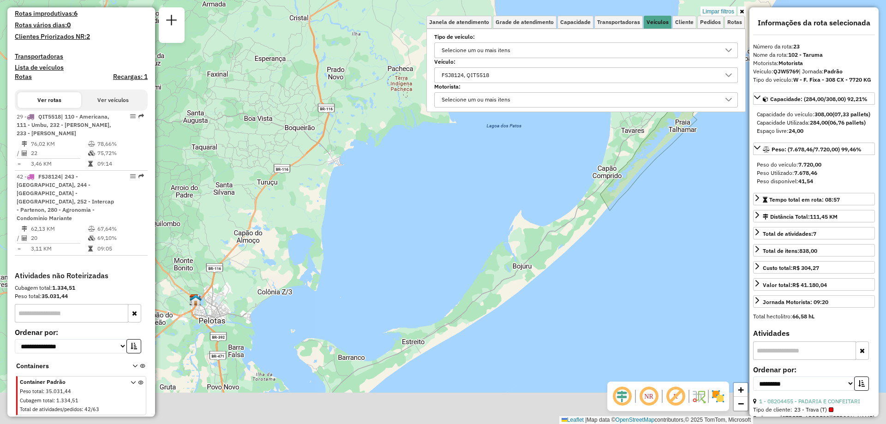
drag, startPoint x: 305, startPoint y: 381, endPoint x: 351, endPoint y: 247, distance: 141.6
click at [346, 248] on div "Limpar filtros Janela de atendimento Grade de atendimento Capacidade Transporta…" at bounding box center [443, 212] width 886 height 424
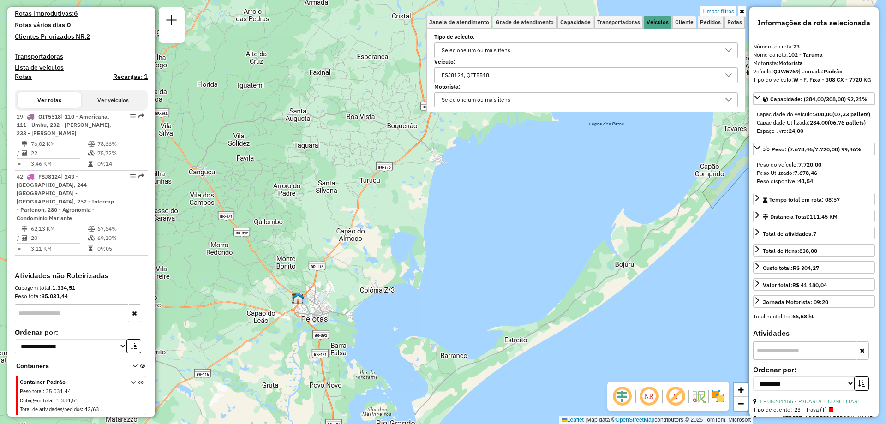
drag, startPoint x: 316, startPoint y: 267, endPoint x: 383, endPoint y: 294, distance: 71.7
click at [383, 294] on div "Limpar filtros Janela de atendimento Grade de atendimento Capacidade Transporta…" at bounding box center [443, 212] width 886 height 424
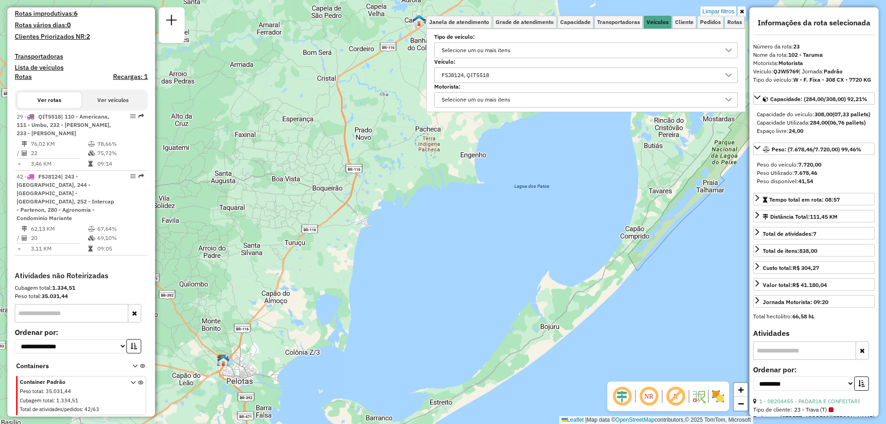
drag, startPoint x: 424, startPoint y: 136, endPoint x: 349, endPoint y: 198, distance: 97.3
click at [349, 198] on div "Limpar filtros Janela de atendimento Grade de atendimento Capacidade Transporta…" at bounding box center [443, 212] width 886 height 424
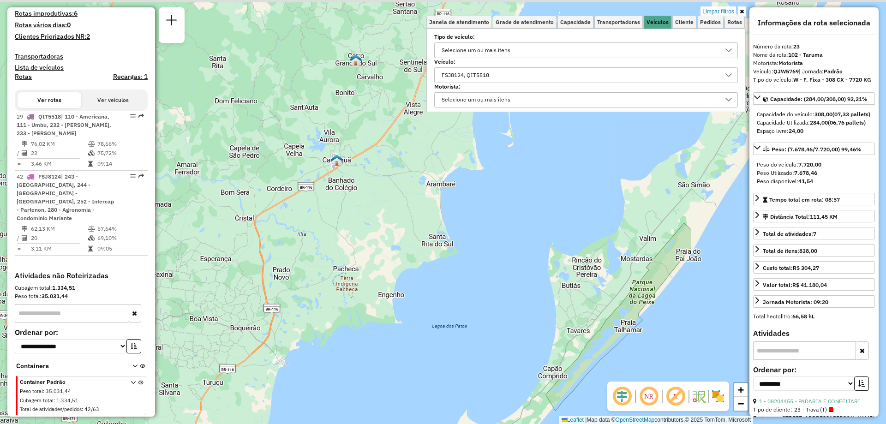
drag, startPoint x: 423, startPoint y: 138, endPoint x: 340, endPoint y: 277, distance: 162.4
click at [340, 277] on div "Limpar filtros Janela de atendimento Grade de atendimento Capacidade Transporta…" at bounding box center [443, 212] width 886 height 424
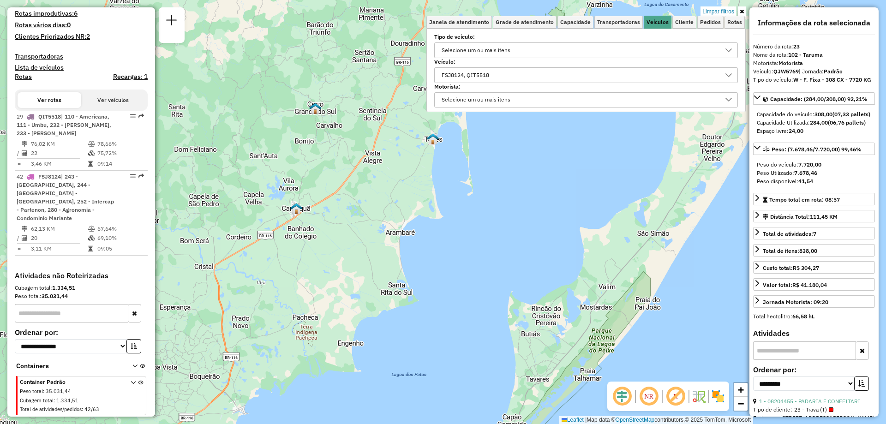
drag, startPoint x: 448, startPoint y: 128, endPoint x: 408, endPoint y: 176, distance: 62.9
click at [408, 176] on div "Limpar filtros Janela de atendimento Grade de atendimento Capacidade Transporta…" at bounding box center [443, 212] width 886 height 424
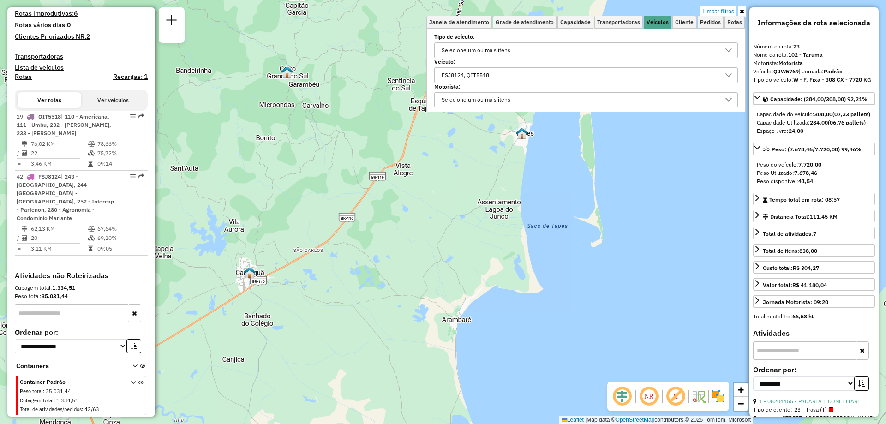
drag, startPoint x: 377, startPoint y: 142, endPoint x: 380, endPoint y: 167, distance: 25.2
click at [380, 167] on div "Limpar filtros Janela de atendimento Grade de atendimento Capacidade Transporta…" at bounding box center [443, 212] width 886 height 424
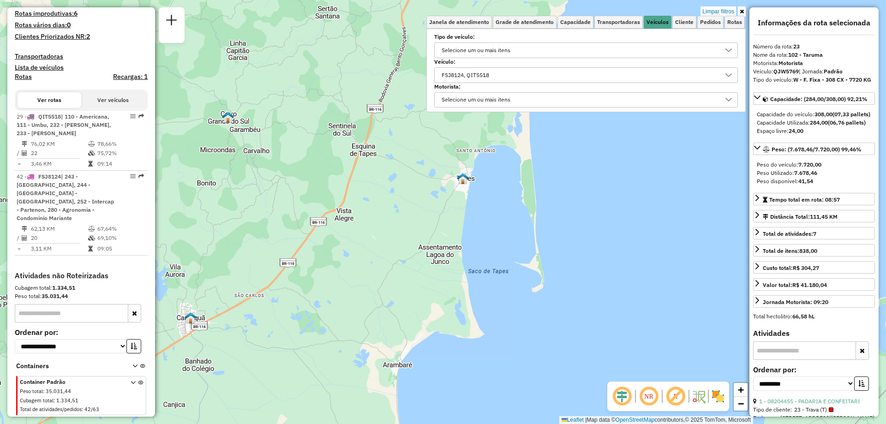
drag, startPoint x: 447, startPoint y: 135, endPoint x: 388, endPoint y: 180, distance: 74.4
click at [388, 180] on div "Limpar filtros Janela de atendimento Grade de atendimento Capacidade Transporta…" at bounding box center [443, 212] width 886 height 424
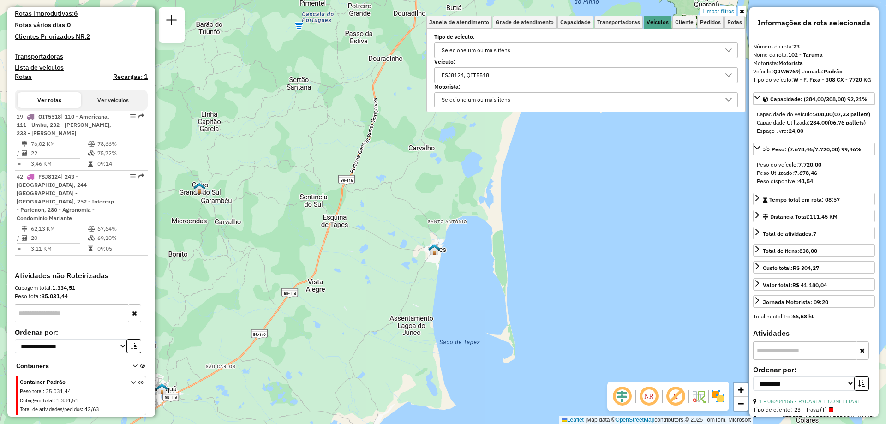
drag, startPoint x: 323, startPoint y: 123, endPoint x: 297, endPoint y: 190, distance: 71.3
click at [294, 194] on div "Limpar filtros Janela de atendimento Grade de atendimento Capacidade Transporta…" at bounding box center [443, 212] width 886 height 424
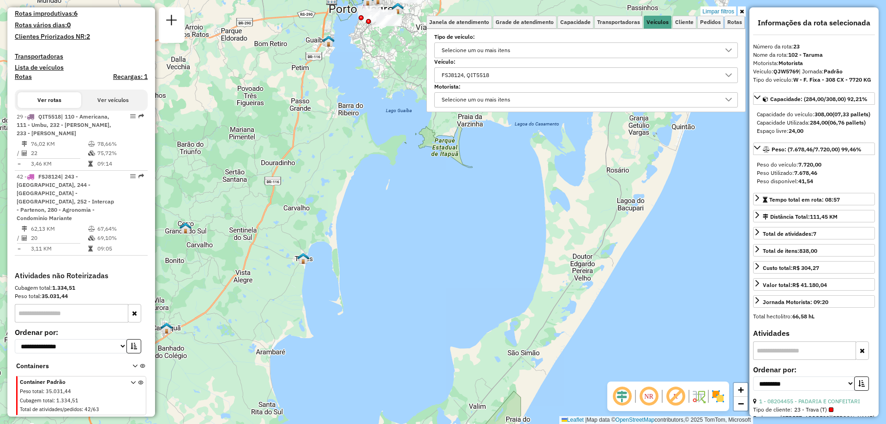
drag, startPoint x: 416, startPoint y: 162, endPoint x: 346, endPoint y: 213, distance: 86.6
click at [346, 213] on div "Limpar filtros Janela de atendimento Grade de atendimento Capacidade Transporta…" at bounding box center [443, 212] width 886 height 424
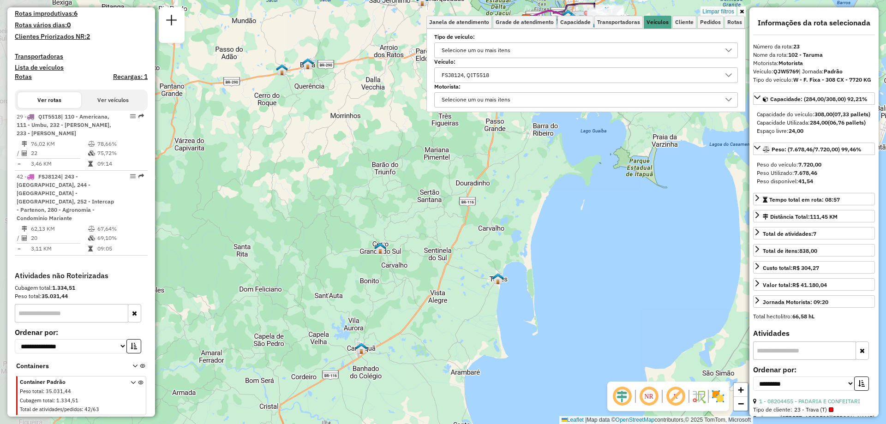
drag, startPoint x: 425, startPoint y: 180, endPoint x: 611, endPoint y: 160, distance: 187.1
click at [614, 150] on div "Limpar filtros Janela de atendimento Grade de atendimento Capacidade Transporta…" at bounding box center [443, 212] width 886 height 424
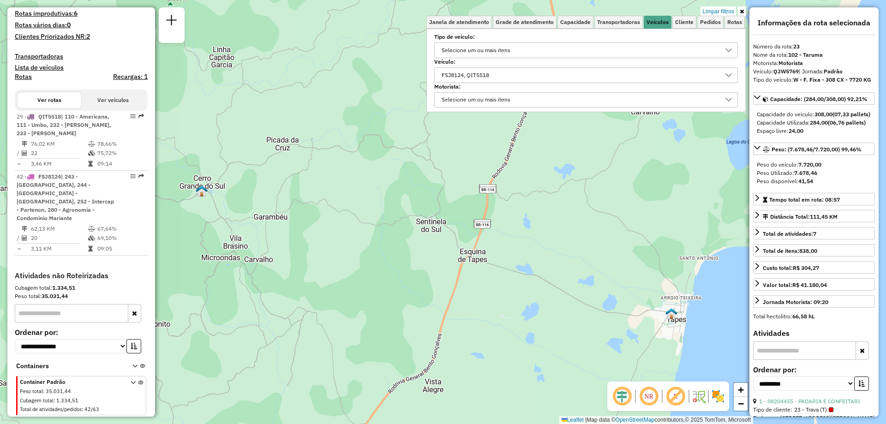
drag, startPoint x: 444, startPoint y: 280, endPoint x: 466, endPoint y: 295, distance: 27.2
click at [467, 296] on div "Limpar filtros Janela de atendimento Grade de atendimento Capacidade Transporta…" at bounding box center [443, 212] width 886 height 424
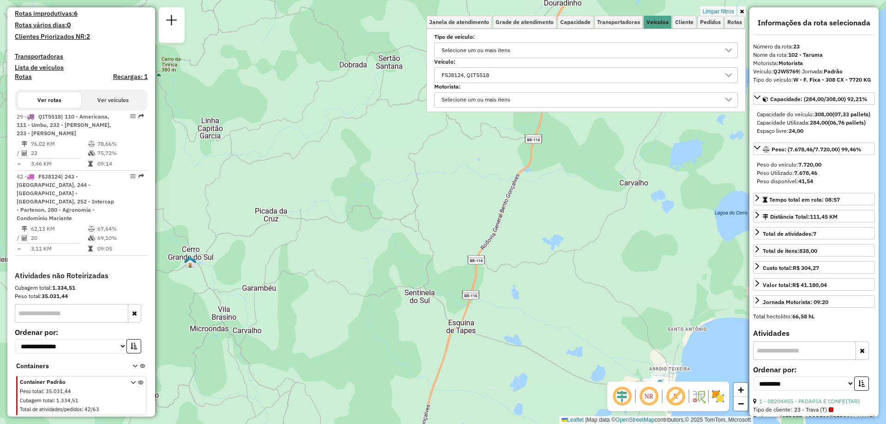
drag, startPoint x: 427, startPoint y: 221, endPoint x: 425, endPoint y: 289, distance: 68.4
click at [425, 289] on div "Limpar filtros Janela de atendimento Grade de atendimento Capacidade Transporta…" at bounding box center [443, 212] width 886 height 424
click at [742, 11] on icon at bounding box center [742, 12] width 4 height 6
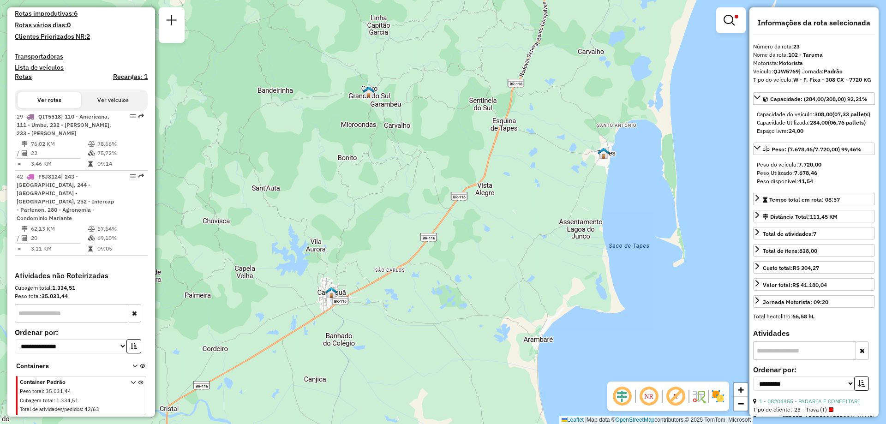
drag, startPoint x: 578, startPoint y: 268, endPoint x: 611, endPoint y: 148, distance: 124.3
click at [611, 148] on div "Limpar filtros Janela de atendimento Grade de atendimento Capacidade Transporta…" at bounding box center [443, 212] width 886 height 424
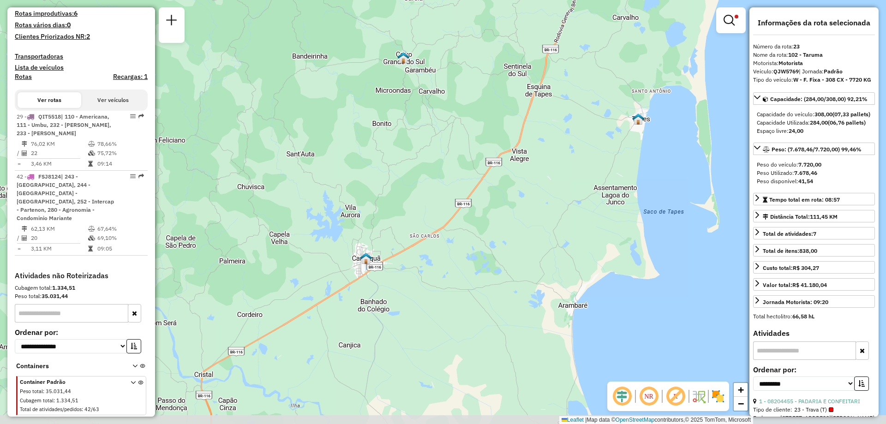
drag, startPoint x: 457, startPoint y: 247, endPoint x: 583, endPoint y: 236, distance: 126.5
click at [583, 236] on div "Limpar filtros Janela de atendimento Grade de atendimento Capacidade Transporta…" at bounding box center [443, 212] width 886 height 424
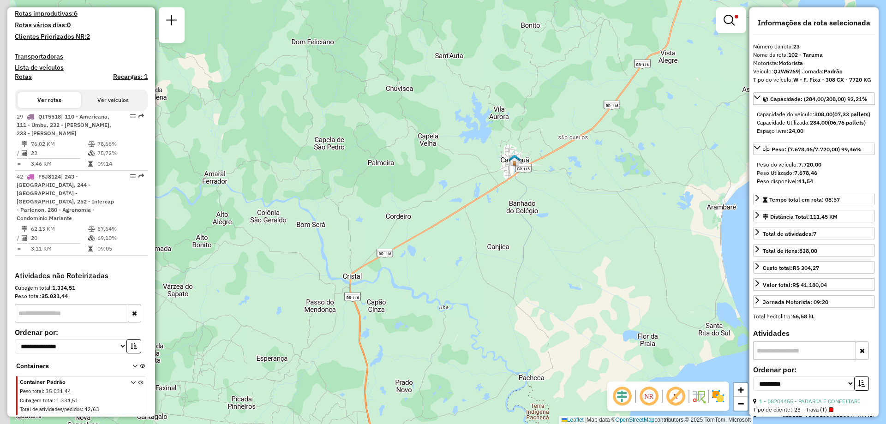
drag, startPoint x: 450, startPoint y: 331, endPoint x: 488, endPoint y: 226, distance: 112.0
click at [488, 226] on div "Limpar filtros Janela de atendimento Grade de atendimento Capacidade Transporta…" at bounding box center [443, 212] width 886 height 424
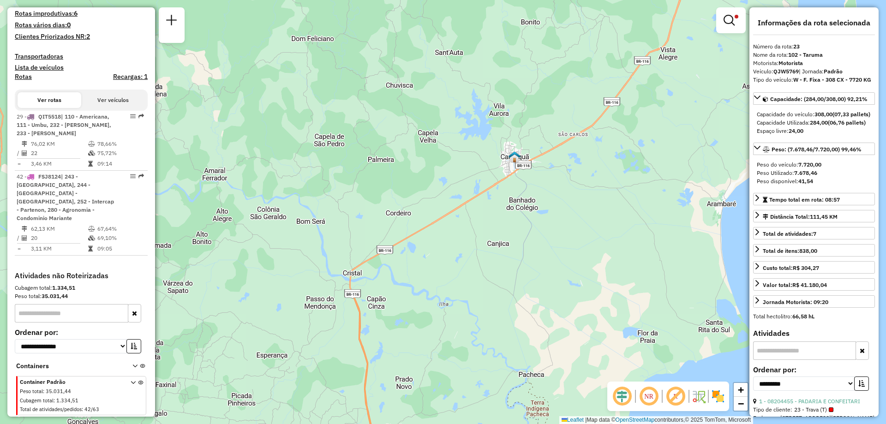
drag, startPoint x: 578, startPoint y: 6, endPoint x: 411, endPoint y: 195, distance: 252.1
click at [410, 198] on div "Limpar filtros Janela de atendimento Grade de atendimento Capacidade Transporta…" at bounding box center [443, 212] width 886 height 424
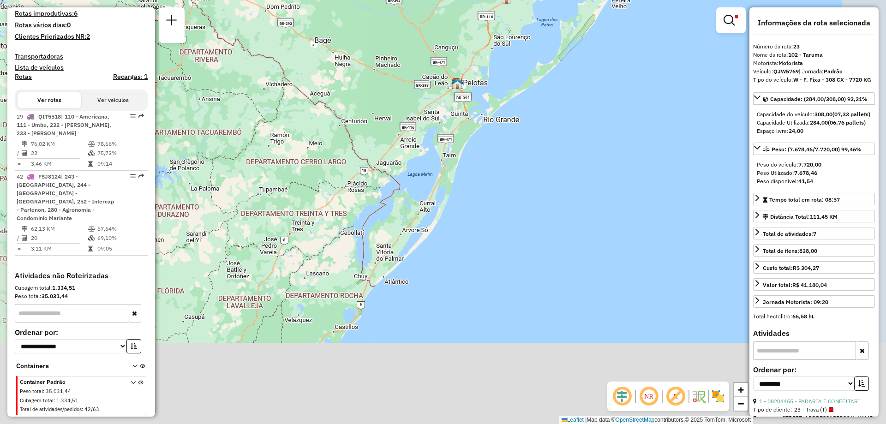
drag, startPoint x: 532, startPoint y: 282, endPoint x: 443, endPoint y: 104, distance: 199.8
click at [470, 111] on div "Limpar filtros Janela de atendimento Grade de atendimento Capacidade Transporta…" at bounding box center [443, 212] width 886 height 424
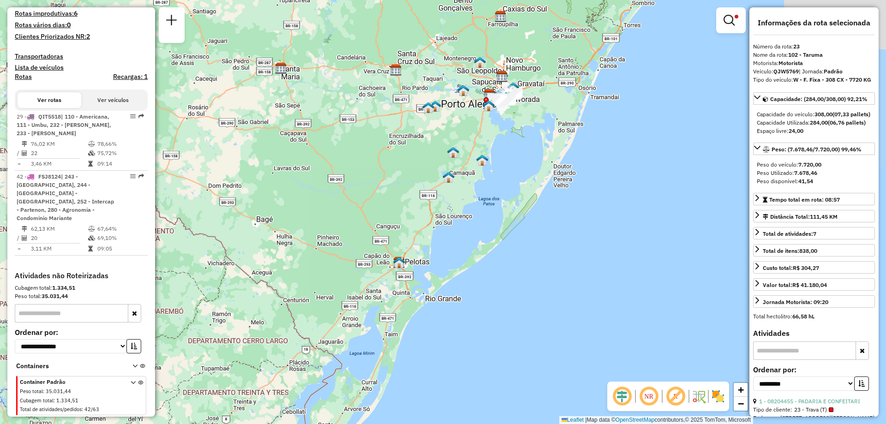
drag, startPoint x: 454, startPoint y: 115, endPoint x: 403, endPoint y: 308, distance: 200.0
click at [403, 308] on div "Limpar filtros Janela de atendimento Grade de atendimento Capacidade Transporta…" at bounding box center [443, 212] width 886 height 424
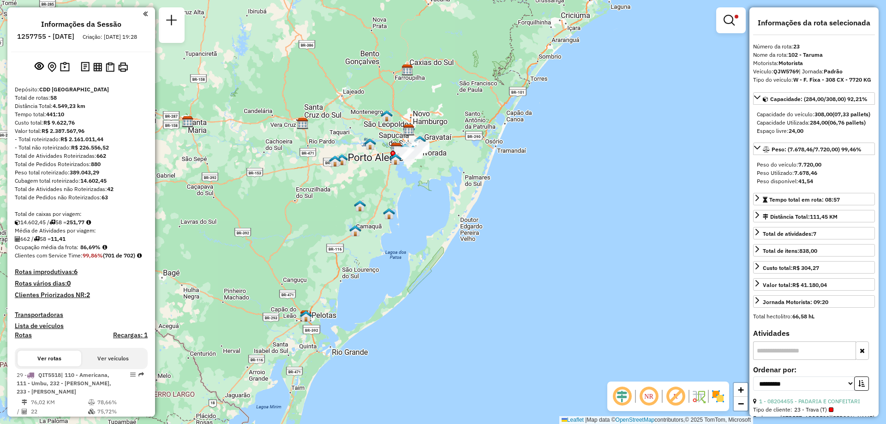
select select "**********"
